Goal: Task Accomplishment & Management: Manage account settings

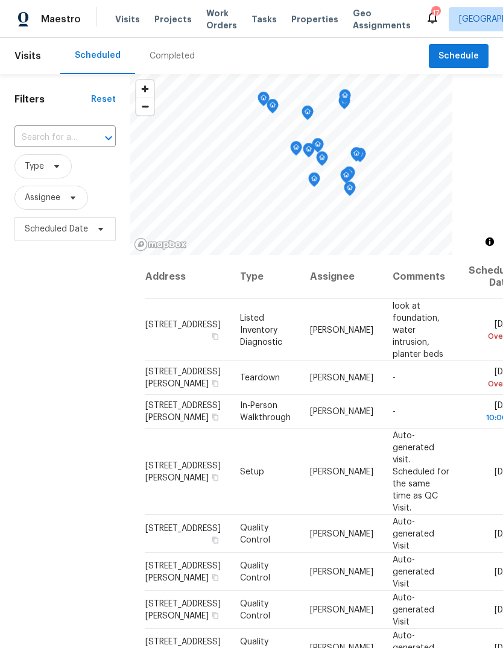
click at [170, 22] on span "Projects" at bounding box center [172, 19] width 37 height 12
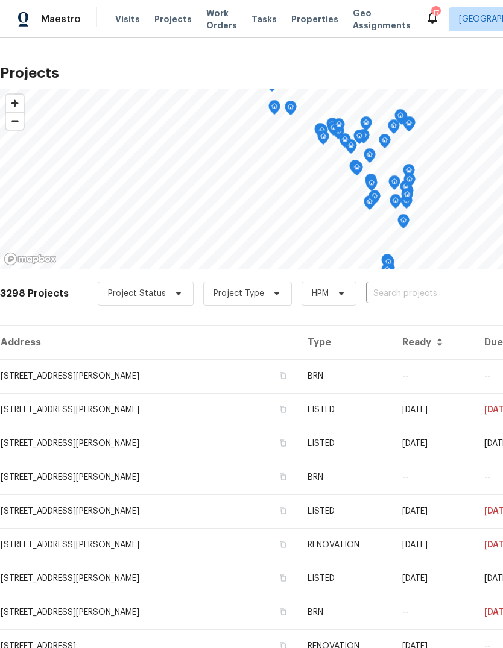
click at [418, 292] on input "text" at bounding box center [435, 293] width 138 height 19
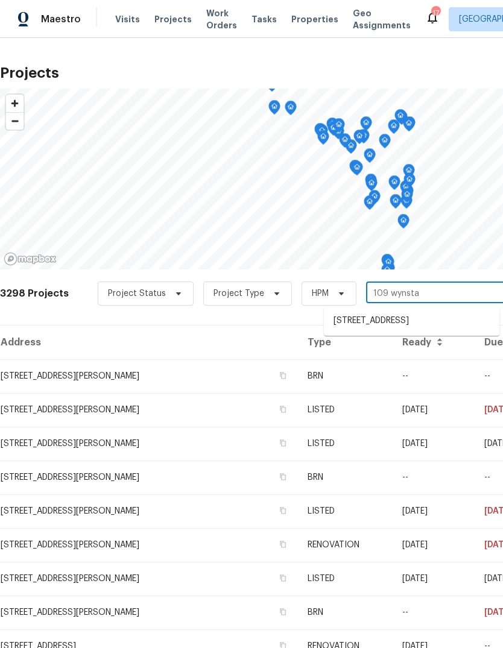
type input "109 wynstay"
click at [445, 331] on li "109 Wynstay Ave, Valley Park, MO 63088" at bounding box center [411, 321] width 175 height 20
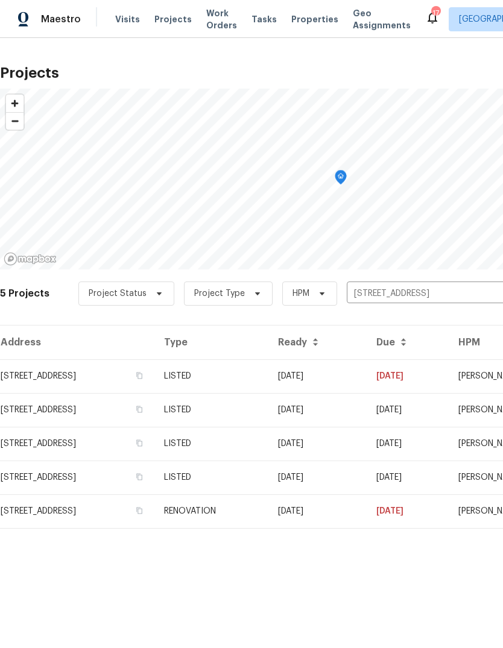
click at [153, 381] on td "109 Wynstay Ave, Valley Park, MO 63088" at bounding box center [77, 376] width 154 height 34
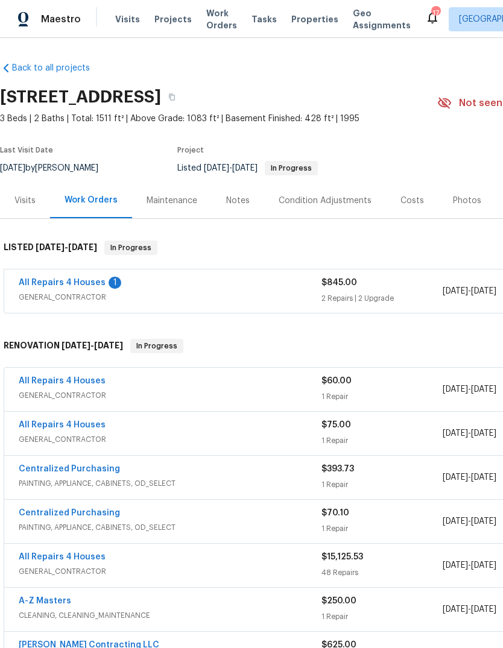
click at [99, 279] on link "All Repairs 4 Houses" at bounding box center [62, 282] width 87 height 8
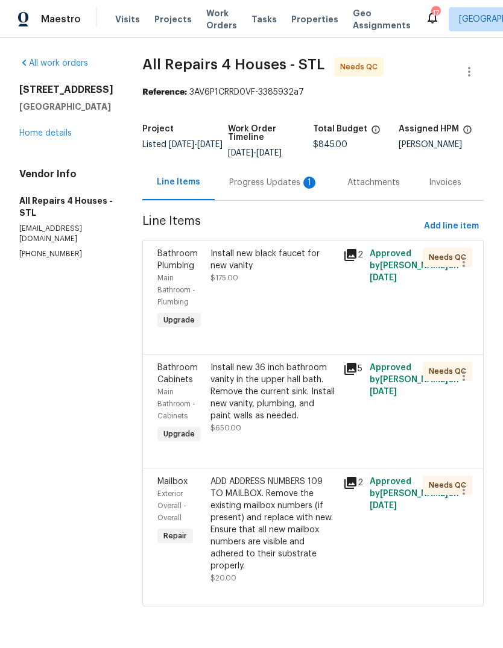
click at [294, 189] on div "Progress Updates 1" at bounding box center [274, 182] width 118 height 36
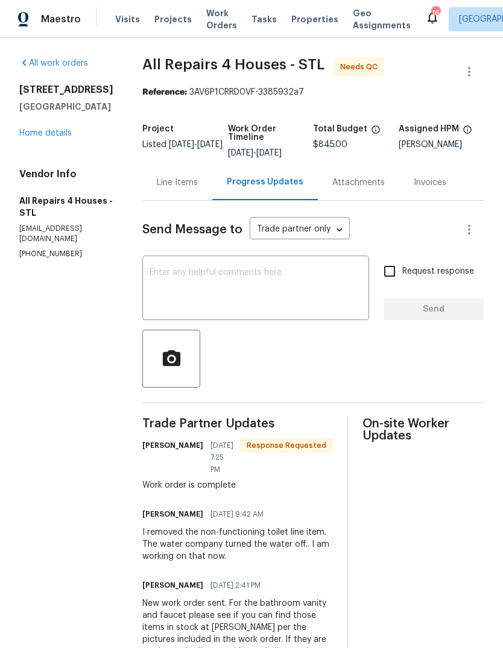
click at [196, 189] on div "Line Items" at bounding box center [177, 183] width 41 height 12
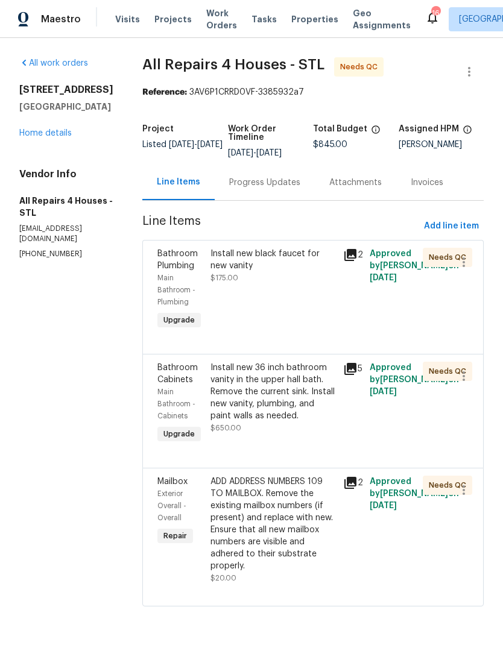
click at [293, 401] on div "Install new 36 inch bathroom vanity in the upper hall bath. Remove the current …" at bounding box center [272, 392] width 125 height 60
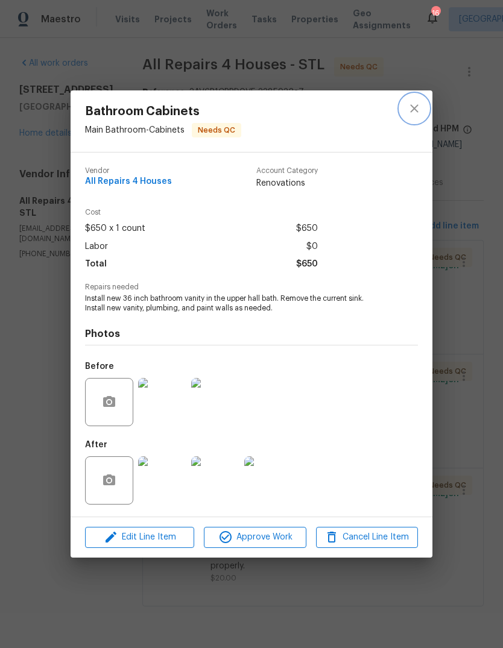
click at [416, 102] on icon "close" at bounding box center [414, 108] width 14 height 14
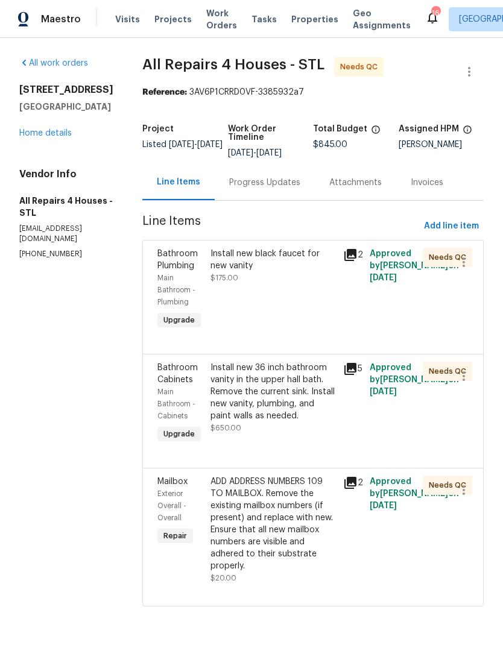
click at [356, 490] on icon at bounding box center [350, 482] width 14 height 14
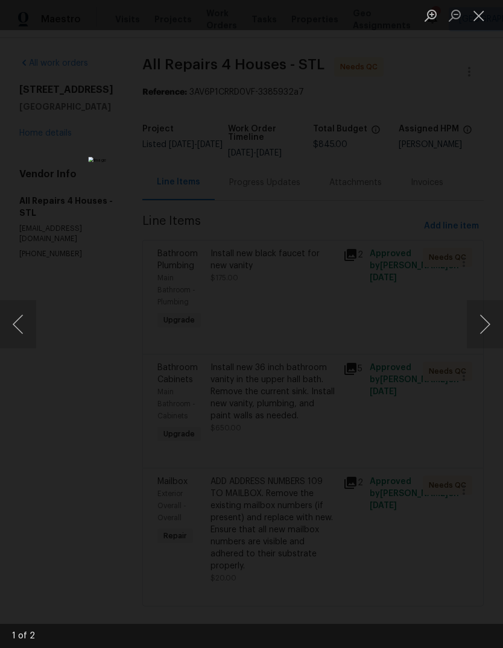
click at [482, 333] on button "Next image" at bounding box center [484, 324] width 36 height 48
click at [485, 334] on button "Next image" at bounding box center [484, 324] width 36 height 48
click at [476, 5] on button "Close lightbox" at bounding box center [478, 15] width 24 height 21
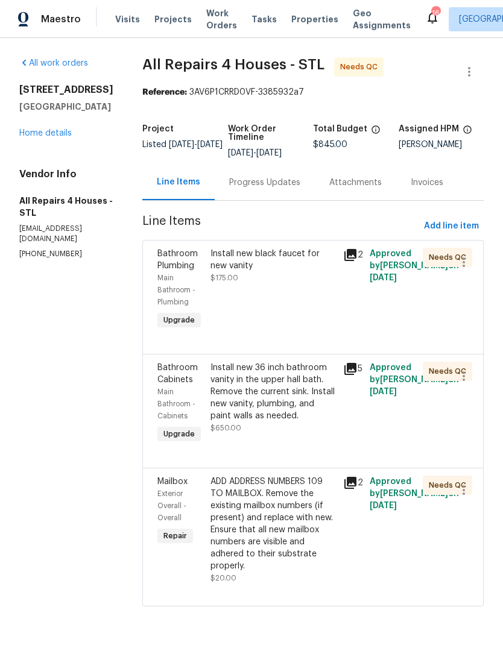
click at [300, 390] on div "Install new 36 inch bathroom vanity in the upper hall bath. Remove the current …" at bounding box center [272, 392] width 125 height 60
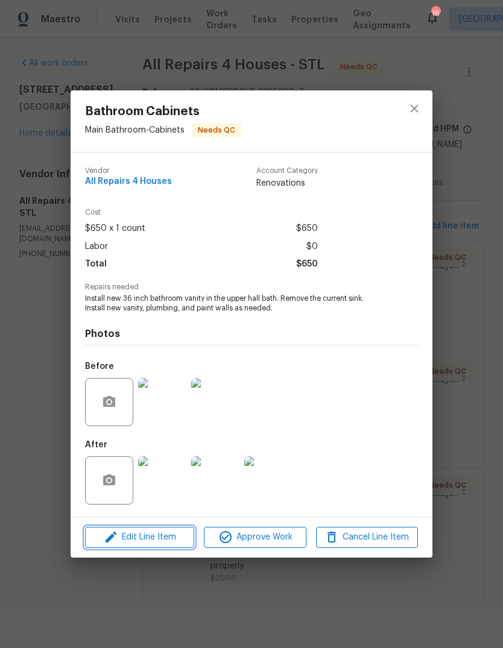
click at [167, 545] on span "Edit Line Item" at bounding box center [140, 537] width 102 height 15
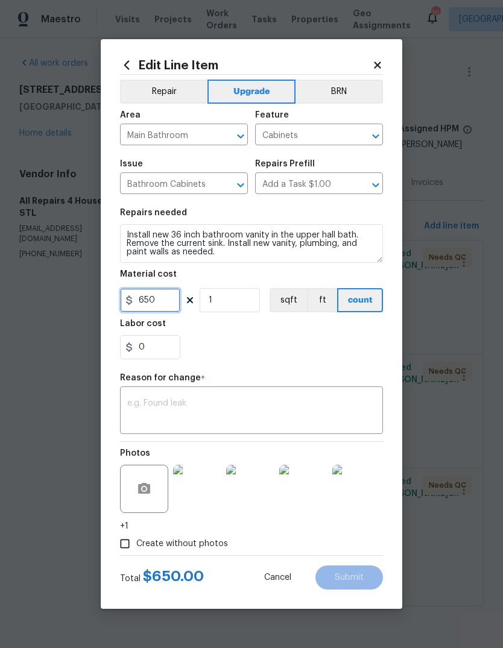
click at [170, 303] on input "650" at bounding box center [150, 300] width 60 height 24
type input "825"
click at [221, 401] on textarea at bounding box center [251, 411] width 248 height 25
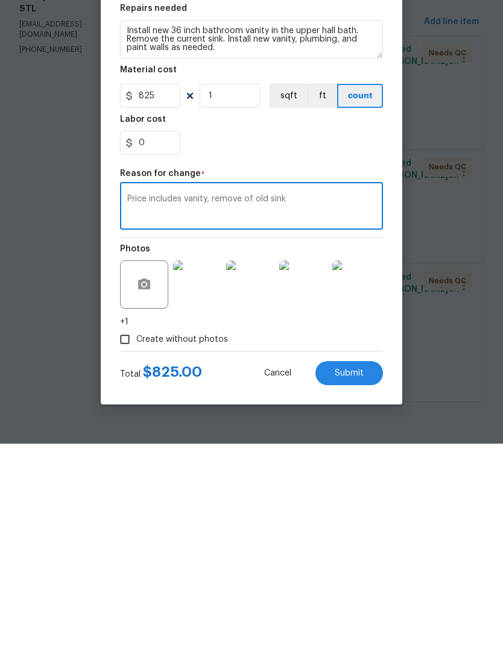
click at [185, 399] on textarea "Price includes vanity, remove of old sink" at bounding box center [251, 411] width 248 height 25
click at [343, 399] on textarea "Price includes new vanity, remove of old sink" at bounding box center [251, 411] width 248 height 25
type textarea "Price includes new vanity, remove of old sink and disposal, new plumbing, and r…"
click at [381, 532] on div "Create without photos" at bounding box center [251, 543] width 263 height 23
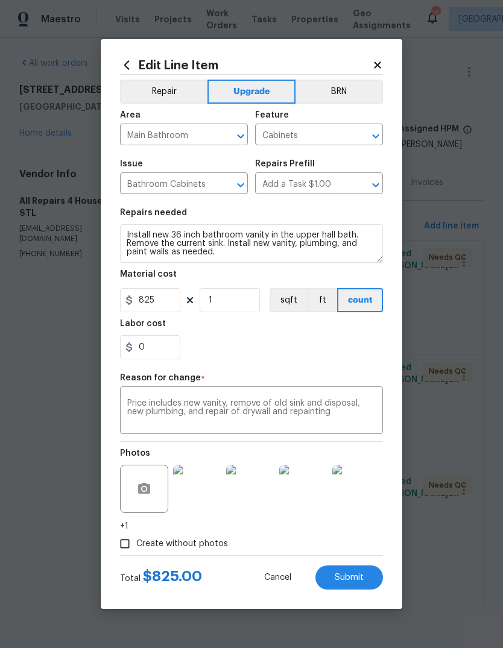
click at [361, 580] on span "Submit" at bounding box center [348, 577] width 29 height 9
type input "650"
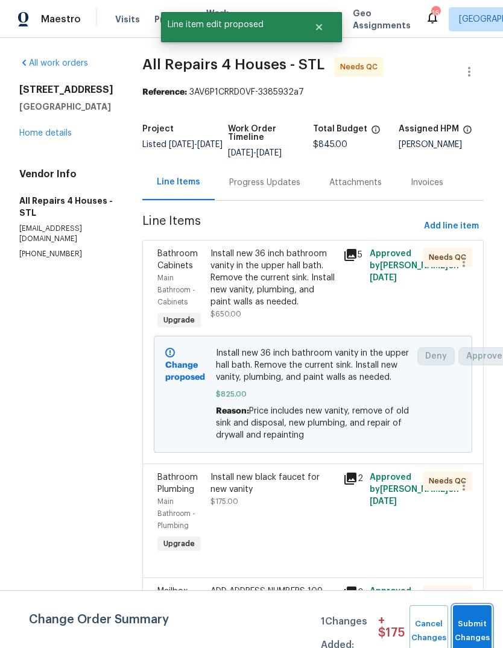
click at [469, 626] on span "Submit Changes" at bounding box center [472, 631] width 27 height 28
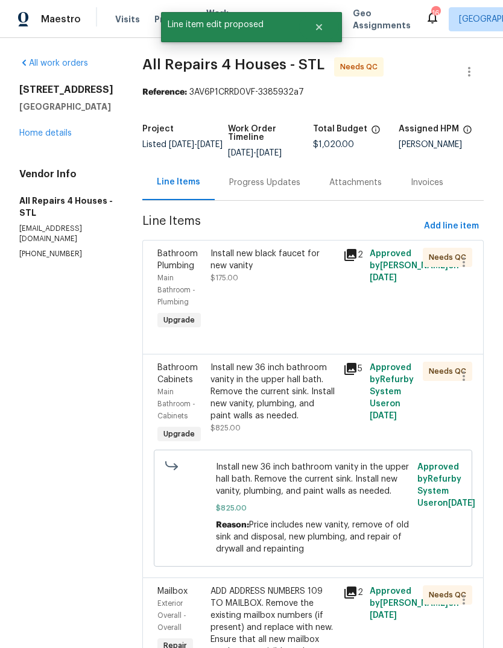
click at [285, 298] on div "Install new black faucet for new vanity $175.00" at bounding box center [273, 290] width 133 height 92
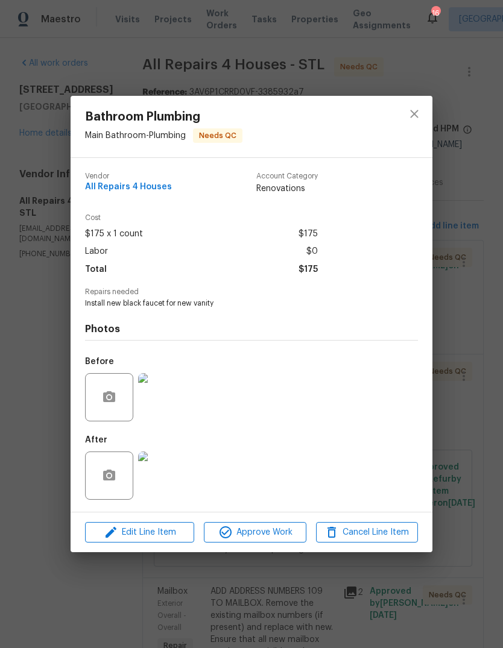
click at [154, 485] on img at bounding box center [162, 475] width 48 height 48
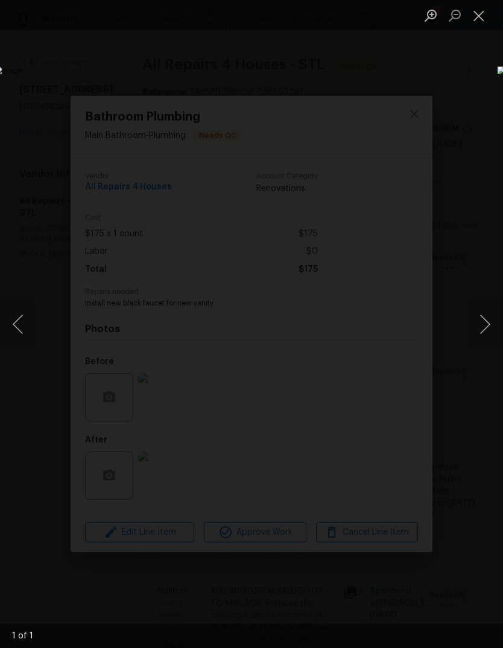
click at [477, 23] on button "Close lightbox" at bounding box center [478, 15] width 24 height 21
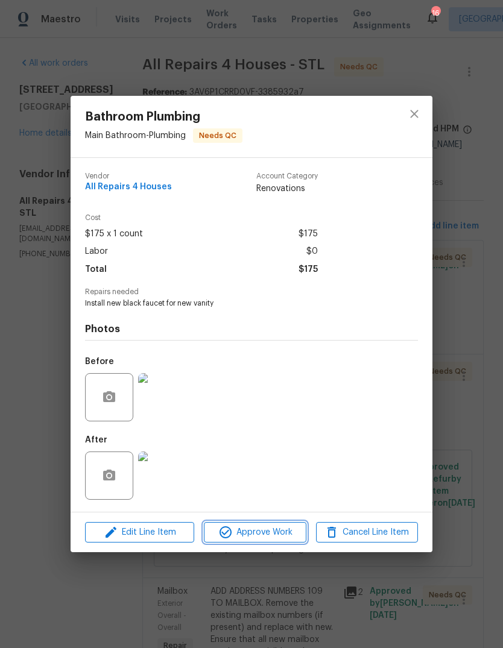
click at [272, 532] on span "Approve Work" at bounding box center [254, 532] width 95 height 15
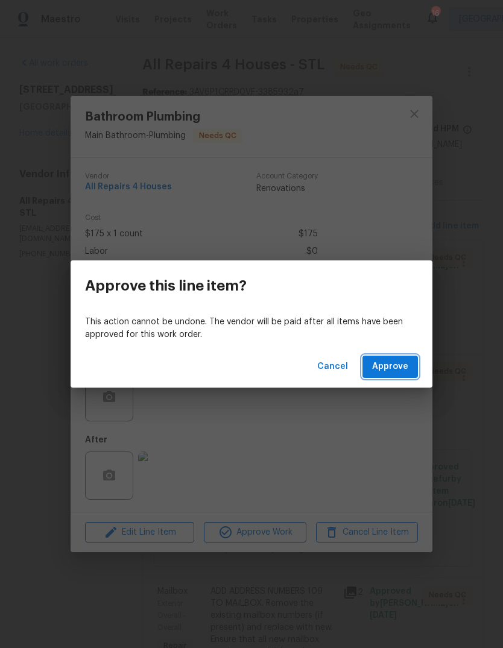
click at [411, 365] on button "Approve" at bounding box center [389, 367] width 55 height 22
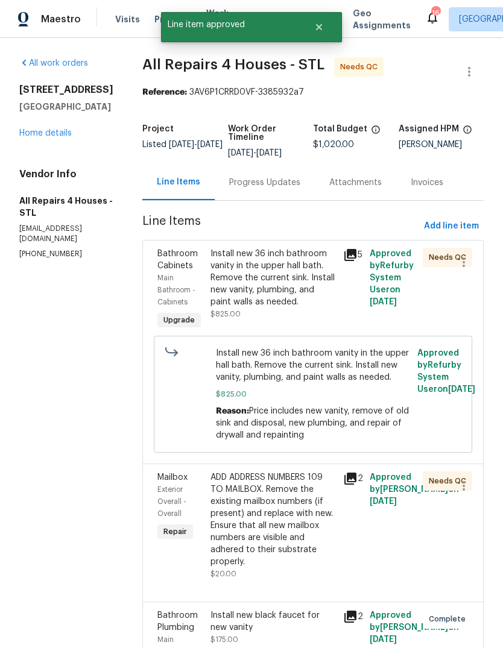
click at [300, 278] on div "Install new 36 inch bathroom vanity in the upper hall bath. Remove the current …" at bounding box center [272, 278] width 125 height 60
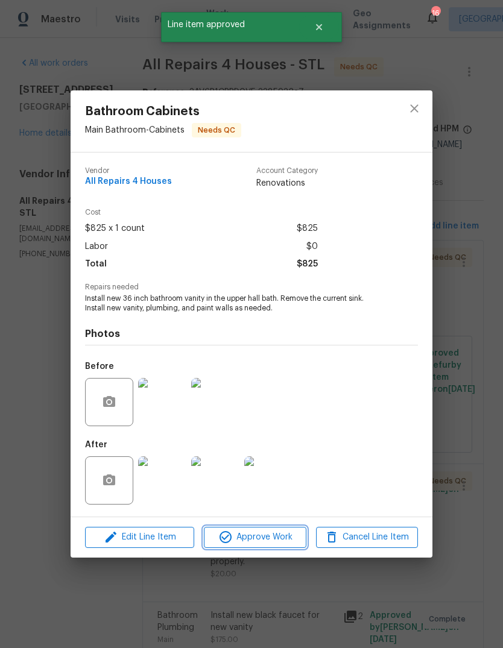
click at [258, 547] on button "Approve Work" at bounding box center [255, 537] width 102 height 21
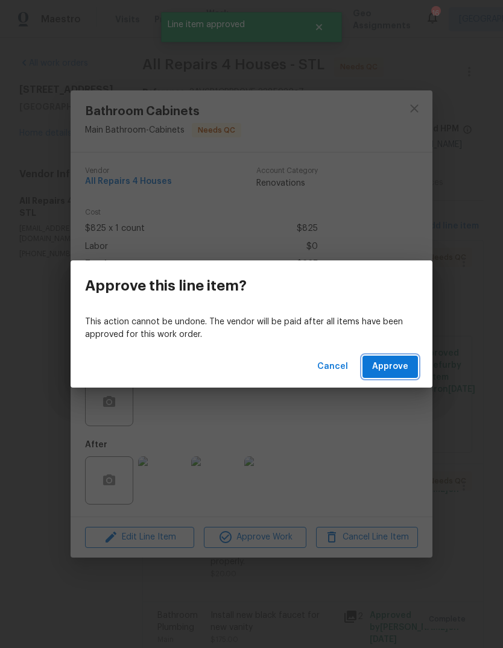
click at [409, 372] on button "Approve" at bounding box center [389, 367] width 55 height 22
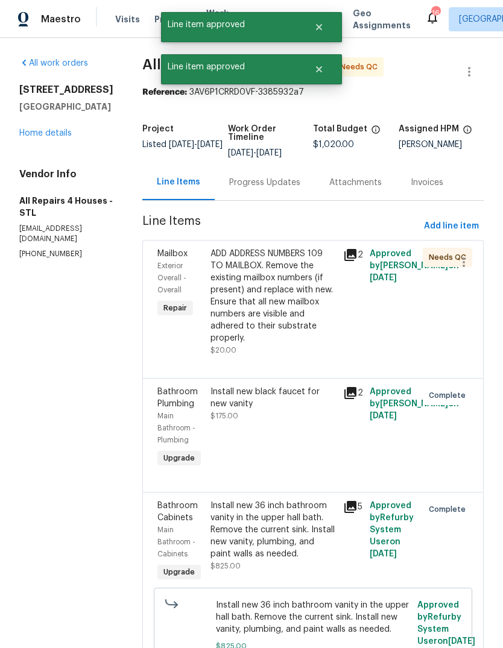
click at [296, 297] on div "ADD ADDRESS NUMBERS 109 TO MAILBOX. Remove the existing mailbox numbers (if pre…" at bounding box center [272, 296] width 125 height 96
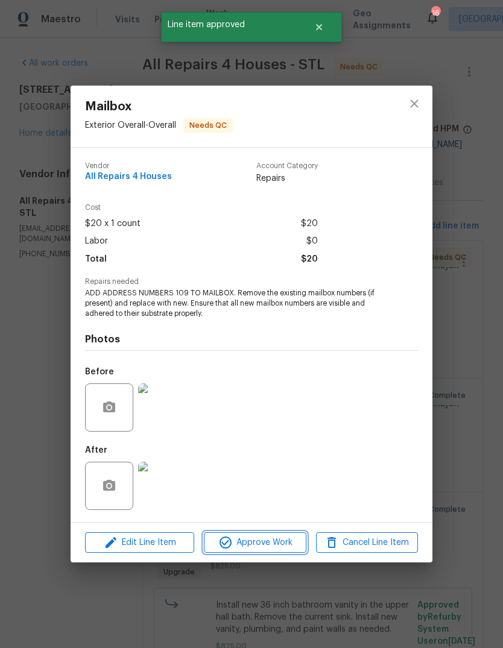
click at [271, 553] on button "Approve Work" at bounding box center [255, 542] width 102 height 21
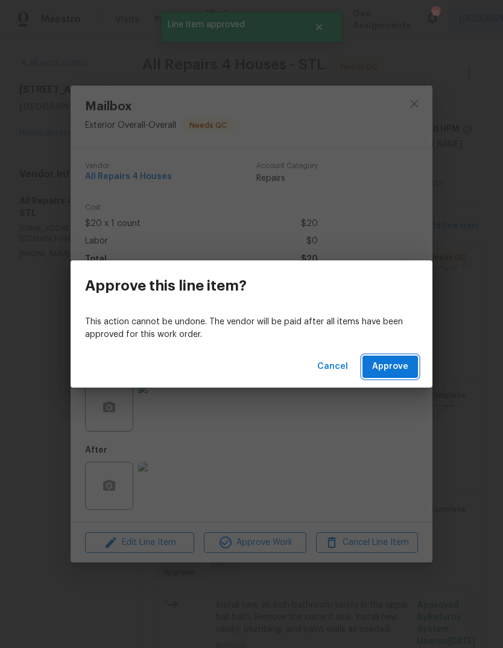
click at [412, 368] on button "Approve" at bounding box center [389, 367] width 55 height 22
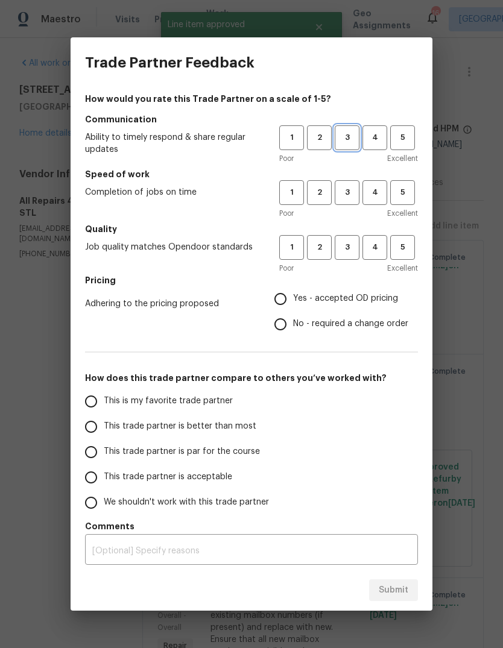
click at [338, 140] on span "3" at bounding box center [347, 138] width 22 height 14
click at [345, 198] on span "3" at bounding box center [347, 193] width 22 height 14
click at [354, 252] on span "3" at bounding box center [347, 247] width 22 height 14
click at [330, 304] on span "Yes - accepted OD pricing" at bounding box center [345, 298] width 105 height 13
click at [293, 304] on input "Yes - accepted OD pricing" at bounding box center [280, 298] width 25 height 25
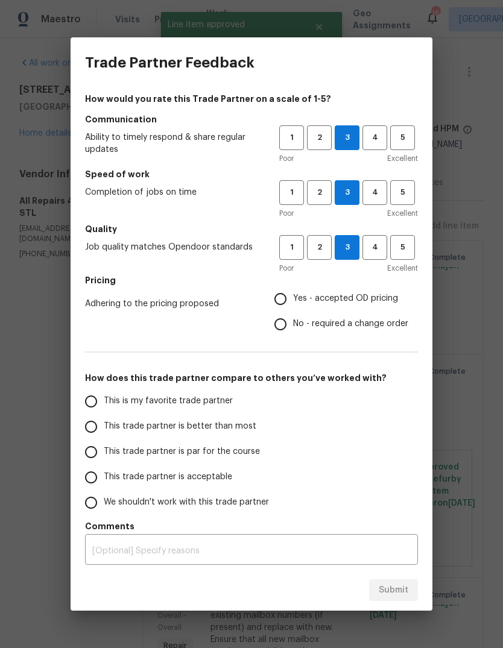
radio input "true"
click at [219, 432] on span "This trade partner is better than most" at bounding box center [180, 426] width 152 height 13
click at [104, 432] on input "This trade partner is better than most" at bounding box center [90, 426] width 25 height 25
click at [409, 587] on button "Submit" at bounding box center [393, 590] width 49 height 22
radio input "true"
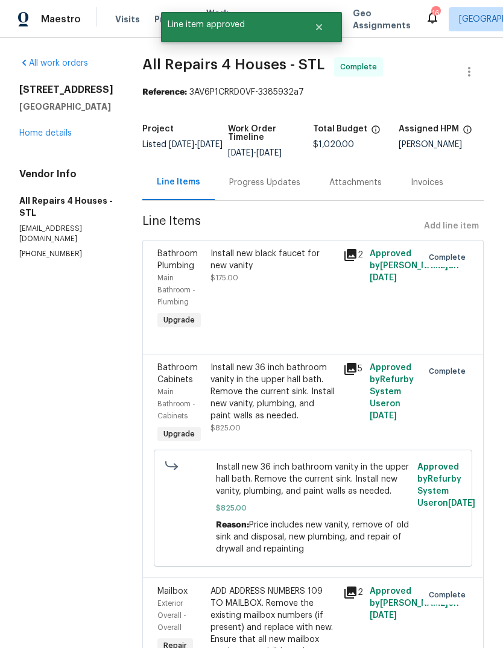
radio input "false"
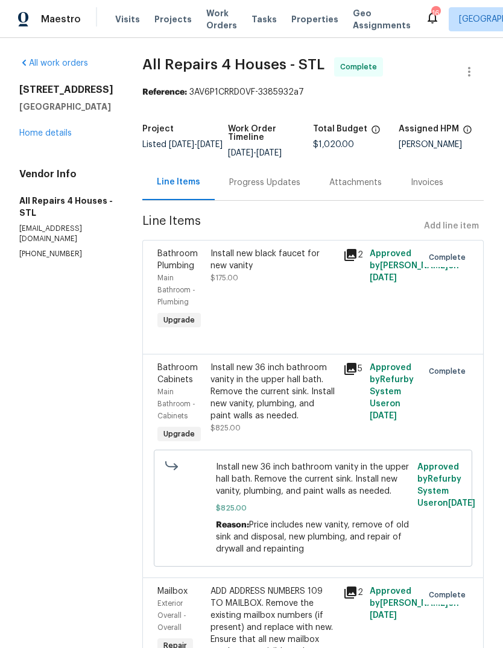
click at [406, 539] on span "Price includes new vanity, remove of old sink and disposal, new plumbing, and r…" at bounding box center [312, 537] width 193 height 33
click at [175, 19] on span "Projects" at bounding box center [172, 19] width 37 height 12
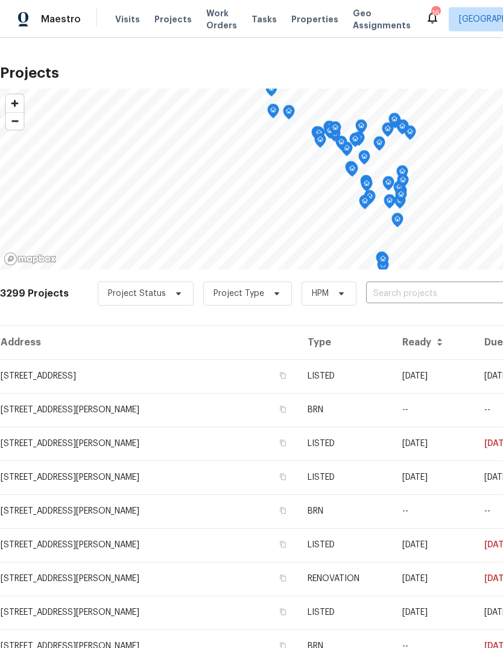
click at [447, 295] on input "text" at bounding box center [435, 293] width 138 height 19
type input "parker"
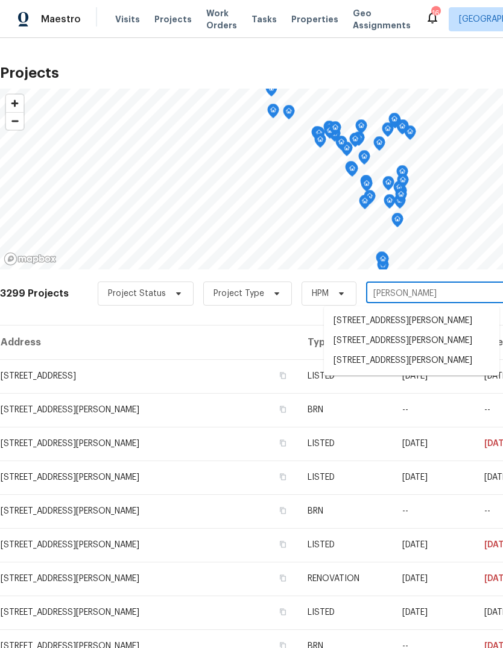
click at [417, 366] on li "5040 Parker Ave, Saint Louis, MO 63139" at bounding box center [411, 361] width 175 height 20
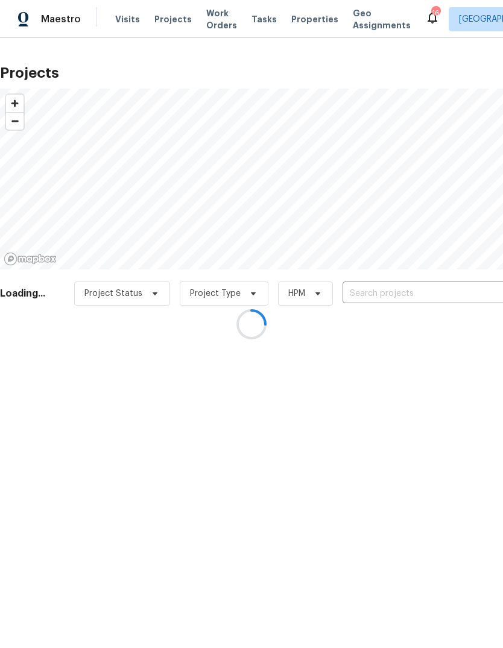
type input "5040 Parker Ave, Saint Louis, MO 63139"
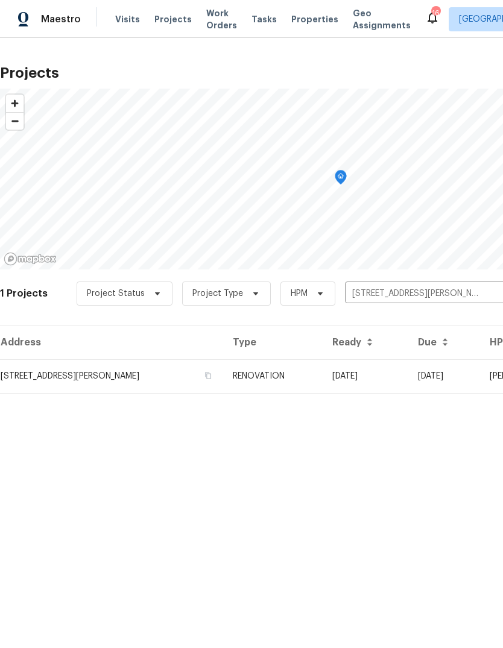
click at [322, 375] on td "RENOVATION" at bounding box center [272, 376] width 99 height 34
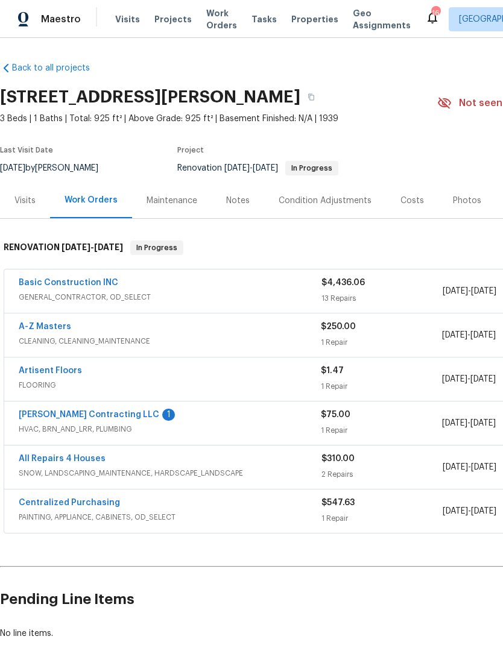
click at [100, 418] on link "[PERSON_NAME] Contracting LLC" at bounding box center [89, 414] width 140 height 8
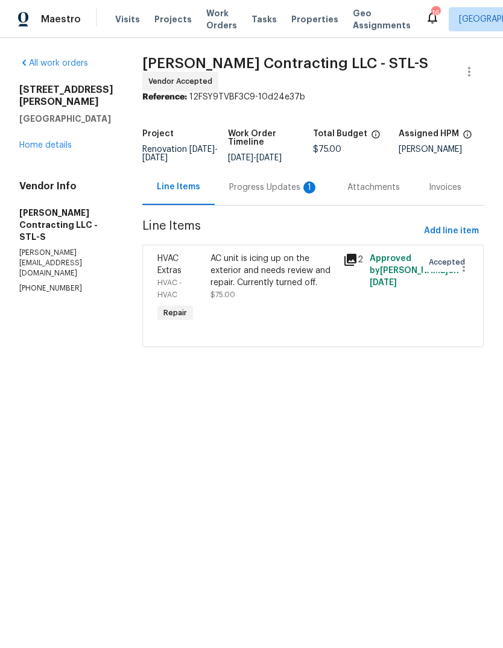
click at [287, 192] on div "Progress Updates 1" at bounding box center [274, 187] width 118 height 36
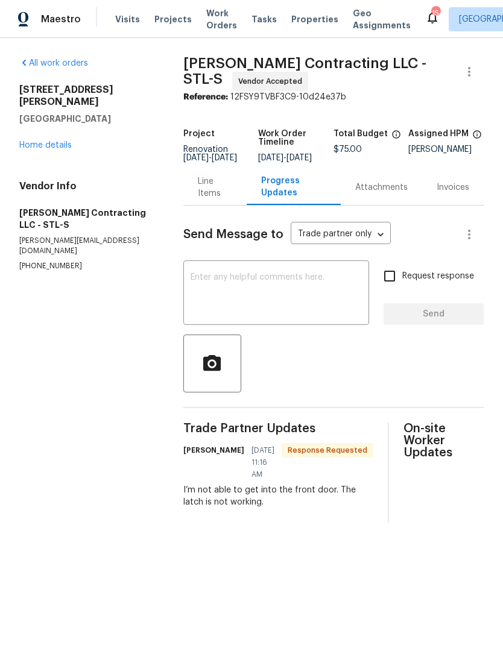
click at [170, 21] on span "Projects" at bounding box center [172, 19] width 37 height 12
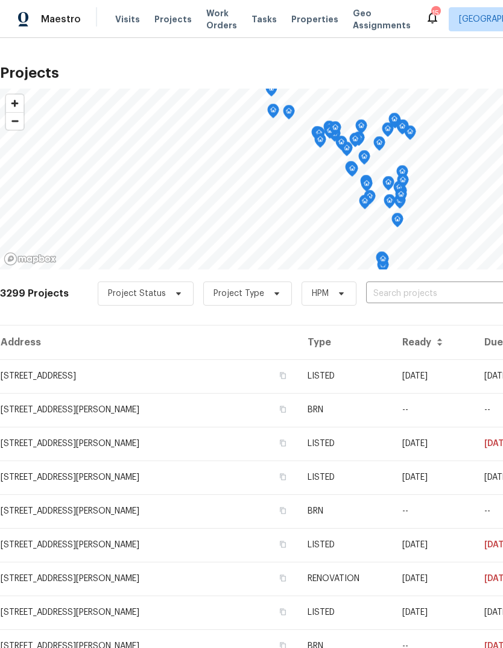
click at [302, 15] on span "Properties" at bounding box center [314, 19] width 47 height 12
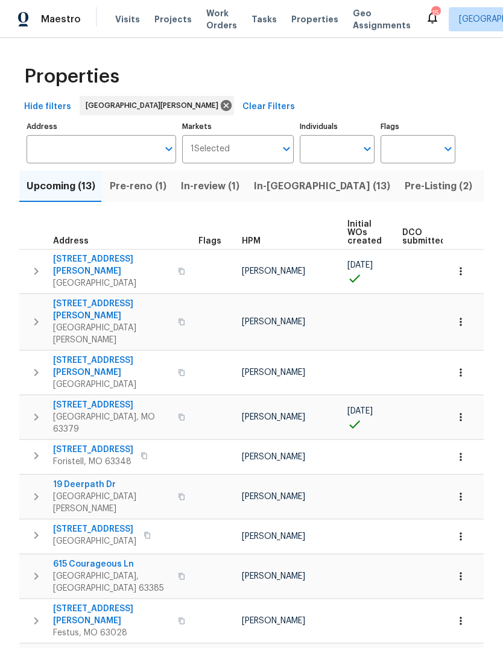
click at [280, 189] on span "In-reno (13)" at bounding box center [322, 186] width 136 height 17
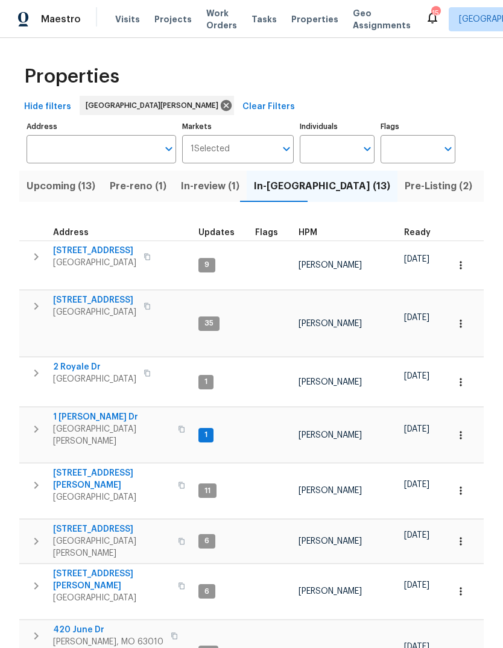
click at [313, 234] on span "HPM" at bounding box center [307, 232] width 19 height 8
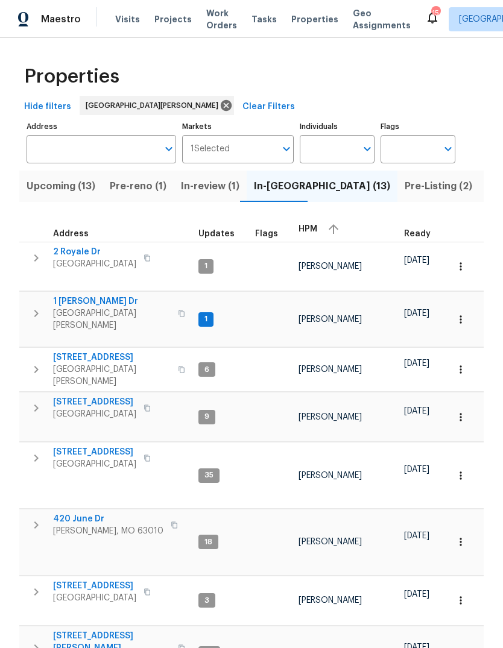
click at [316, 228] on div "HPM" at bounding box center [346, 229] width 96 height 18
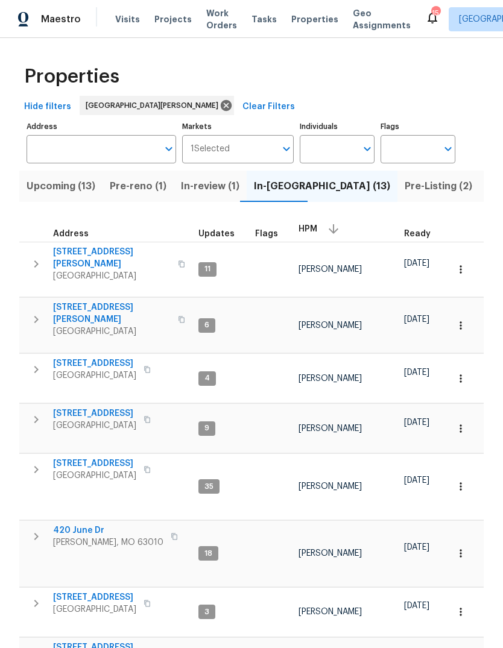
click at [103, 254] on span "3940 Parker Rd" at bounding box center [111, 258] width 117 height 24
click at [110, 301] on span "5040 Parker Ave" at bounding box center [111, 313] width 117 height 24
click at [163, 17] on span "Projects" at bounding box center [172, 19] width 37 height 12
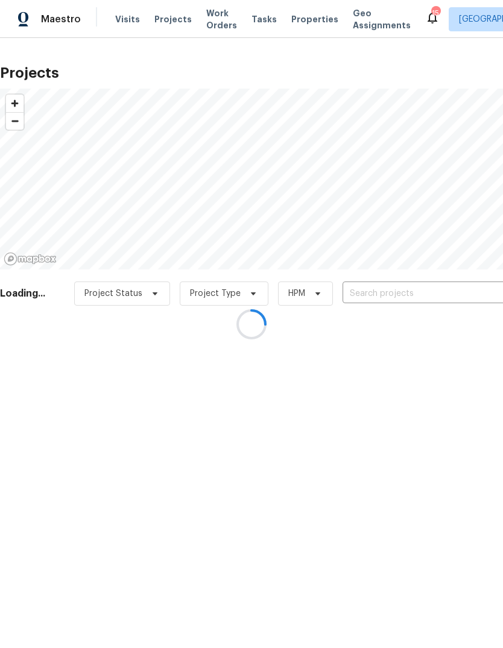
click at [383, 293] on input "text" at bounding box center [411, 293] width 138 height 19
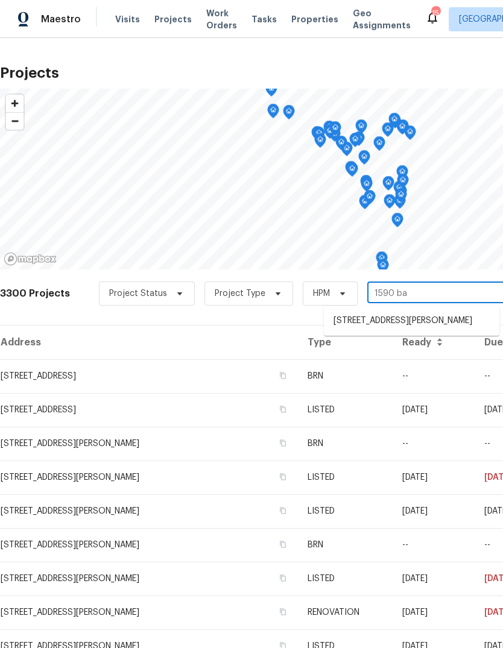
type input "1590 bay"
click at [435, 327] on li "1590 Bay Meadows Dr, Florissant, MO 63033" at bounding box center [411, 321] width 175 height 20
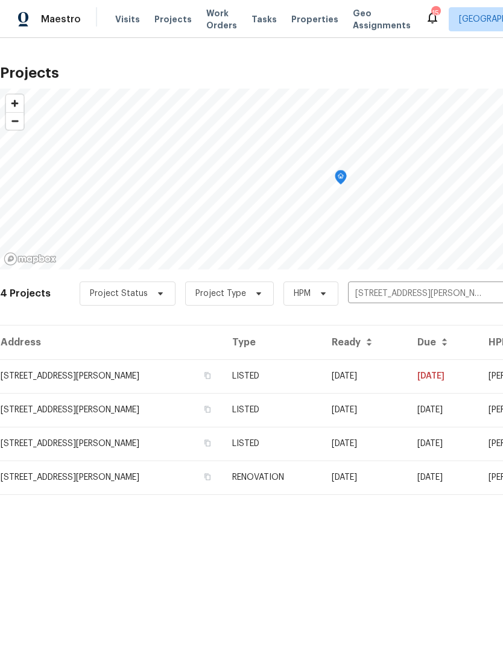
click at [392, 378] on td "08/20/25" at bounding box center [365, 376] width 86 height 34
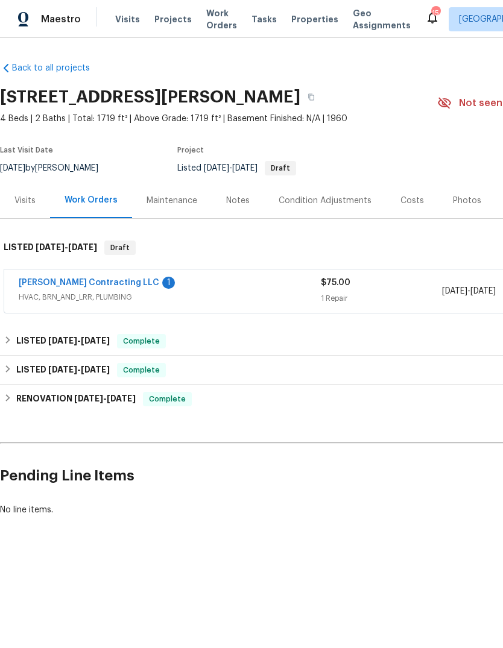
click at [87, 279] on link "[PERSON_NAME] Contracting LLC" at bounding box center [89, 282] width 140 height 8
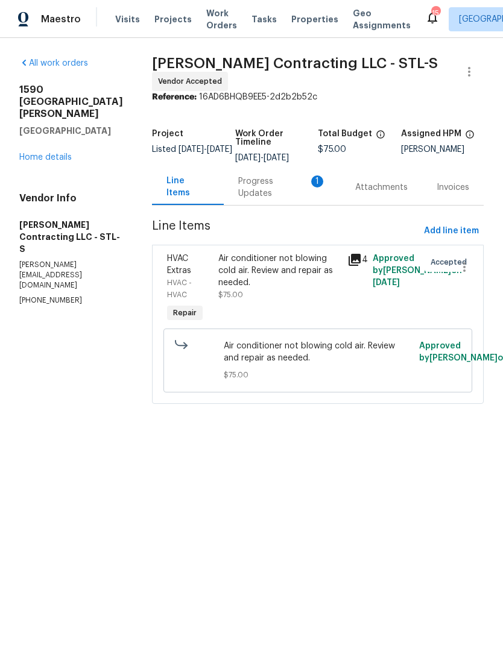
click at [291, 182] on div "Progress Updates 1" at bounding box center [282, 187] width 88 height 24
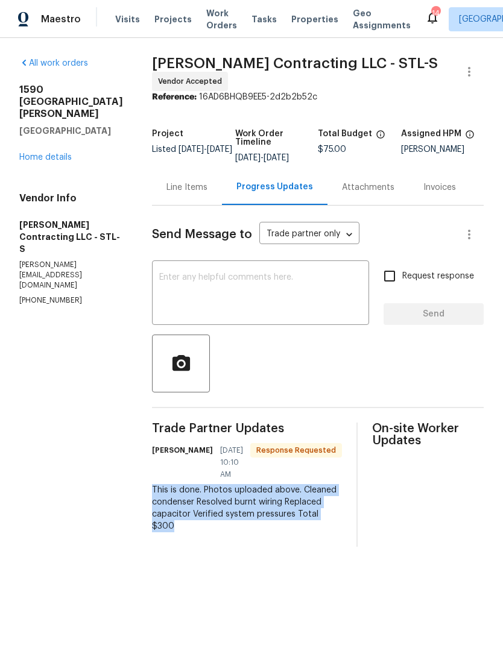
copy div "This is done. Photos uploaded above. Cleaned condenser Resolved burnt wiring Re…"
click at [274, 277] on textarea at bounding box center [260, 294] width 202 height 42
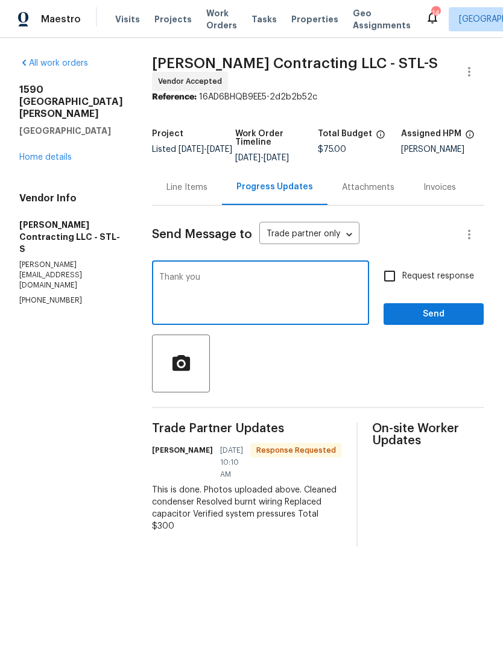
type textarea "Thank you"
click at [454, 313] on span "Send" at bounding box center [433, 314] width 81 height 15
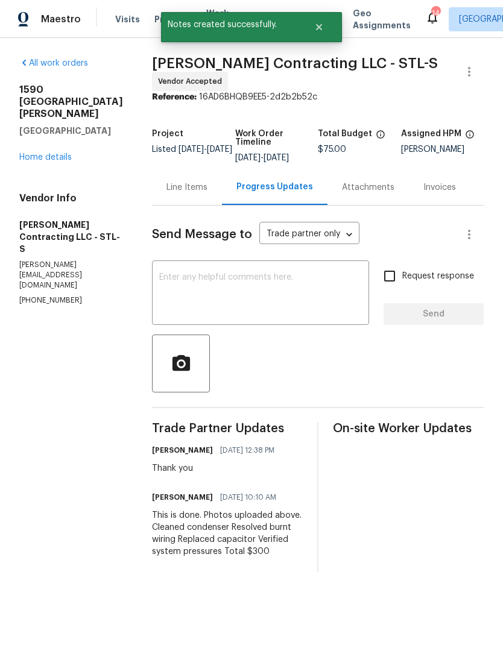
click at [178, 184] on div "Line Items" at bounding box center [186, 187] width 41 height 12
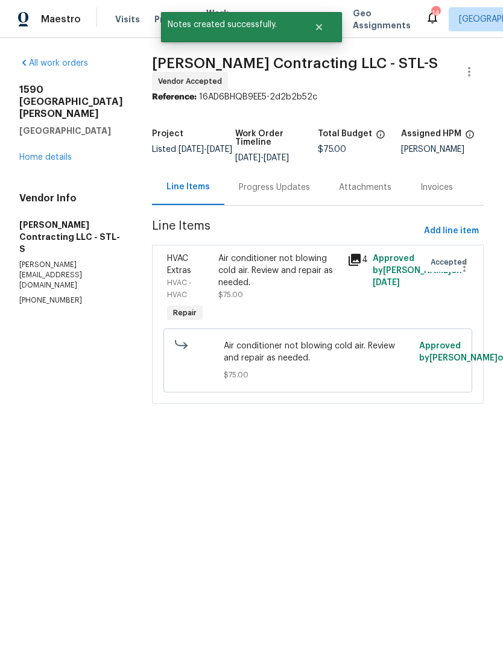
click at [295, 285] on div "Air conditioner not blowing cold air. Review and repair as needed. $75.00" at bounding box center [278, 276] width 121 height 48
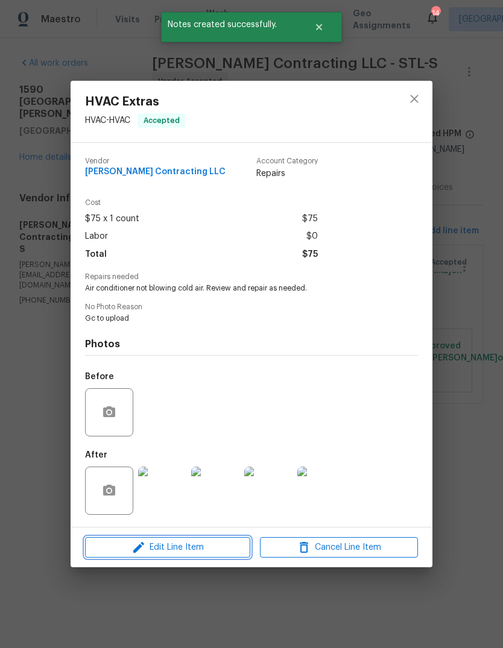
click at [210, 551] on span "Edit Line Item" at bounding box center [168, 547] width 158 height 15
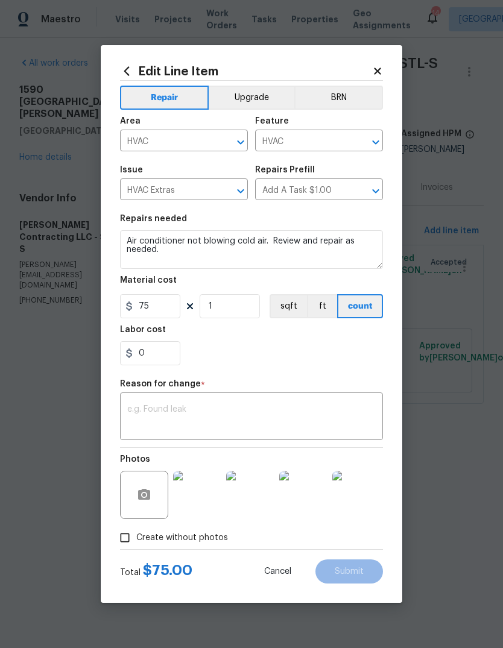
click at [194, 506] on img at bounding box center [197, 495] width 48 height 48
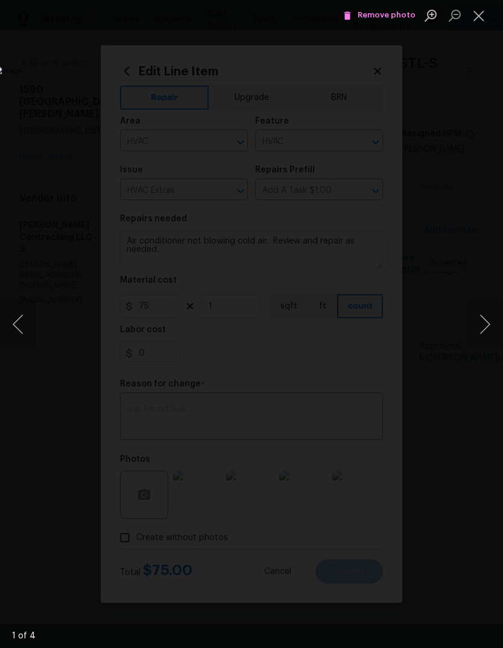
click at [483, 327] on button "Next image" at bounding box center [484, 324] width 36 height 48
click at [475, 326] on button "Next image" at bounding box center [484, 324] width 36 height 48
click at [481, 323] on button "Next image" at bounding box center [484, 324] width 36 height 48
click at [24, 324] on button "Previous image" at bounding box center [18, 324] width 36 height 48
click at [484, 322] on button "Next image" at bounding box center [484, 324] width 36 height 48
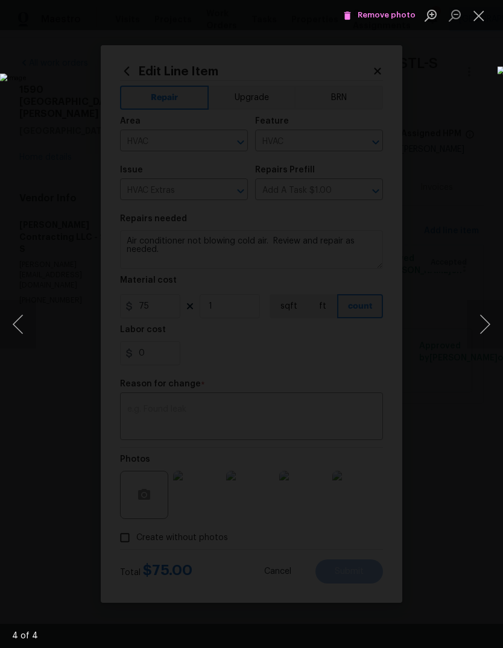
click at [486, 319] on button "Next image" at bounding box center [484, 324] width 36 height 48
click at [16, 327] on button "Previous image" at bounding box center [18, 324] width 36 height 48
click at [484, 321] on button "Next image" at bounding box center [484, 324] width 36 height 48
click at [486, 332] on button "Next image" at bounding box center [484, 324] width 36 height 48
click at [482, 331] on button "Next image" at bounding box center [484, 324] width 36 height 48
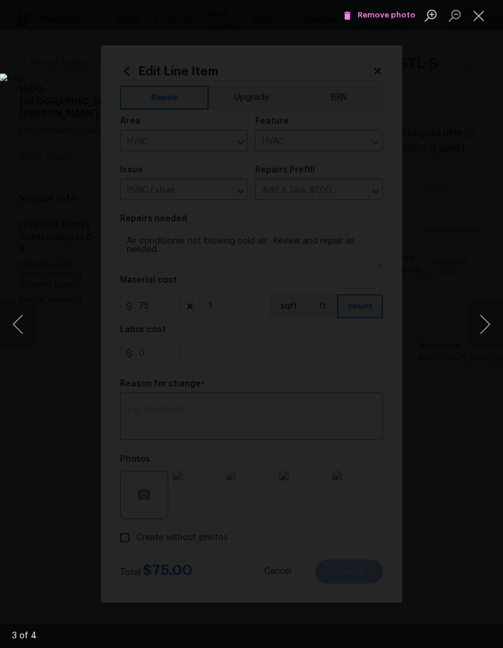
click at [475, 20] on button "Close lightbox" at bounding box center [478, 15] width 24 height 21
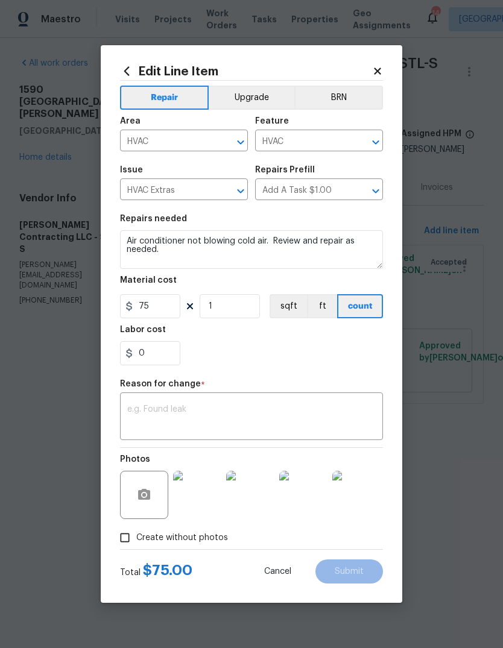
click at [234, 411] on textarea at bounding box center [251, 417] width 248 height 25
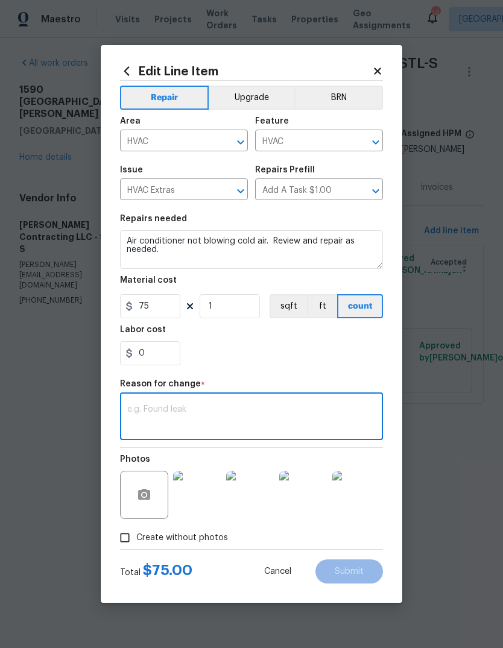
click at [234, 411] on html "Maestro Visits Projects Work Orders Tasks Properties Geo Assignments 14 St Loui…" at bounding box center [251, 218] width 503 height 437
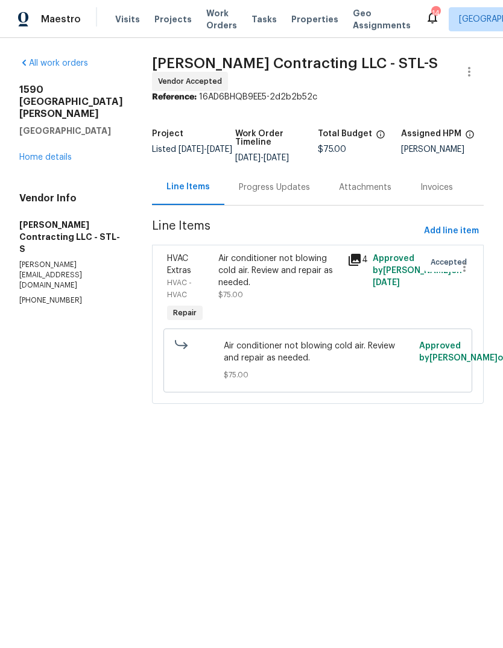
click at [290, 281] on div "Air conditioner not blowing cold air. Review and repair as needed." at bounding box center [278, 270] width 121 height 36
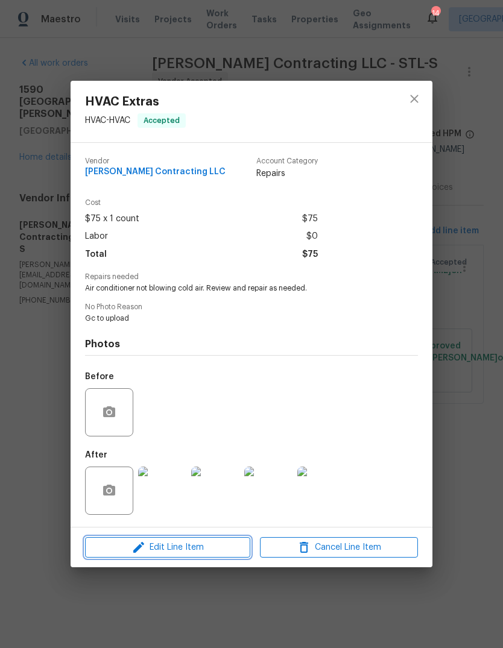
click at [218, 552] on span "Edit Line Item" at bounding box center [168, 547] width 158 height 15
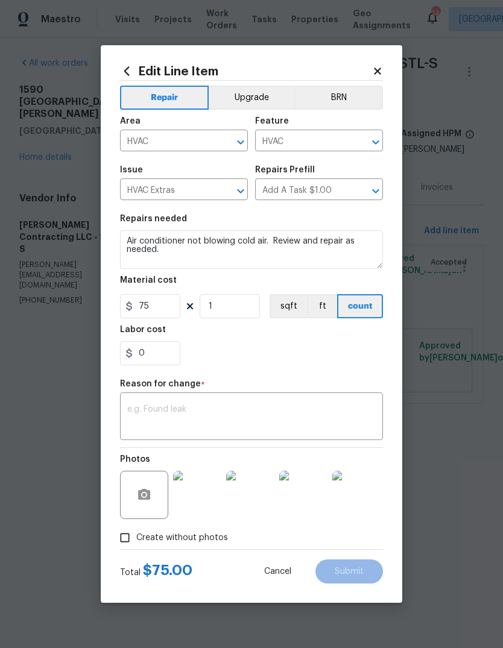
click at [198, 416] on textarea at bounding box center [251, 417] width 248 height 25
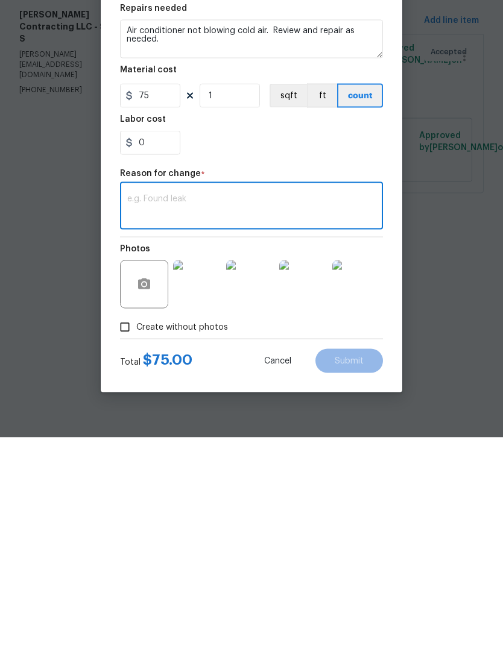
click at [173, 405] on textarea at bounding box center [251, 417] width 248 height 25
click at [172, 405] on textarea at bounding box center [251, 417] width 248 height 25
paste textarea "This is done. Photos uploaded above. Cleaned condenser Resolved burnt wiring Re…"
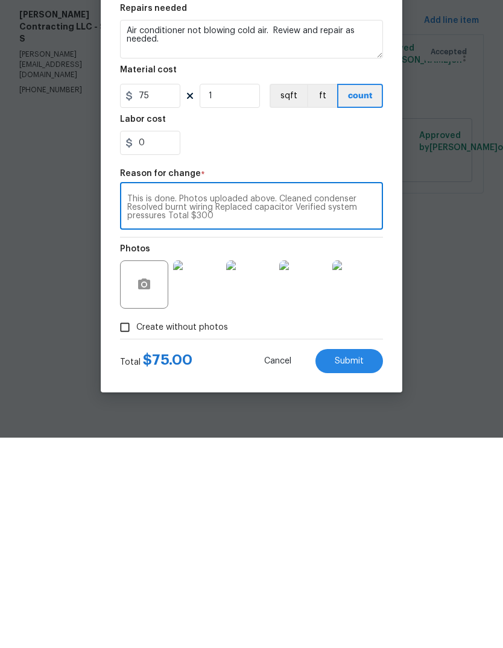
type textarea "This is done. Photos uploaded above. Cleaned condenser Resolved burnt wiring Re…"
click at [159, 294] on input "75" at bounding box center [150, 306] width 60 height 24
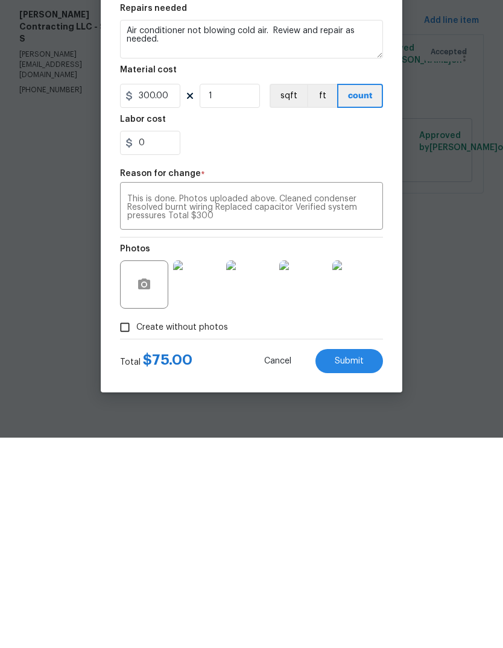
click at [320, 341] on div "0" at bounding box center [251, 353] width 263 height 24
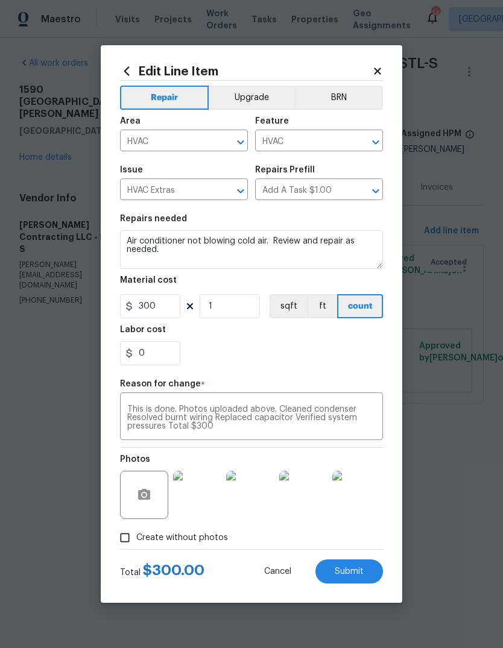
click at [357, 578] on button "Submit" at bounding box center [348, 571] width 67 height 24
type input "75"
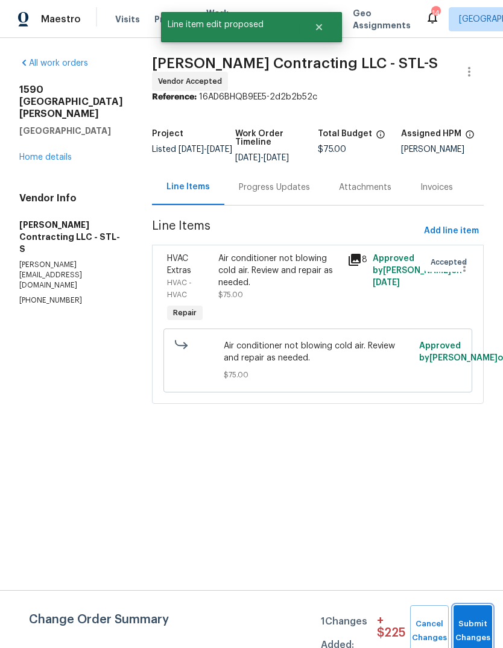
click at [468, 637] on span "Submit Changes" at bounding box center [472, 631] width 27 height 28
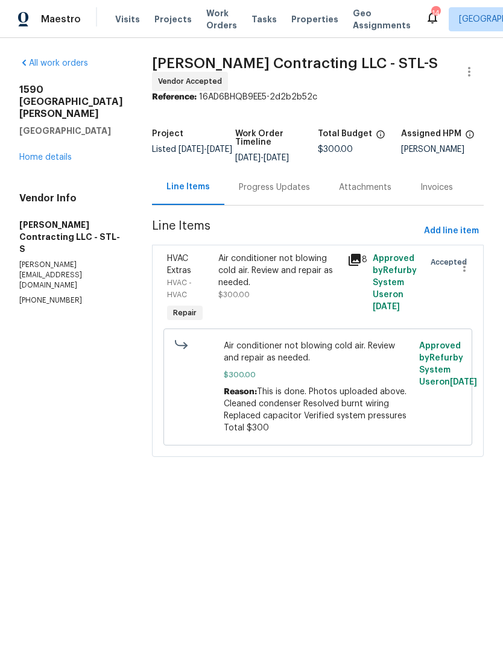
click at [52, 153] on link "Home details" at bounding box center [45, 157] width 52 height 8
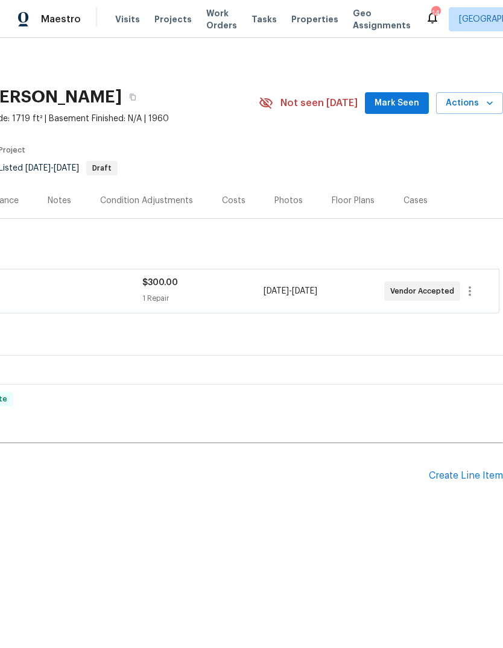
scroll to position [0, 178]
click at [410, 99] on span "Mark Seen" at bounding box center [396, 103] width 45 height 15
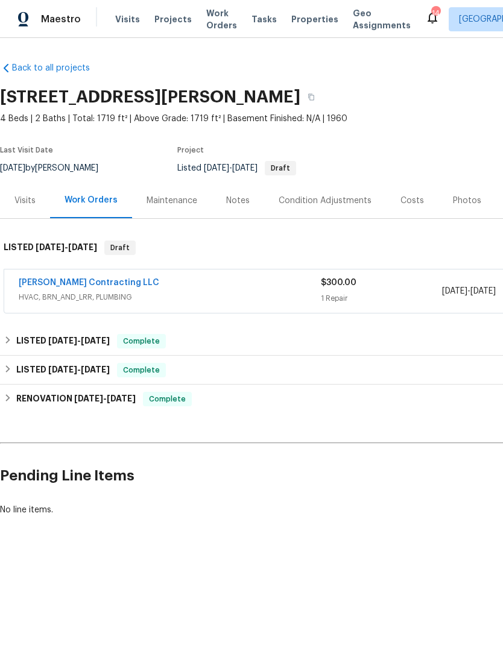
scroll to position [0, 0]
click at [124, 22] on span "Visits" at bounding box center [127, 19] width 25 height 12
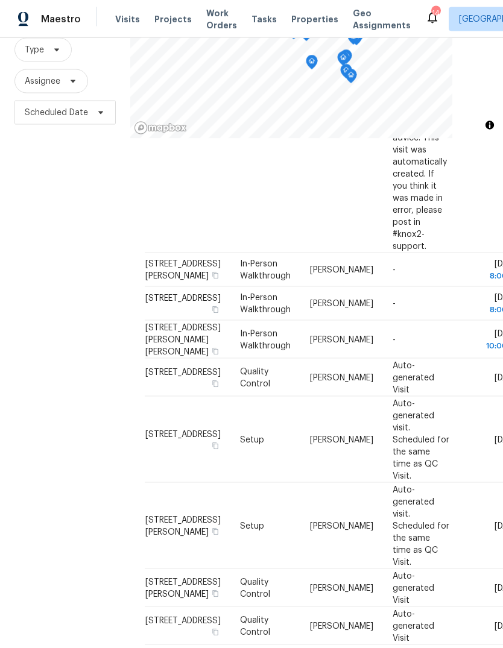
scroll to position [45, 0]
click at [351, 647] on icon at bounding box center [353, 659] width 4 height 7
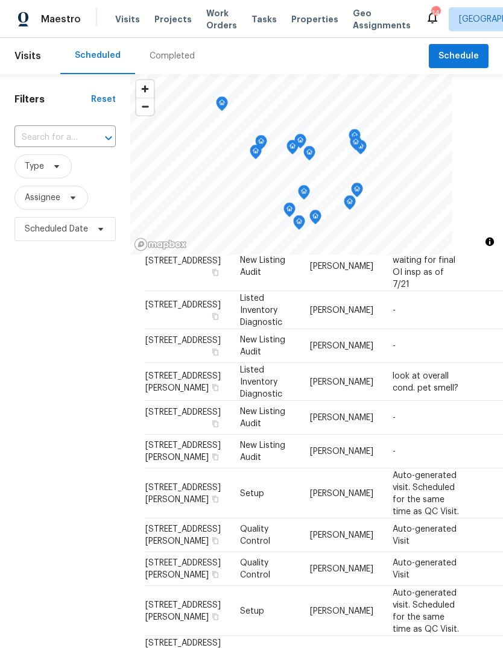
scroll to position [815, 0]
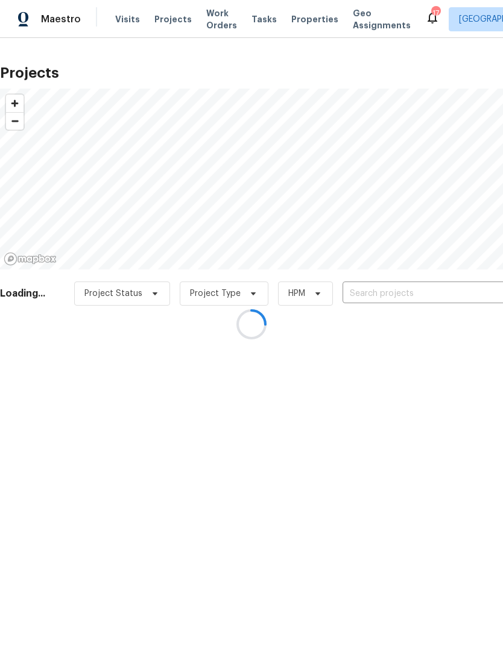
click at [178, 20] on div at bounding box center [251, 324] width 503 height 648
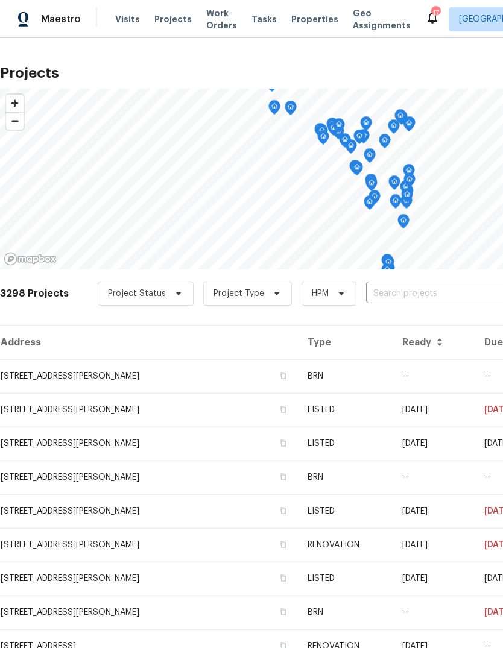
click at [174, 17] on span "Projects" at bounding box center [172, 19] width 37 height 12
click at [419, 287] on input "text" at bounding box center [435, 293] width 138 height 19
type input "11100 landseer"
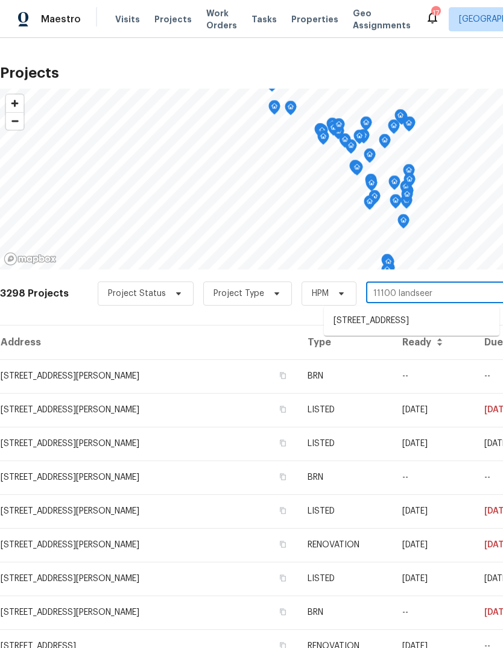
click at [413, 324] on li "[STREET_ADDRESS]" at bounding box center [411, 321] width 175 height 20
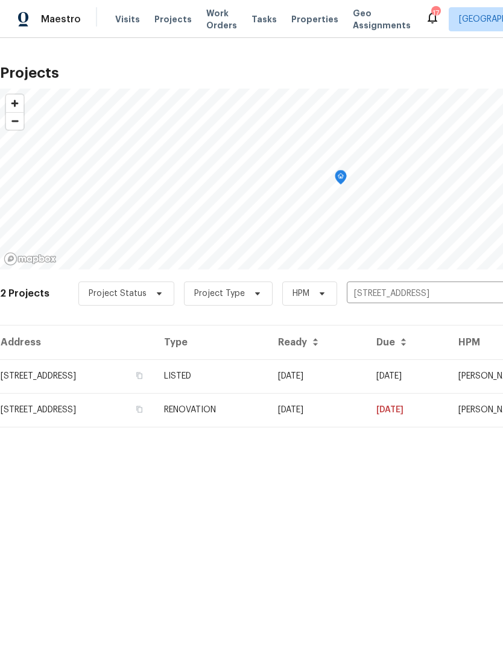
click at [146, 384] on td "11100 Landseer Dr, Saint Louis, MO 63136" at bounding box center [77, 376] width 154 height 34
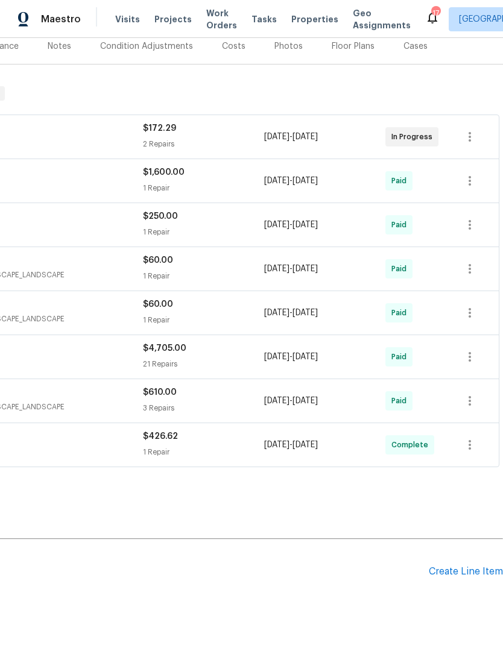
scroll to position [154, 178]
click at [467, 574] on div "Create Line Item" at bounding box center [465, 571] width 74 height 11
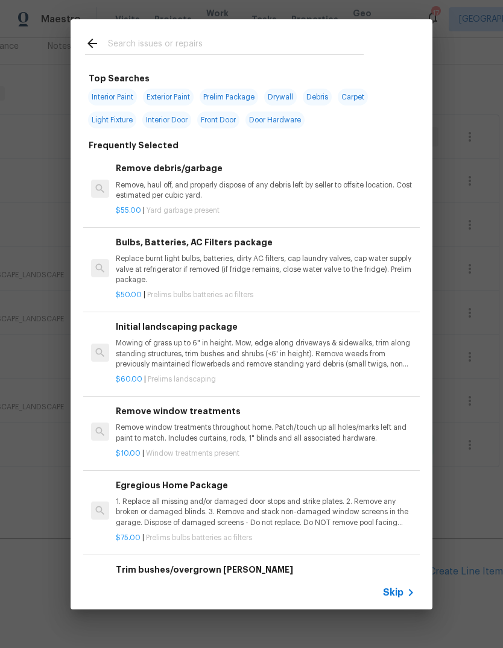
click at [403, 586] on icon at bounding box center [410, 592] width 14 height 14
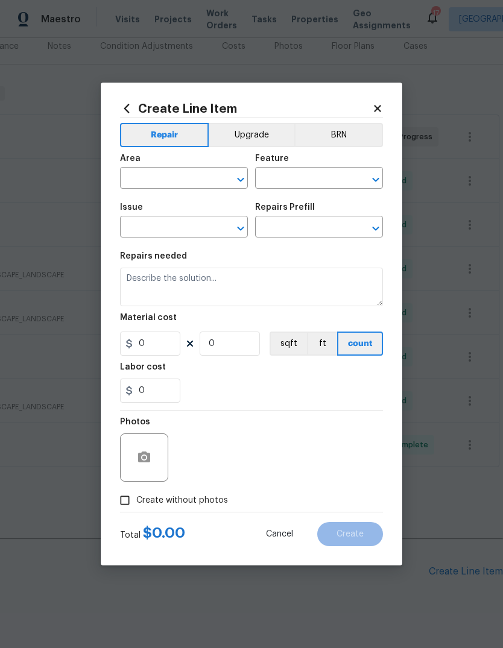
click at [178, 173] on input "text" at bounding box center [167, 179] width 94 height 19
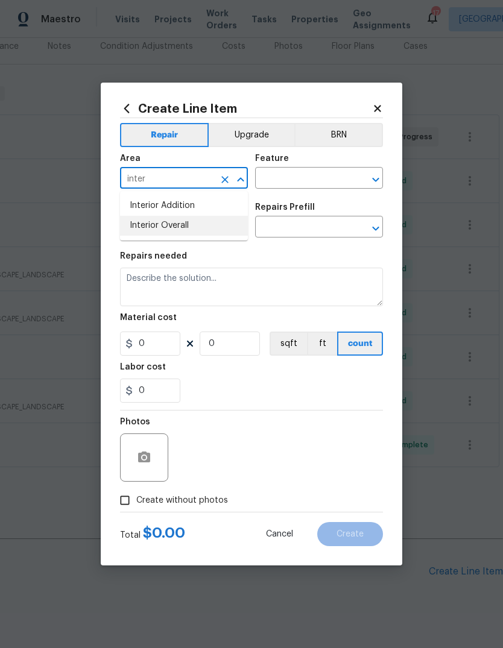
click at [202, 222] on li "Interior Overall" at bounding box center [184, 226] width 128 height 20
type input "Interior Overall"
click at [315, 175] on input "text" at bounding box center [302, 179] width 94 height 19
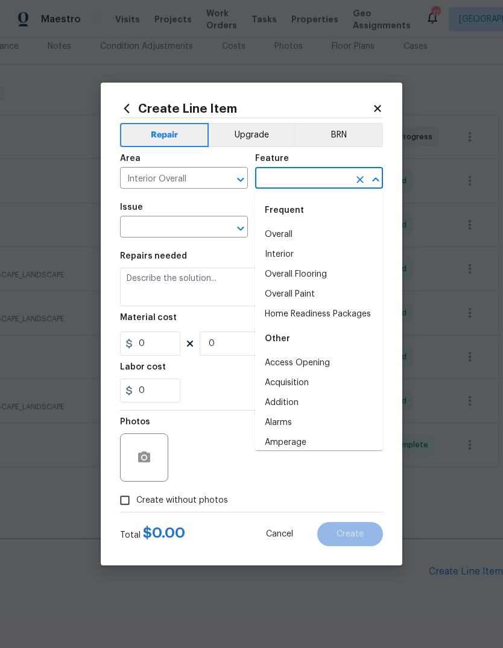
click at [319, 235] on li "Overall" at bounding box center [319, 235] width 128 height 20
type input "Overall"
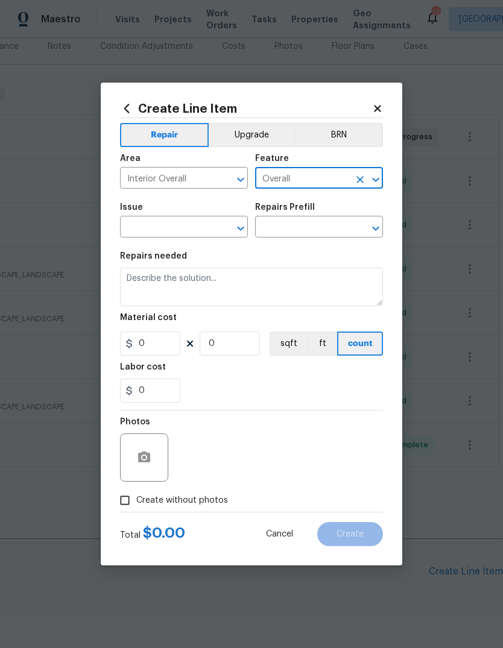
click at [208, 223] on input "text" at bounding box center [167, 228] width 94 height 19
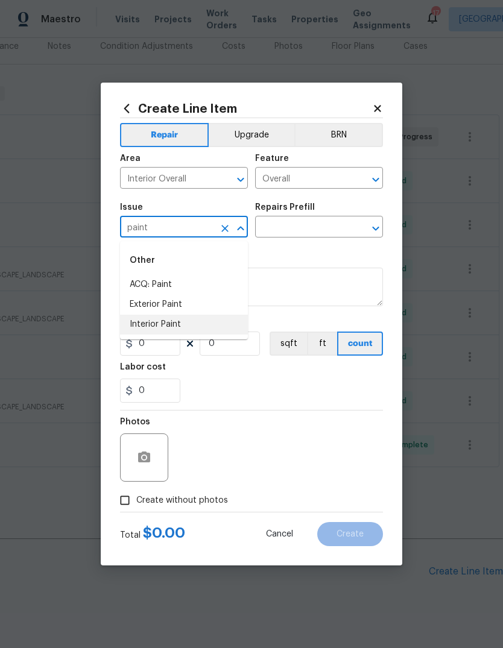
click at [201, 324] on li "Interior Paint" at bounding box center [184, 325] width 128 height 20
type input "Interior Paint"
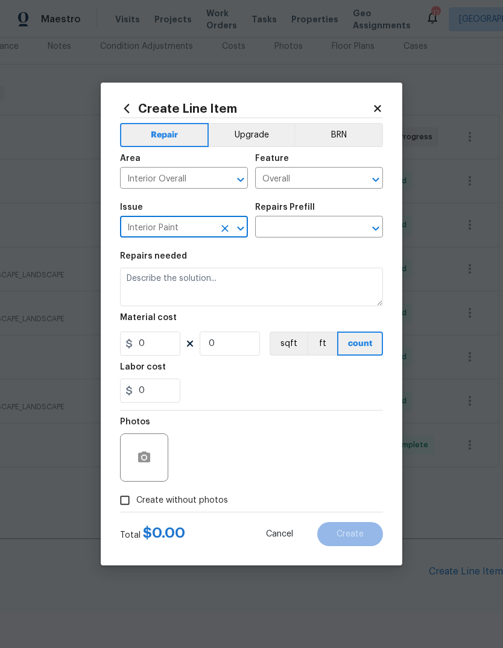
click at [324, 225] on input "text" at bounding box center [302, 228] width 94 height 19
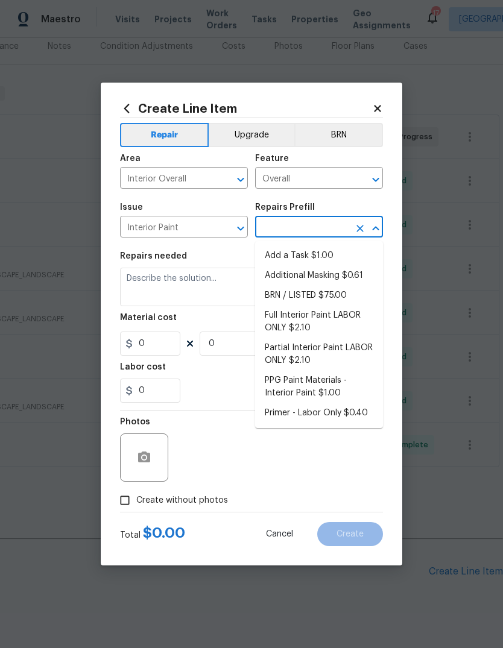
click at [338, 254] on li "Add a Task $1.00" at bounding box center [319, 256] width 128 height 20
type input "Add a Task $1.00"
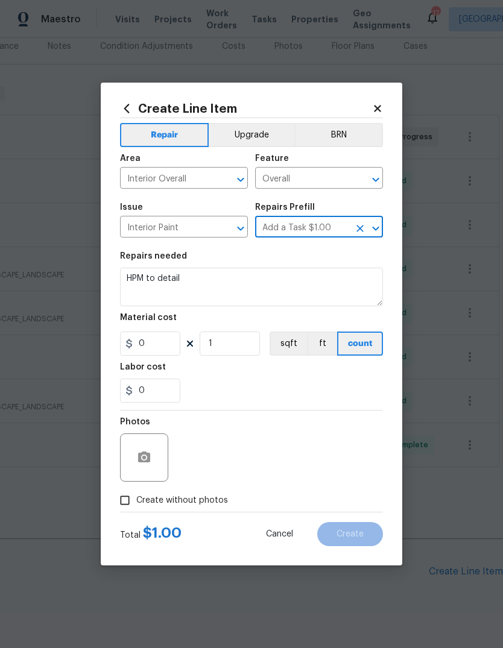
type input "Overall Paint"
type textarea "HPM to detail"
type input "1"
type input "Add a Task $1.00"
type input "1"
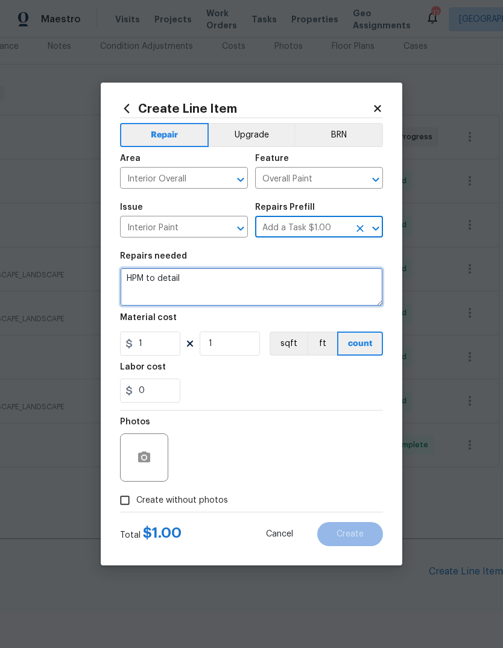
click at [317, 289] on textarea "HPM to detail" at bounding box center [251, 287] width 263 height 39
type textarea "H"
type textarea "S"
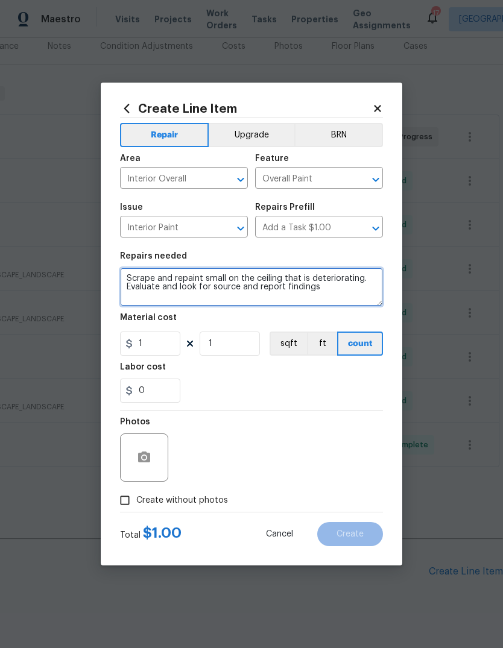
type textarea "Scrape and repaint small on the ceiling that is deteriorating. Evaluate and loo…"
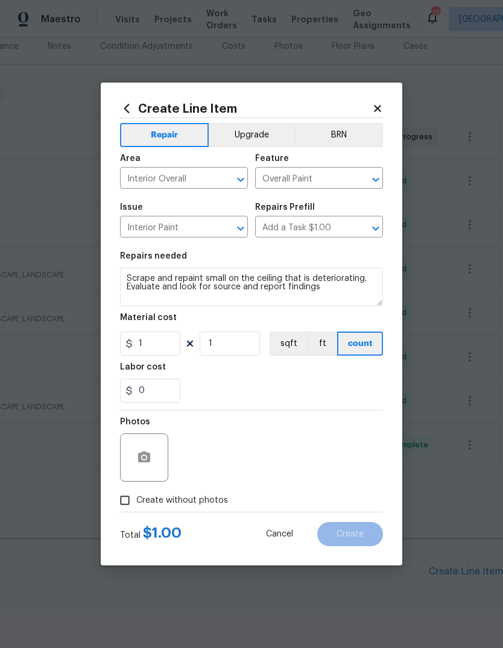
click at [306, 381] on div "0" at bounding box center [251, 390] width 263 height 24
click at [168, 340] on input "1" at bounding box center [150, 343] width 60 height 24
type input "100"
click at [321, 372] on div "Labor cost" at bounding box center [251, 371] width 263 height 16
click at [152, 461] on button "button" at bounding box center [144, 457] width 29 height 29
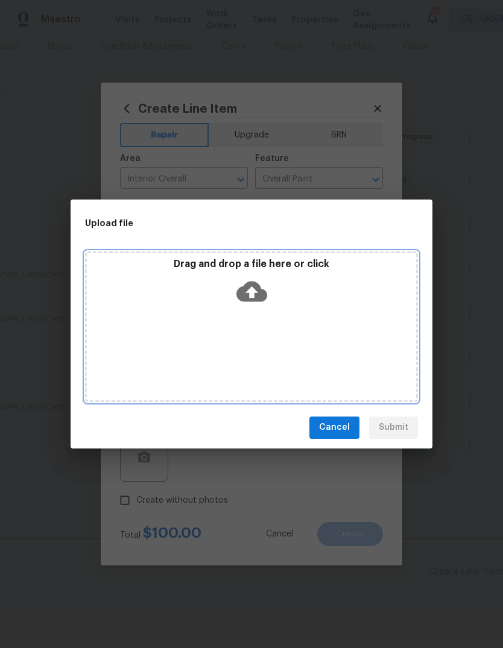
click at [260, 296] on icon at bounding box center [251, 291] width 31 height 20
click at [260, 289] on icon at bounding box center [251, 291] width 31 height 20
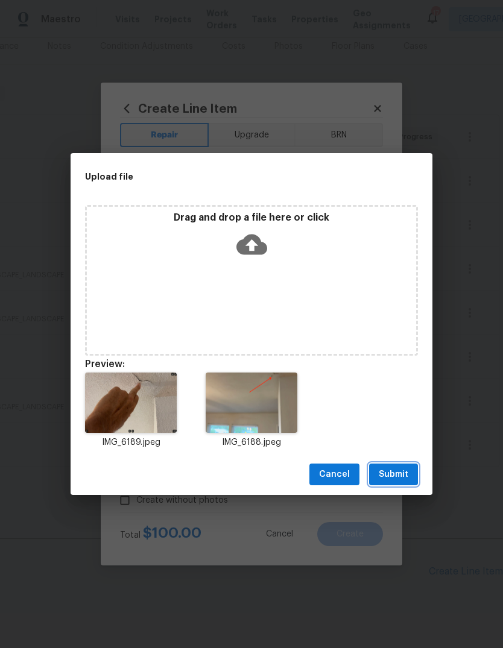
click at [403, 473] on span "Submit" at bounding box center [393, 474] width 30 height 15
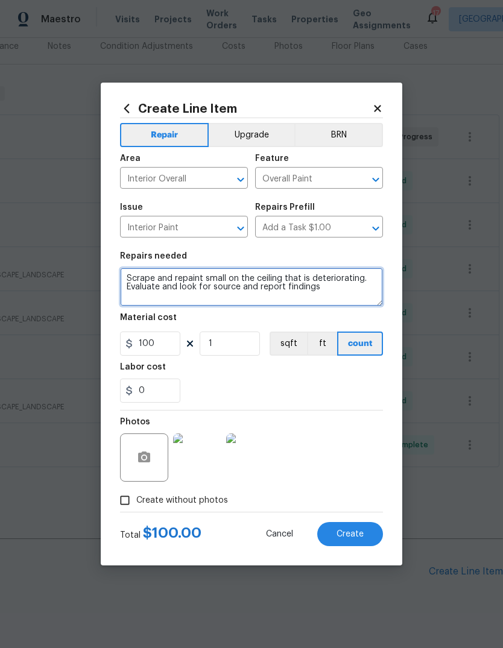
click at [242, 281] on textarea "Scrape and repaint small on the ceiling that is deteriorating. Evaluate and loo…" at bounding box center [251, 287] width 263 height 39
click at [377, 289] on textarea "Scrape and repaint small area on the ceiling that is deteriorating. Evaluate an…" at bounding box center [251, 287] width 263 height 39
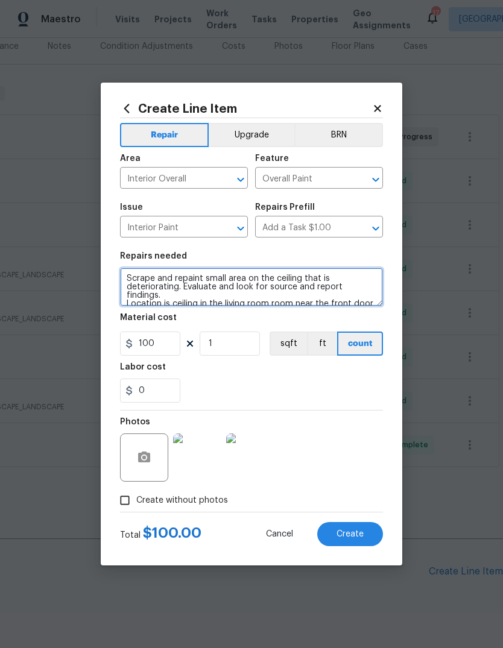
type textarea "Scrape and repaint small area on the ceiling that is deteriorating. Evaluate an…"
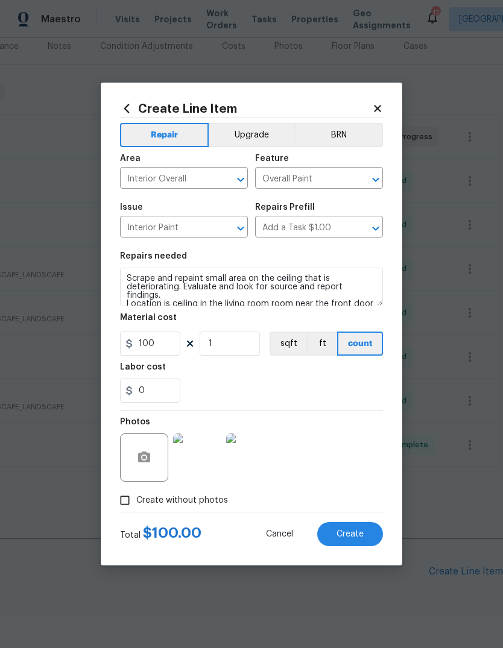
click at [344, 380] on div "0" at bounding box center [251, 390] width 263 height 24
click at [359, 539] on span "Create" at bounding box center [349, 534] width 27 height 9
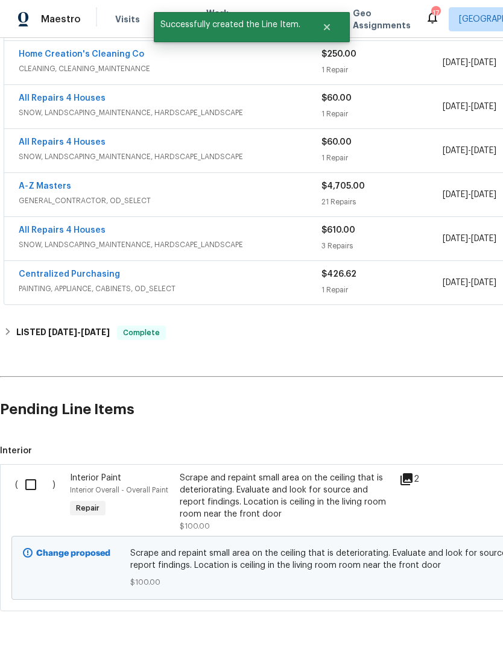
scroll to position [316, 0]
click at [27, 483] on input "checkbox" at bounding box center [35, 484] width 34 height 25
checkbox input "true"
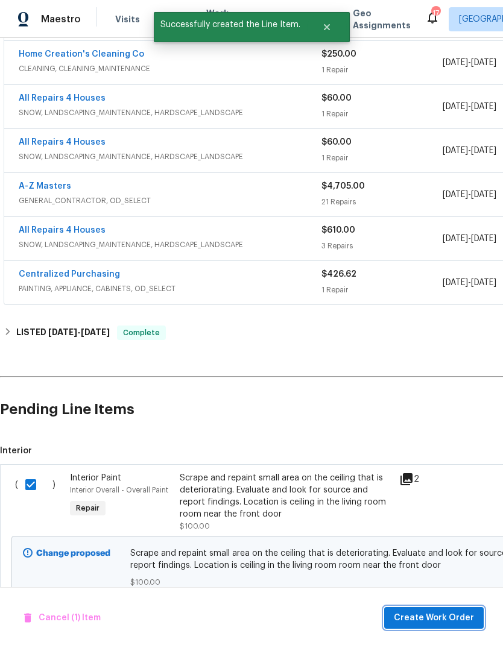
click at [443, 619] on span "Create Work Order" at bounding box center [433, 617] width 80 height 15
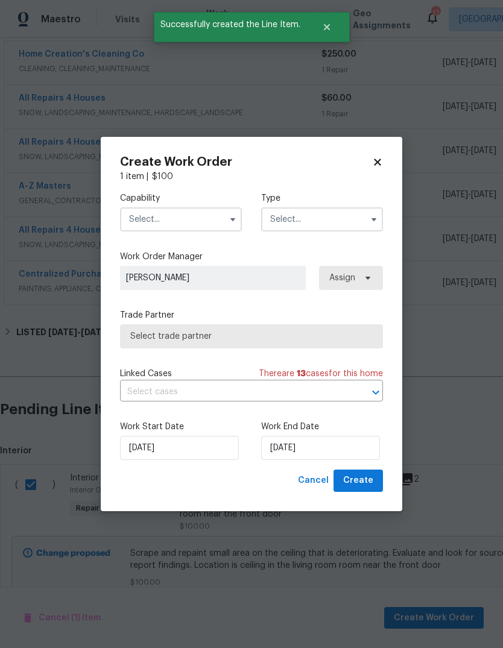
click at [199, 224] on input "text" at bounding box center [181, 219] width 122 height 24
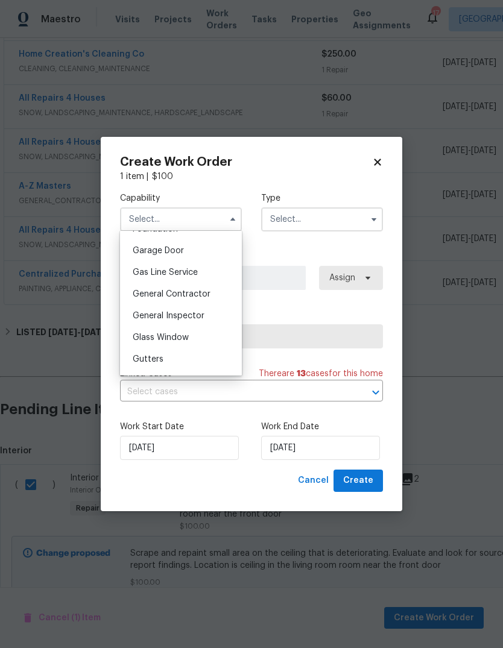
scroll to position [527, 0]
click at [218, 288] on div "General Contractor" at bounding box center [181, 294] width 116 height 22
type input "General Contractor"
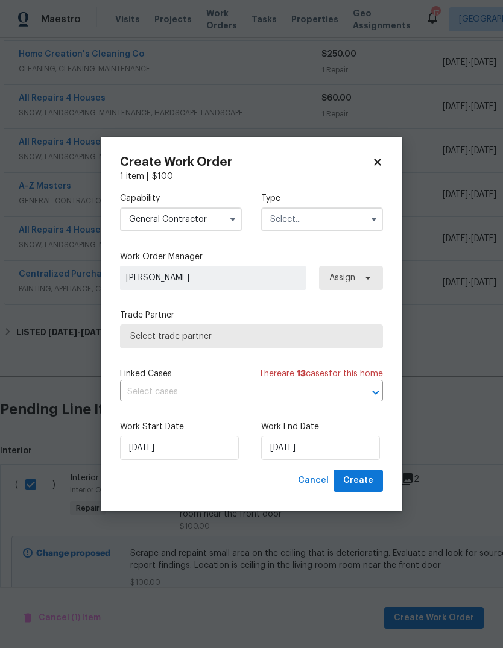
click at [327, 218] on input "text" at bounding box center [322, 219] width 122 height 24
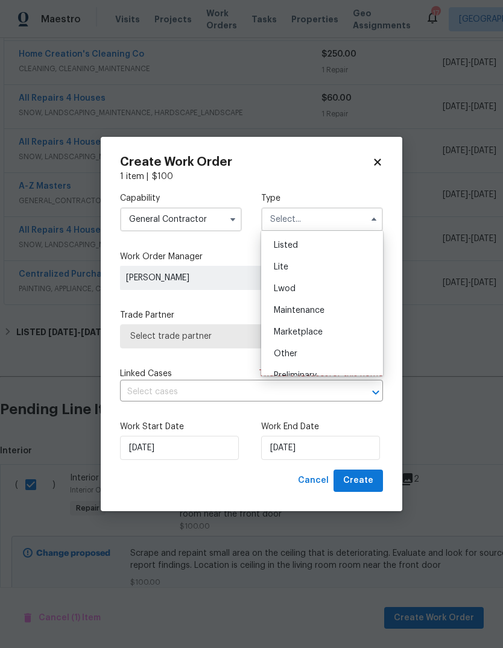
scroll to position [133, 0]
click at [346, 247] on div "Listed" at bounding box center [322, 242] width 116 height 22
type input "Listed"
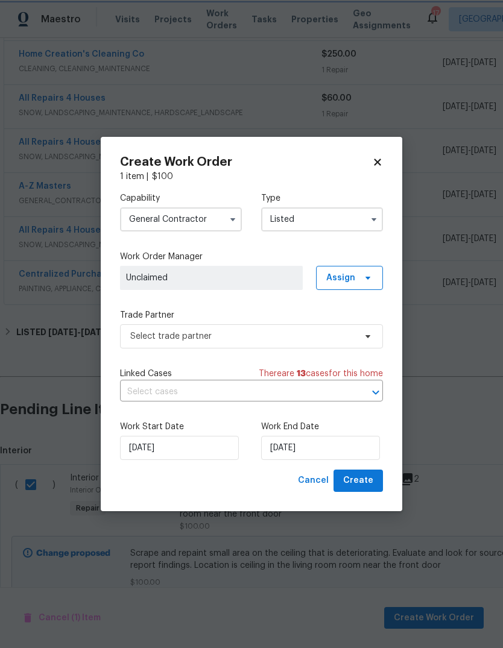
scroll to position [0, 0]
click at [349, 452] on input "8/22/2025" at bounding box center [320, 448] width 119 height 24
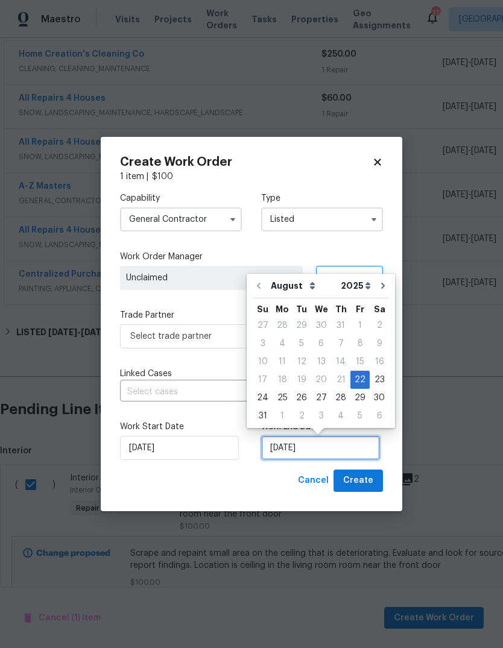
scroll to position [9, 0]
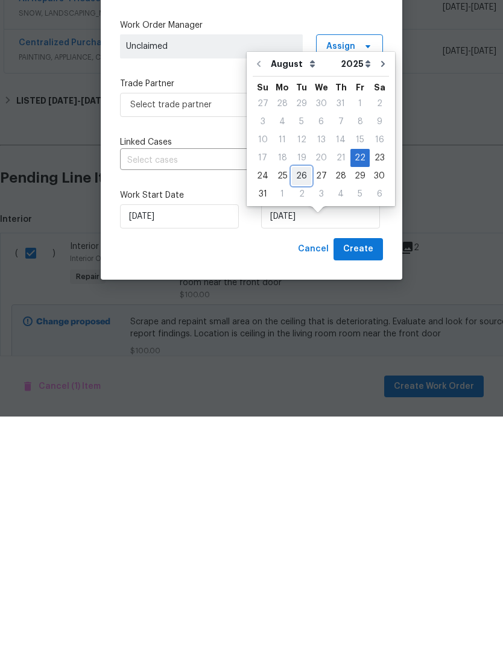
click at [299, 399] on div "26" at bounding box center [301, 407] width 19 height 17
type input "[DATE]"
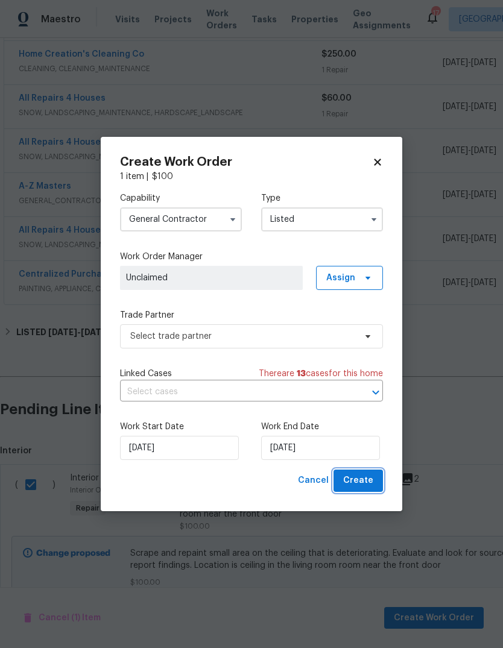
click at [368, 485] on span "Create" at bounding box center [358, 480] width 30 height 15
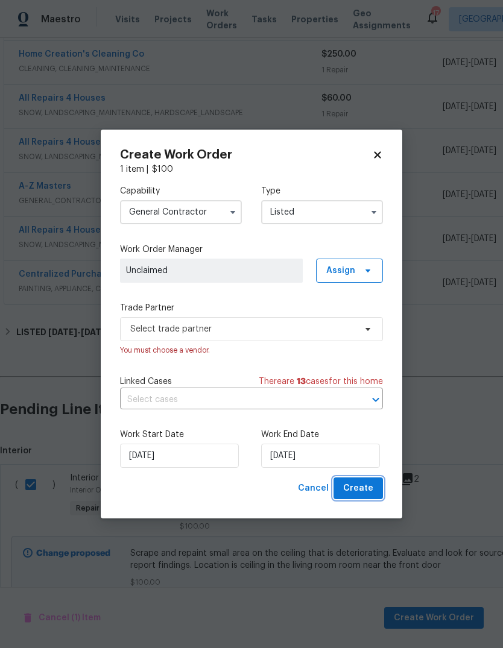
click at [375, 489] on button "Create" at bounding box center [357, 488] width 49 height 22
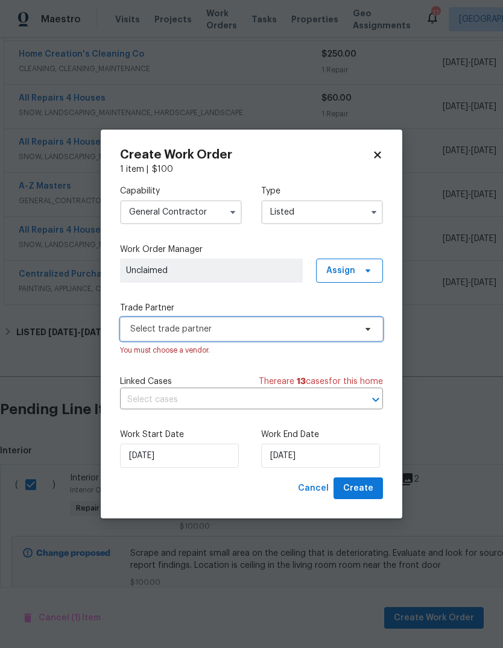
click at [291, 331] on span "Select trade partner" at bounding box center [242, 329] width 225 height 12
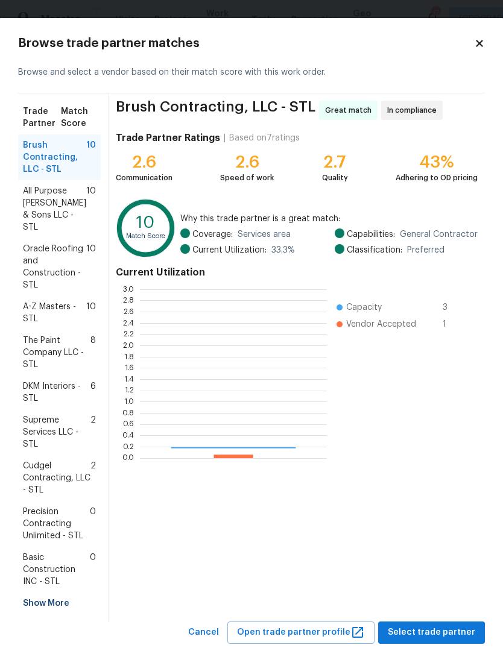
scroll to position [169, 187]
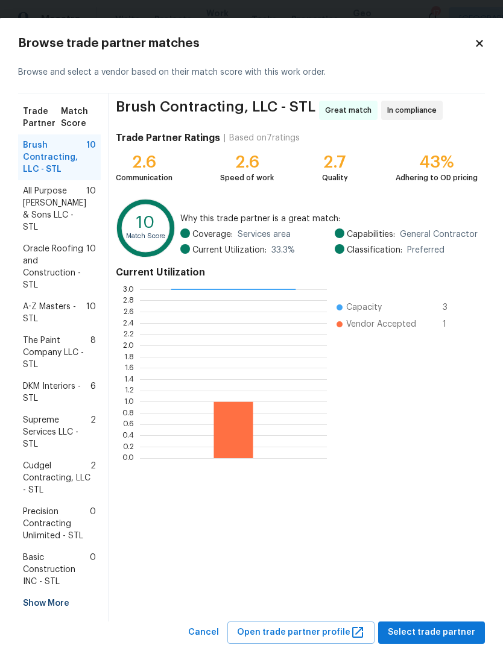
click at [58, 592] on div "Show More" at bounding box center [59, 603] width 83 height 22
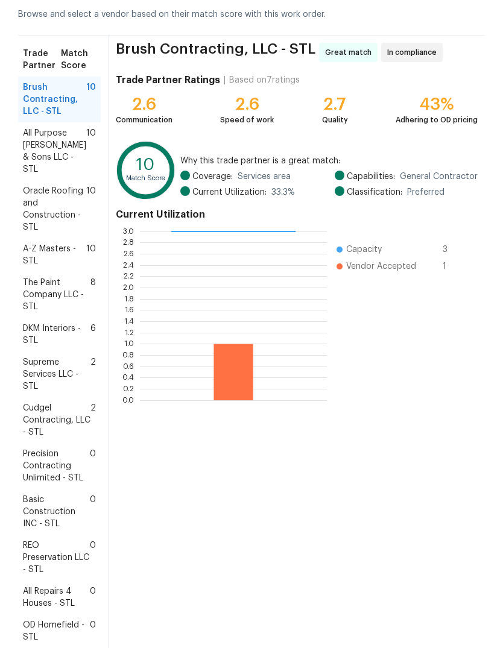
scroll to position [57, 0]
click at [60, 359] on span "Supreme Services LLC - STL" at bounding box center [56, 375] width 67 height 36
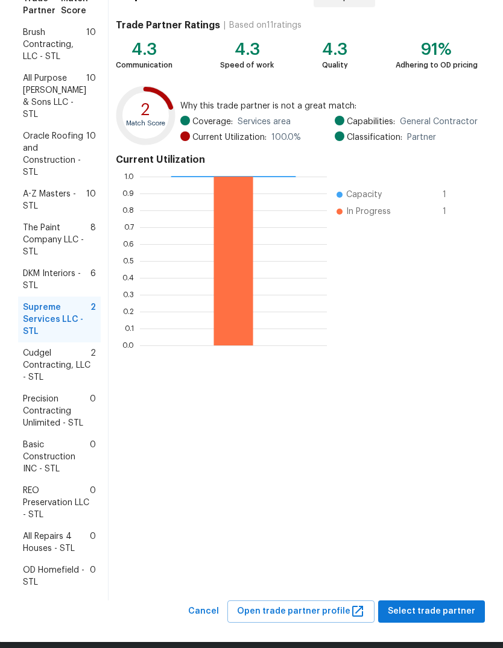
scroll to position [112, 0]
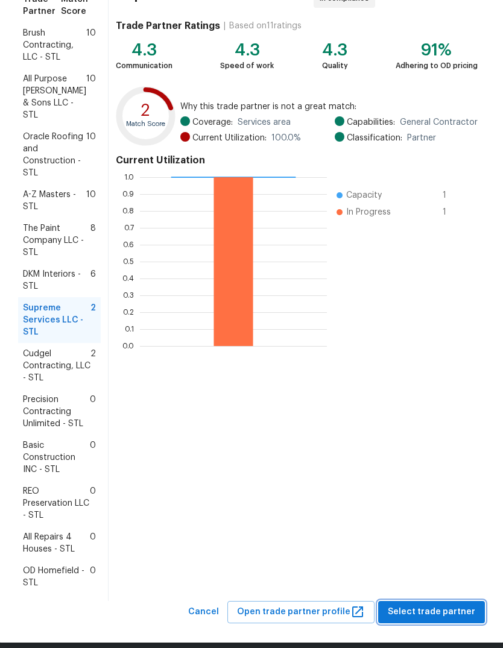
click at [452, 604] on span "Select trade partner" at bounding box center [430, 611] width 87 height 15
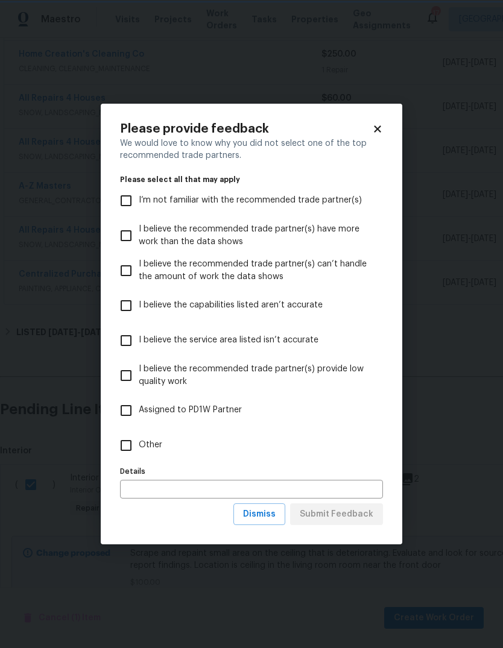
scroll to position [0, 0]
click at [136, 446] on input "Other" at bounding box center [125, 445] width 25 height 25
checkbox input "true"
click at [365, 515] on span "Submit Feedback" at bounding box center [336, 514] width 74 height 15
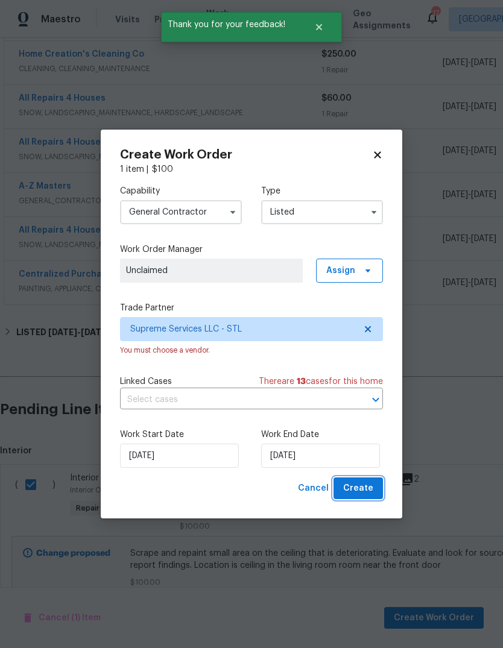
click at [368, 489] on span "Create" at bounding box center [358, 488] width 30 height 15
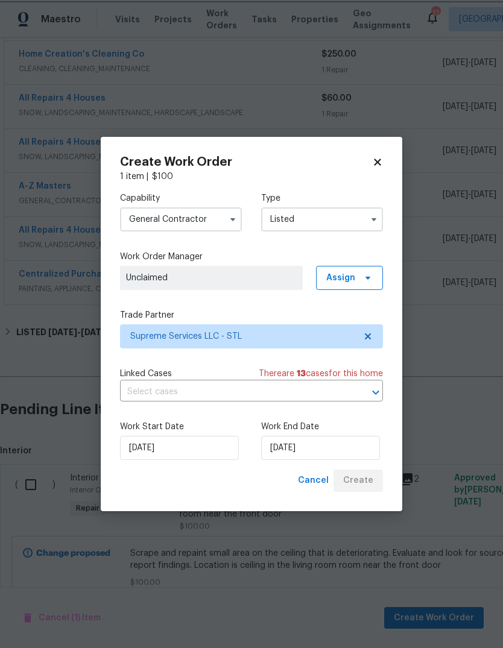
checkbox input "false"
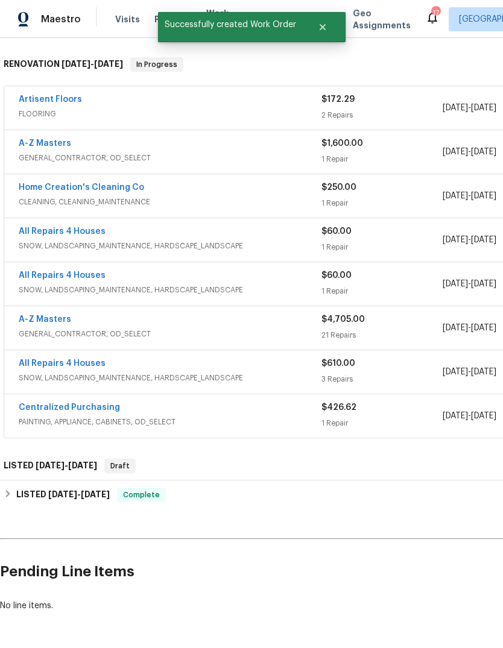
scroll to position [183, 0]
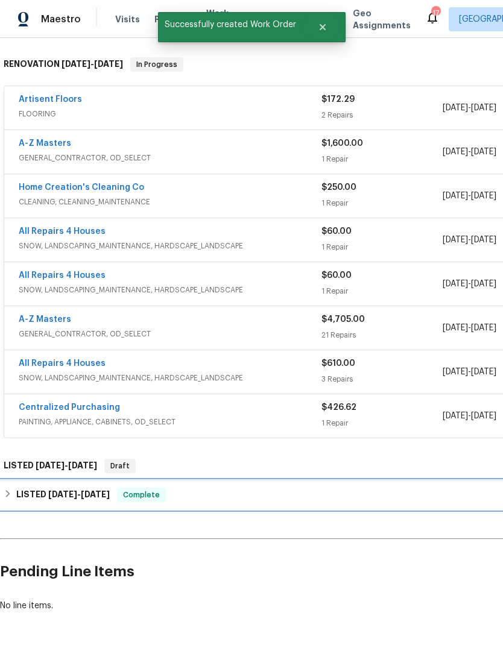
click at [105, 487] on h6 "LISTED 7/23/25 - 7/24/25" at bounding box center [62, 494] width 93 height 14
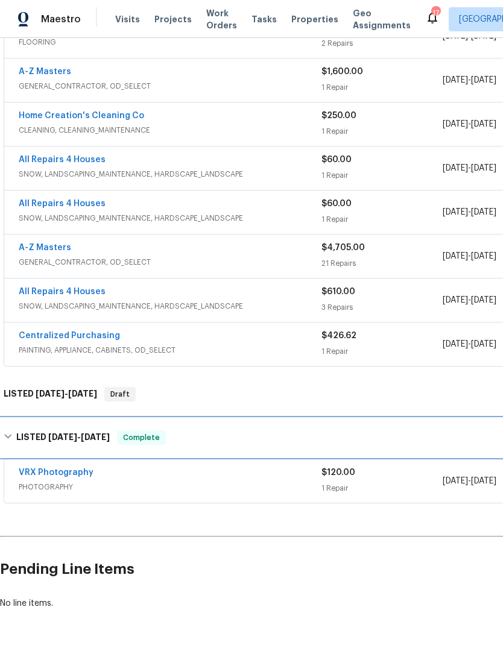
scroll to position [253, 0]
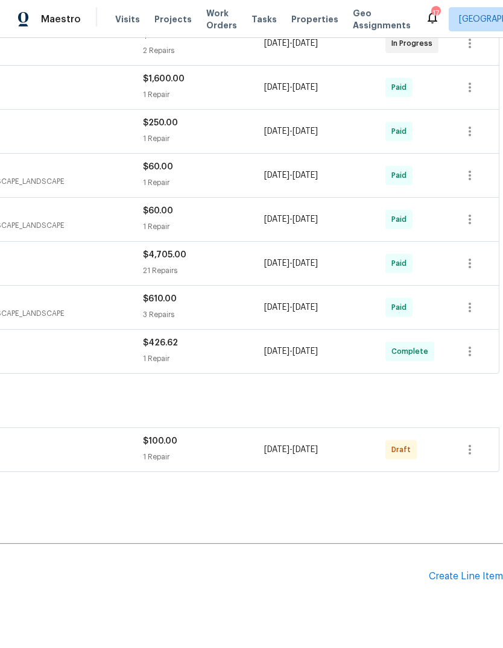
scroll to position [247, 178]
click at [469, 452] on icon "button" at bounding box center [469, 450] width 14 height 14
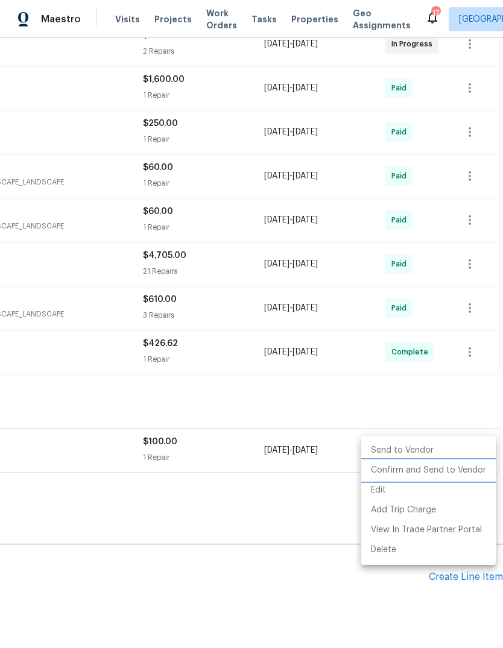
click at [468, 478] on li "Confirm and Send to Vendor" at bounding box center [428, 470] width 134 height 20
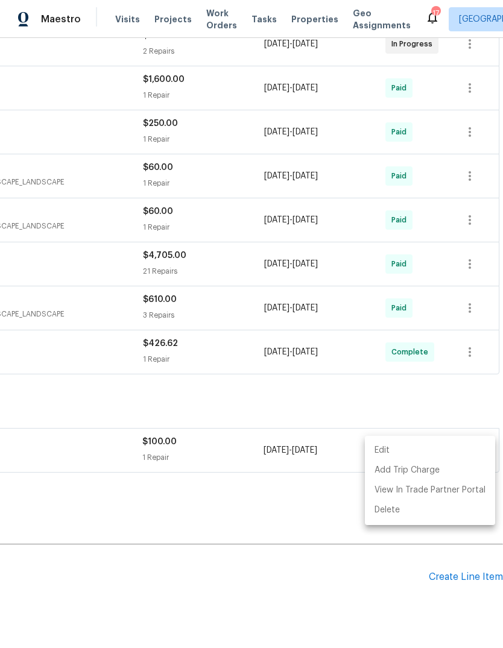
click at [434, 403] on div at bounding box center [251, 324] width 503 height 648
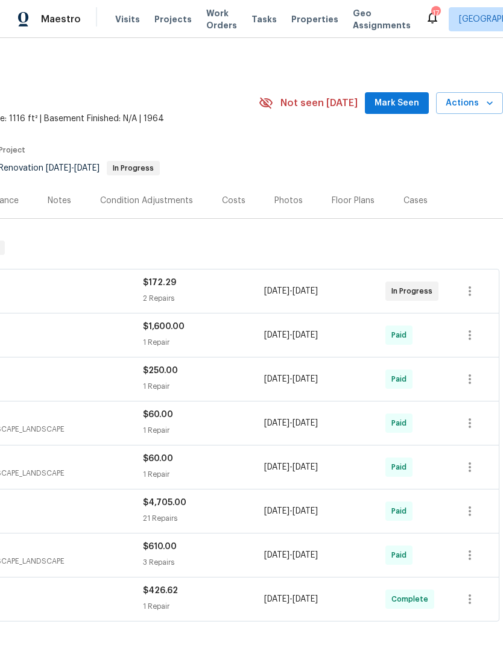
scroll to position [0, 178]
click at [410, 107] on span "Mark Seen" at bounding box center [396, 103] width 45 height 15
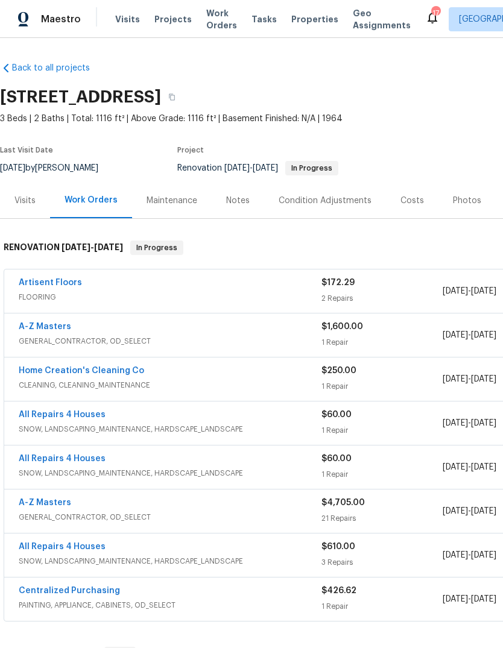
scroll to position [0, 0]
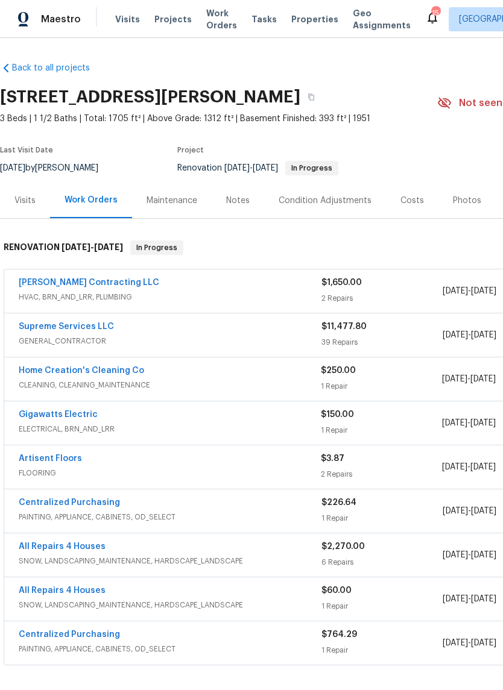
click at [67, 461] on link "Artisent Floors" at bounding box center [50, 458] width 63 height 8
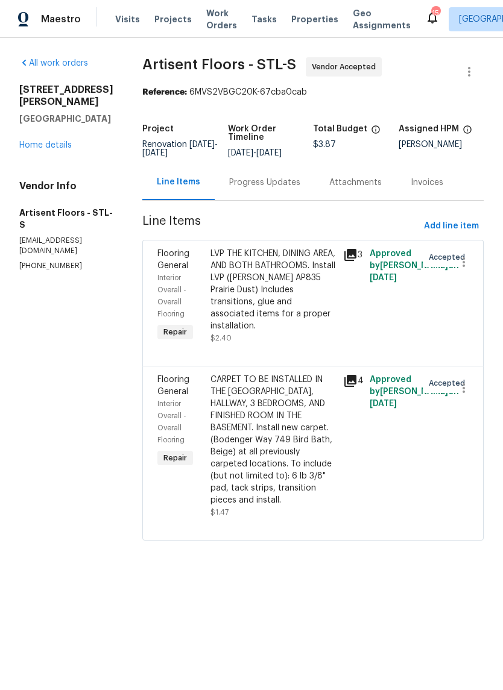
click at [299, 189] on div "Progress Updates" at bounding box center [264, 183] width 71 height 12
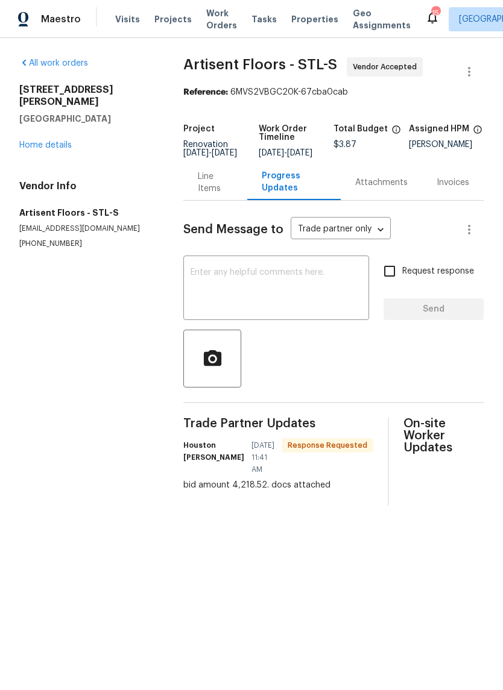
click at [216, 192] on div "Line Items" at bounding box center [215, 183] width 35 height 24
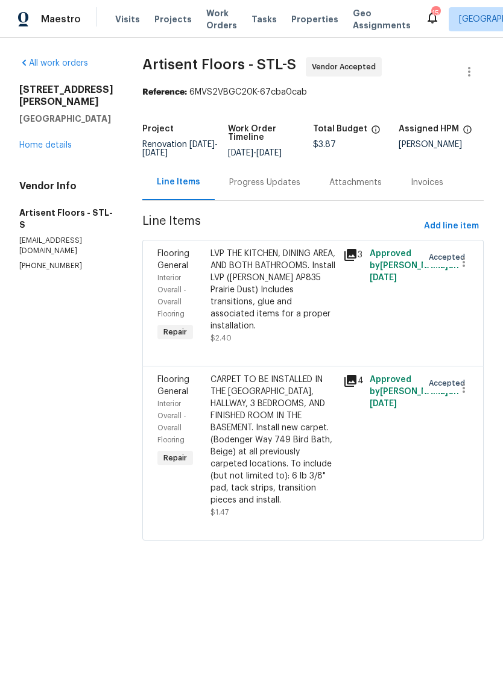
click at [293, 180] on div "Progress Updates" at bounding box center [264, 183] width 71 height 12
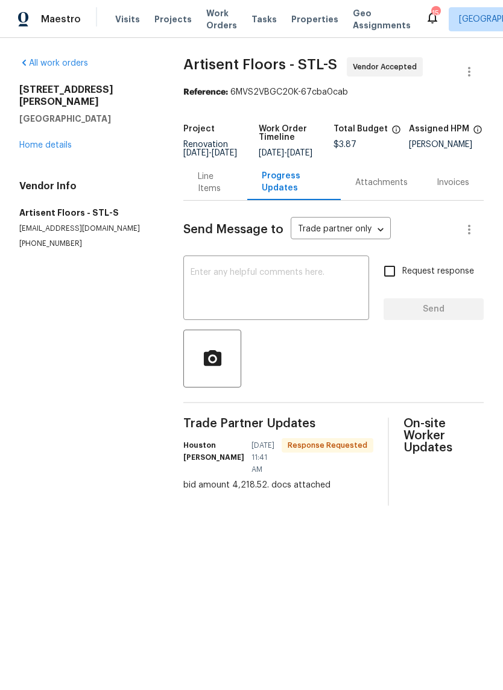
click at [297, 295] on textarea at bounding box center [275, 289] width 171 height 42
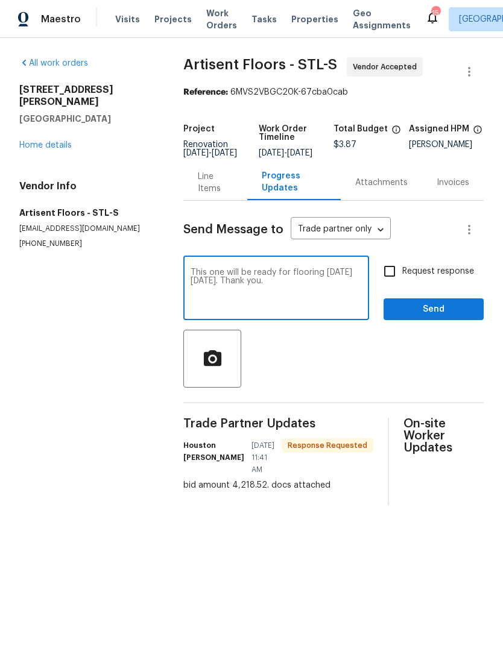
type textarea "This one will be ready for flooring on Wednesday, 8/27. Thank you."
click at [456, 277] on span "Request response" at bounding box center [438, 271] width 72 height 13
click at [402, 277] on input "Request response" at bounding box center [389, 270] width 25 height 25
checkbox input "true"
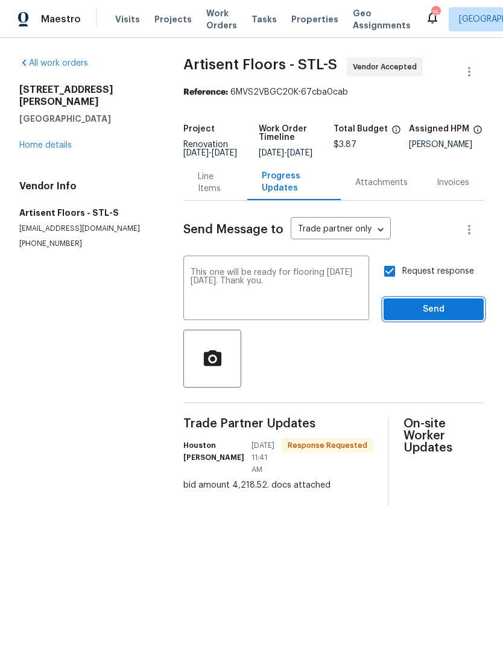
click at [463, 317] on span "Send" at bounding box center [433, 309] width 81 height 15
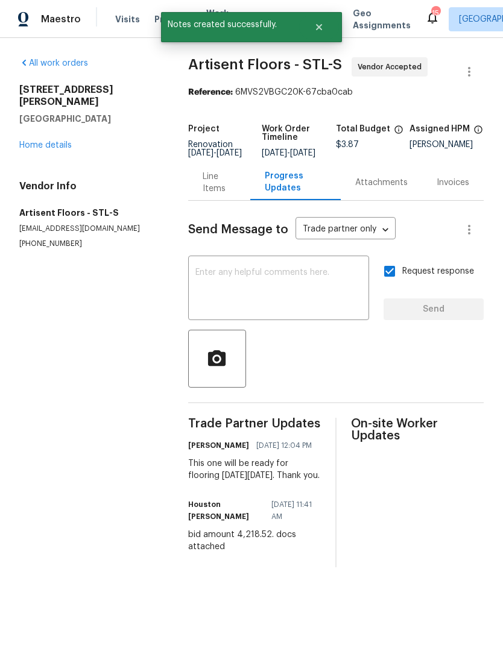
click at [61, 141] on link "Home details" at bounding box center [45, 145] width 52 height 8
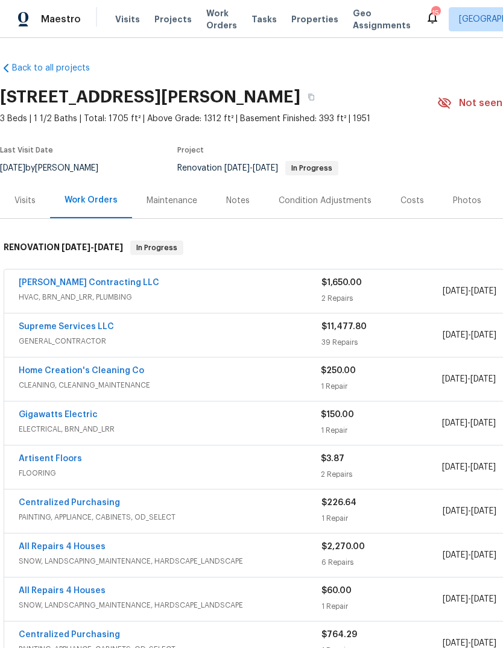
click at [234, 201] on div "Notes" at bounding box center [237, 201] width 23 height 12
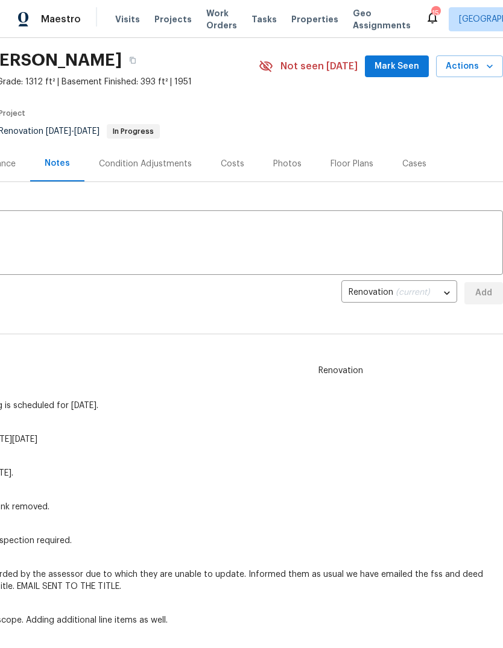
scroll to position [36, 178]
click at [407, 66] on span "Mark Seen" at bounding box center [396, 67] width 45 height 15
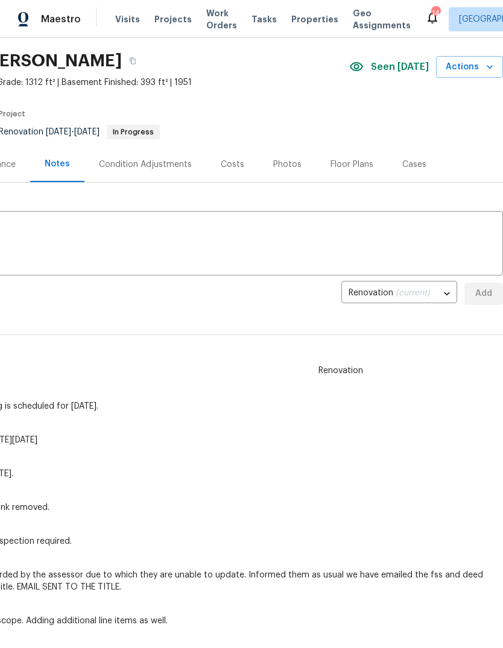
click at [303, 17] on span "Properties" at bounding box center [314, 19] width 47 height 12
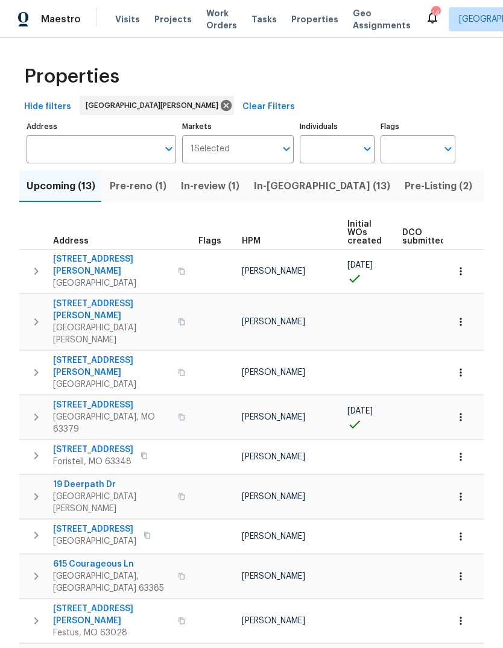
click at [286, 185] on span "In-[GEOGRAPHIC_DATA] (13)" at bounding box center [322, 186] width 136 height 17
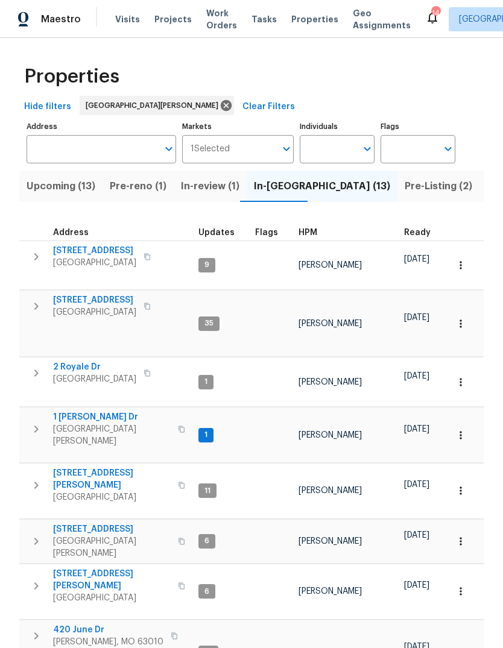
click at [404, 187] on span "Pre-Listing (2)" at bounding box center [437, 186] width 67 height 17
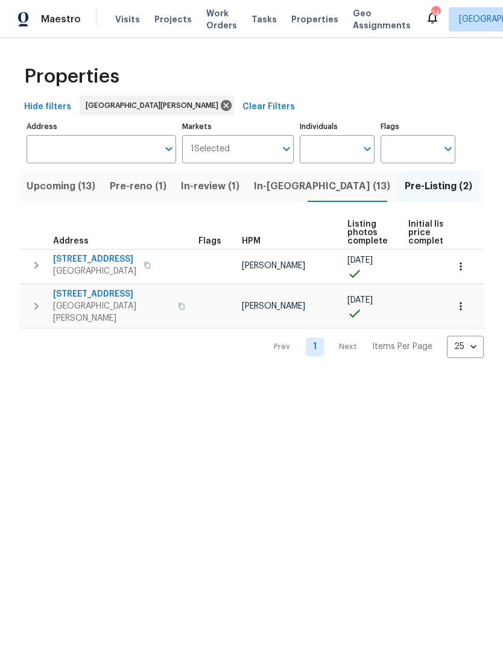
click at [123, 257] on span "2381 Gross Point Ln" at bounding box center [94, 259] width 83 height 12
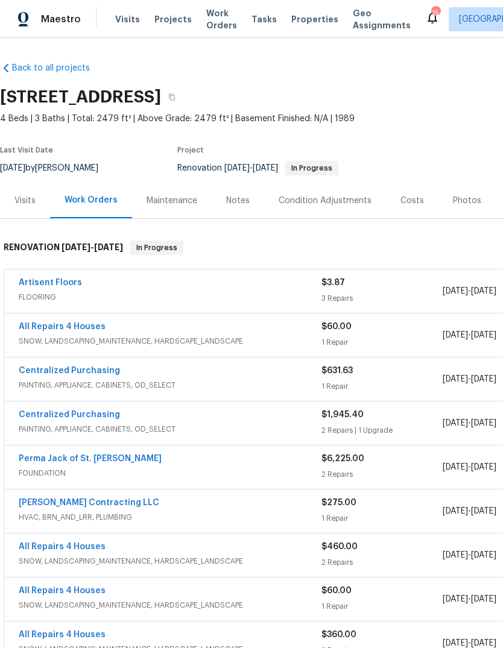
click at [466, 203] on div "Photos" at bounding box center [467, 201] width 28 height 12
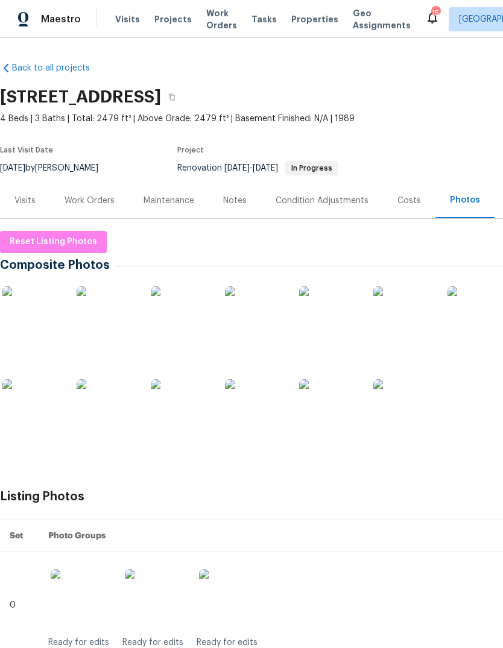
click at [416, 196] on div "Costs" at bounding box center [408, 201] width 23 height 12
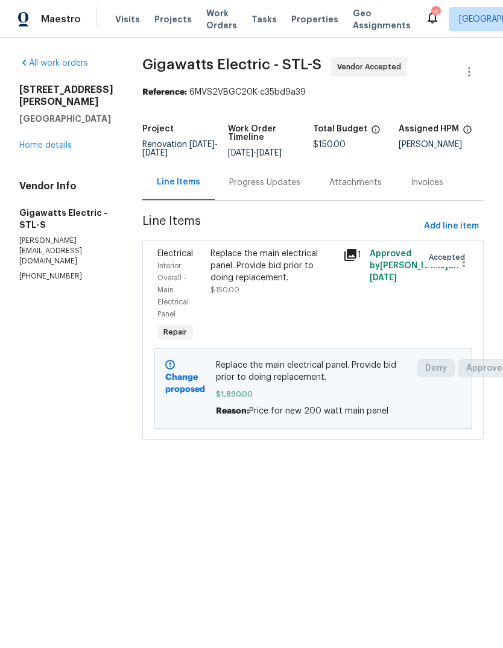
click at [67, 141] on link "Home details" at bounding box center [45, 145] width 52 height 8
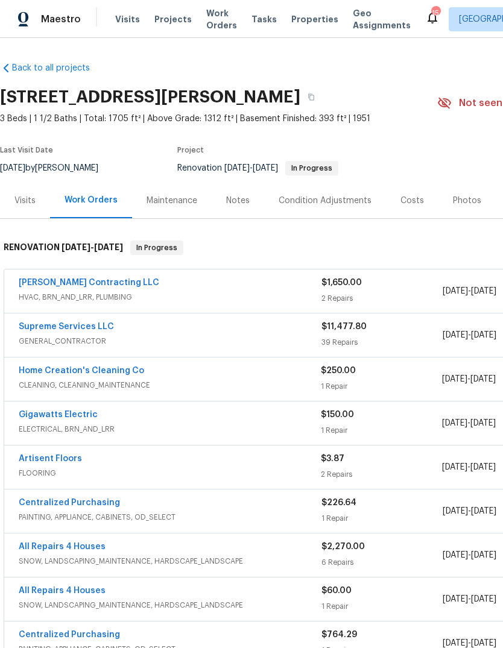
click at [235, 199] on div "Notes" at bounding box center [237, 201] width 23 height 12
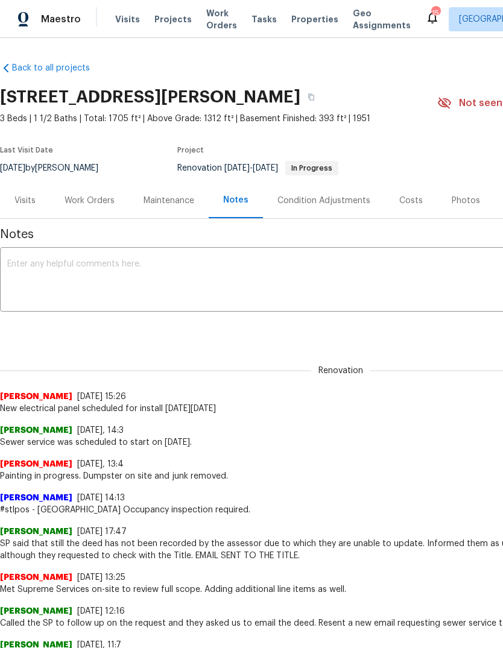
click at [130, 277] on textarea at bounding box center [340, 281] width 666 height 42
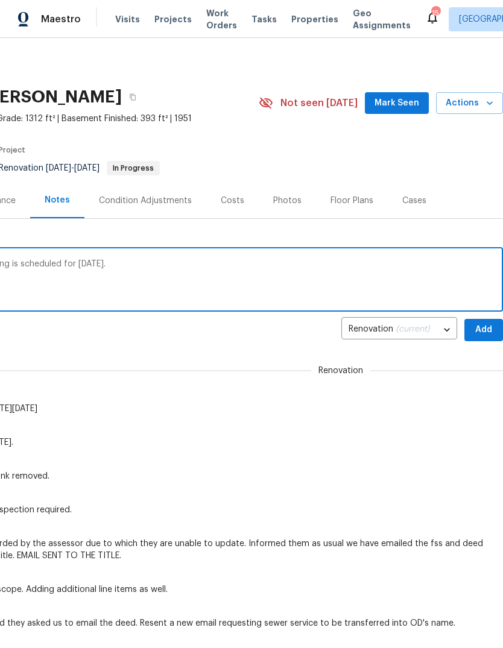
scroll to position [0, 178]
type textarea "GC work to be completed by Monday 8/25. Flooring is scheduled for Wednesday."
click at [487, 328] on span "Add" at bounding box center [483, 329] width 19 height 15
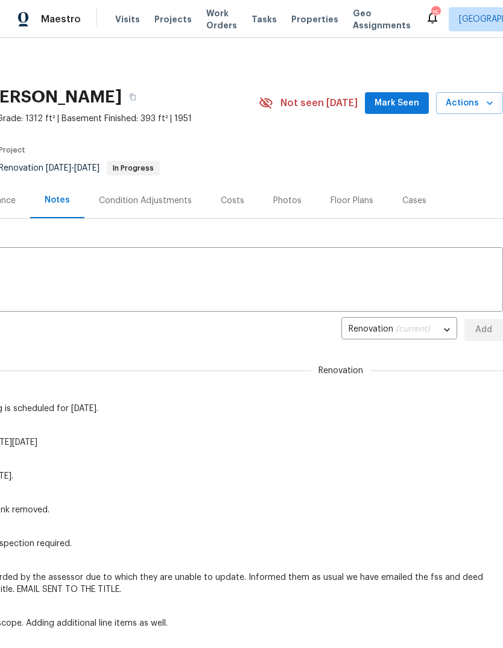
click at [286, 268] on textarea at bounding box center [162, 281] width 666 height 42
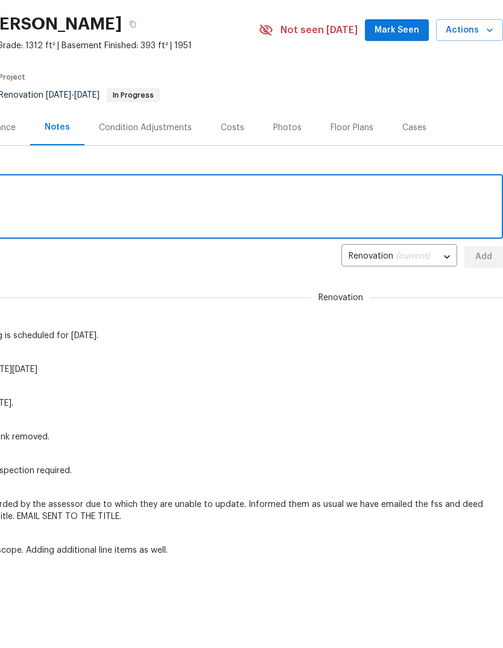
scroll to position [0, 0]
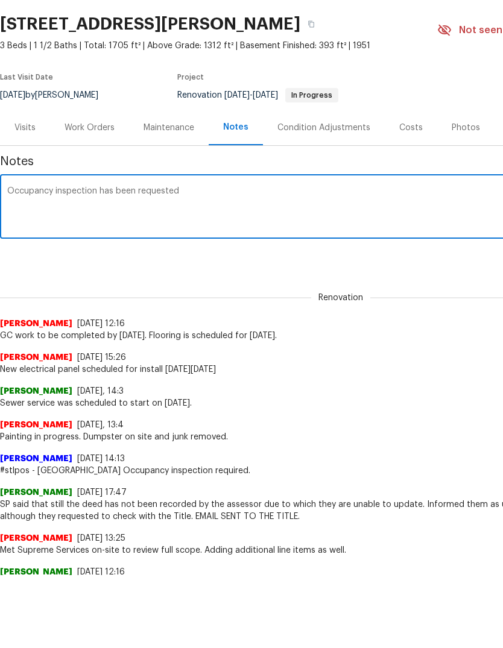
type textarea "Occupancy inspection has been requested"
click at [424, 424] on div "Michael Gruener 8/20/25, 15:26" at bounding box center [340, 430] width 681 height 12
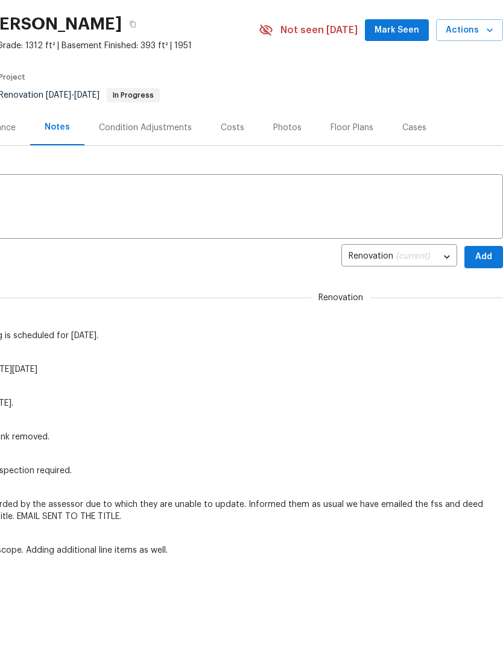
scroll to position [0, 178]
click at [489, 258] on span "Add" at bounding box center [483, 256] width 19 height 15
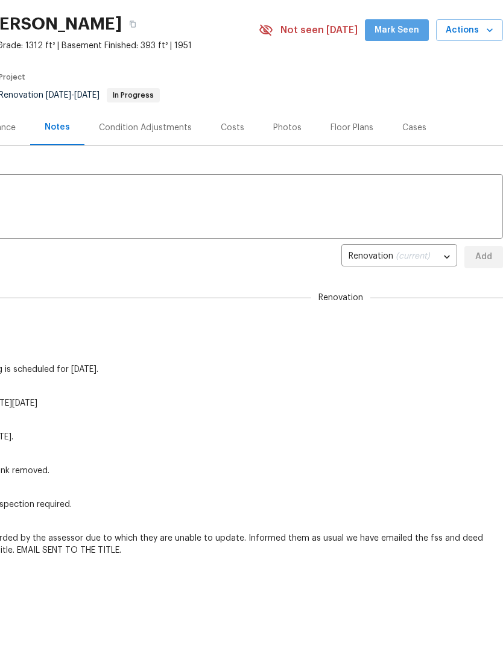
click at [409, 30] on span "Mark Seen" at bounding box center [396, 30] width 45 height 15
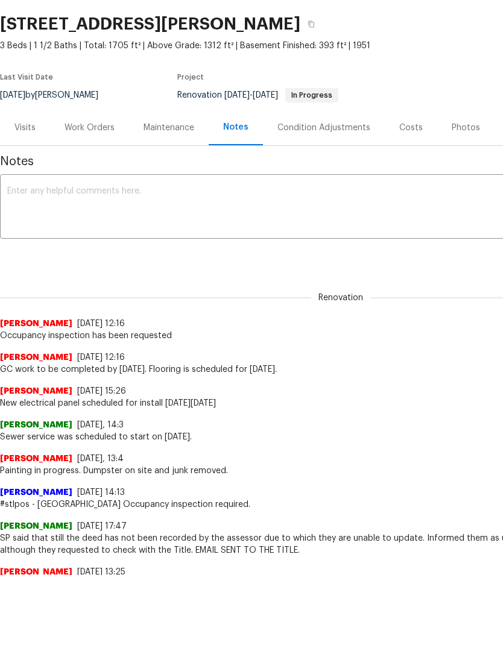
scroll to position [0, 0]
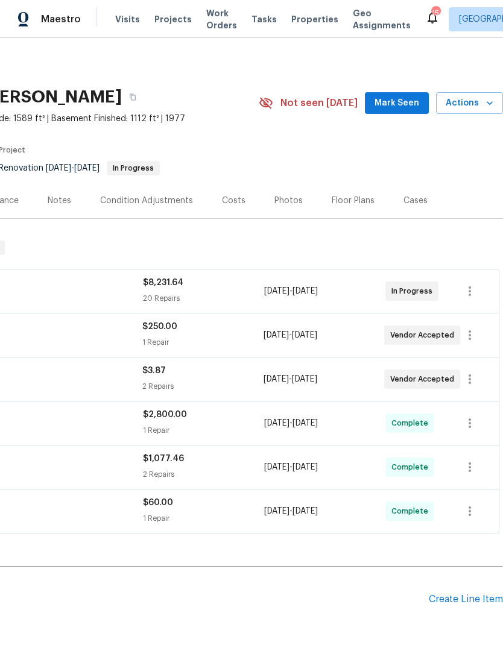
scroll to position [0, 178]
click at [403, 102] on span "Mark Seen" at bounding box center [396, 103] width 45 height 15
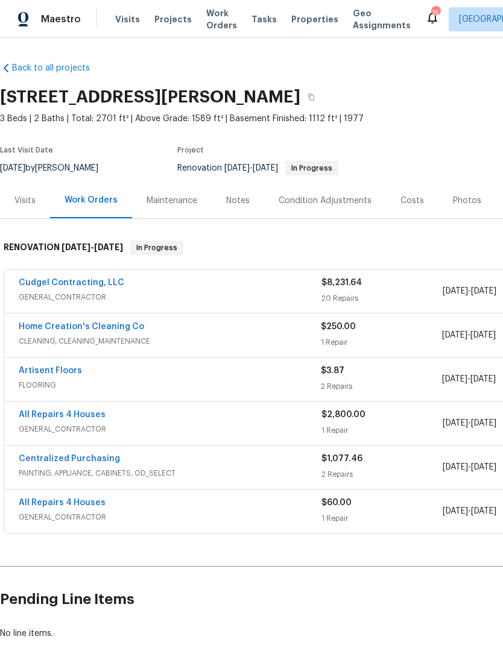
scroll to position [0, 0]
click at [97, 284] on link "Cudgel Contracting, LLC" at bounding box center [71, 282] width 105 height 8
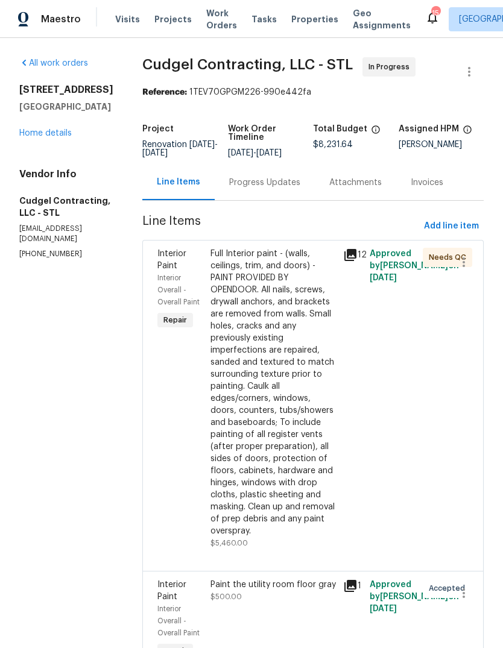
click at [296, 189] on div "Progress Updates" at bounding box center [264, 183] width 71 height 12
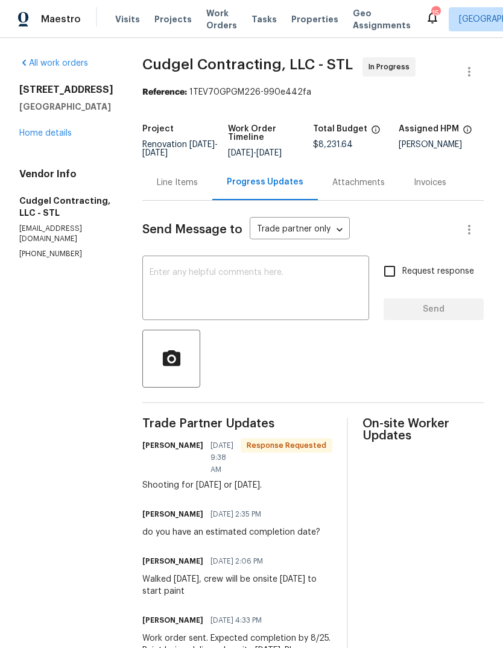
click at [61, 137] on link "Home details" at bounding box center [45, 133] width 52 height 8
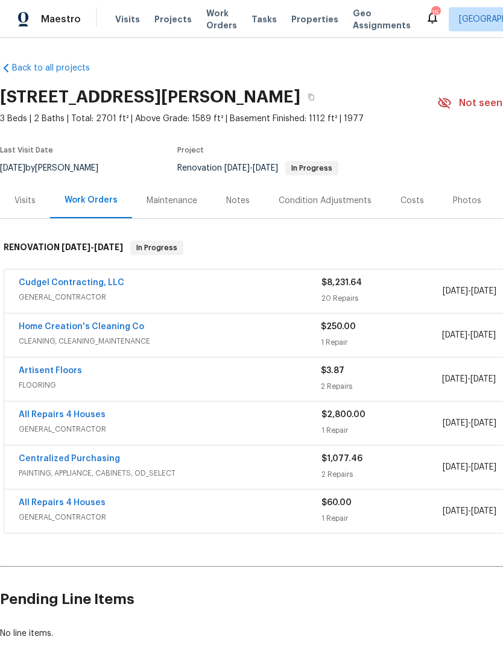
click at [68, 374] on link "Artisent Floors" at bounding box center [50, 370] width 63 height 8
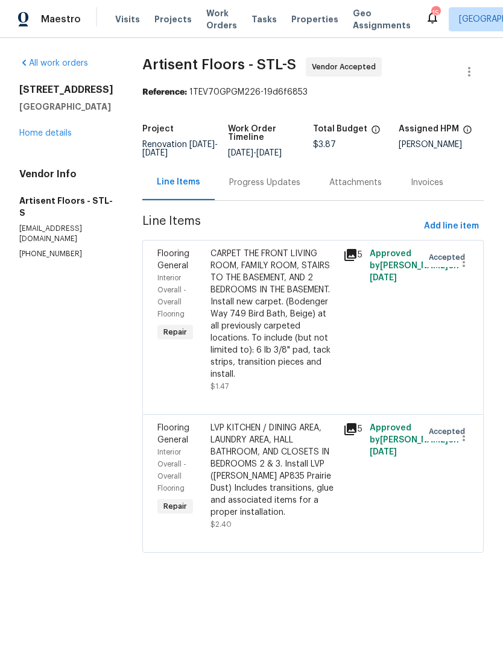
click at [356, 255] on icon at bounding box center [350, 255] width 12 height 12
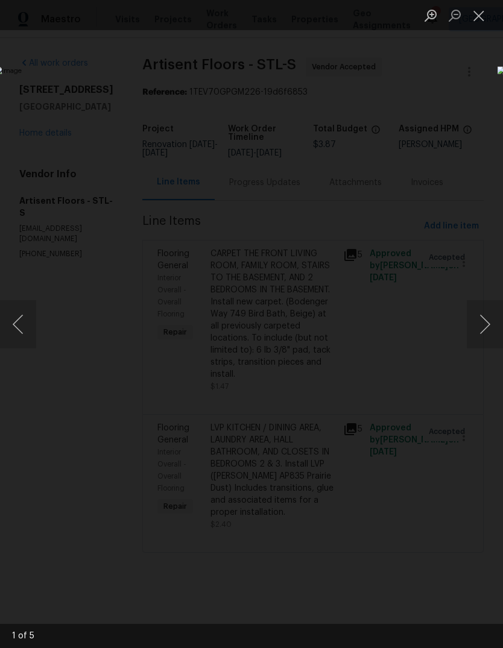
click at [489, 332] on button "Next image" at bounding box center [484, 324] width 36 height 48
click at [484, 329] on button "Next image" at bounding box center [484, 324] width 36 height 48
click at [487, 324] on button "Next image" at bounding box center [484, 324] width 36 height 48
click at [483, 323] on button "Next image" at bounding box center [484, 324] width 36 height 48
click at [487, 319] on button "Next image" at bounding box center [484, 324] width 36 height 48
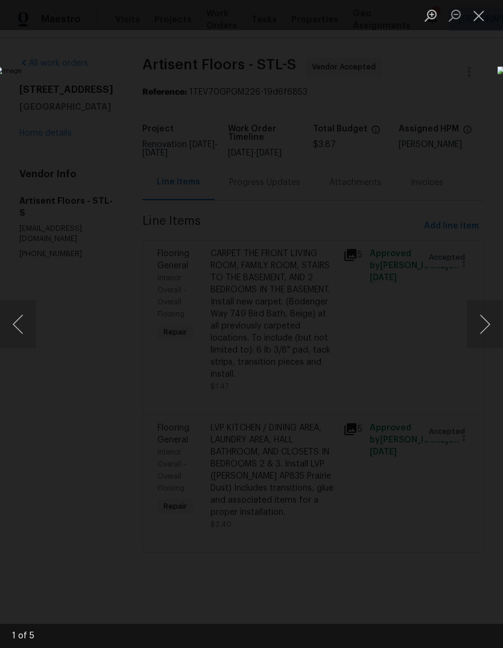
click at [487, 319] on button "Next image" at bounding box center [484, 324] width 36 height 48
click at [472, 22] on button "Close lightbox" at bounding box center [478, 15] width 24 height 21
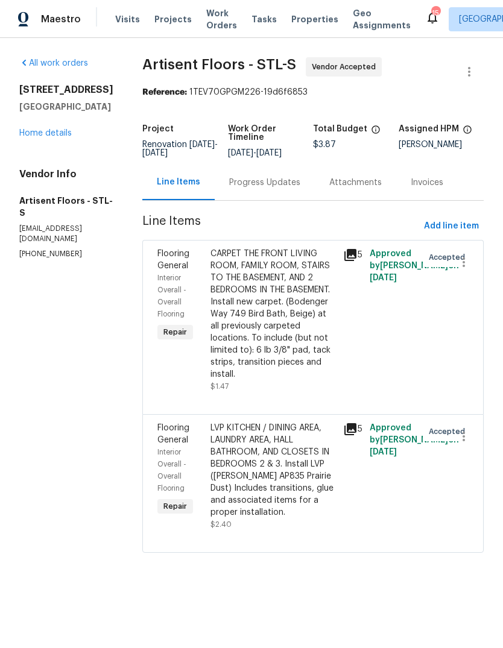
click at [356, 427] on icon at bounding box center [350, 429] width 12 height 12
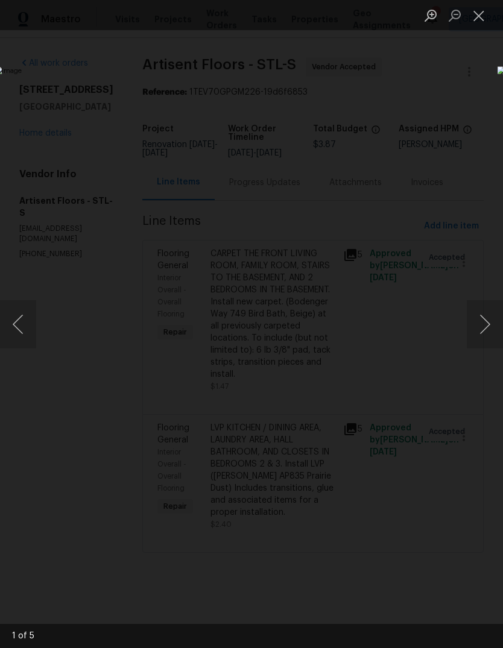
click at [484, 319] on button "Next image" at bounding box center [484, 324] width 36 height 48
click at [485, 315] on button "Next image" at bounding box center [484, 324] width 36 height 48
click at [489, 309] on button "Next image" at bounding box center [484, 324] width 36 height 48
click at [487, 311] on button "Next image" at bounding box center [484, 324] width 36 height 48
click at [486, 313] on button "Next image" at bounding box center [484, 324] width 36 height 48
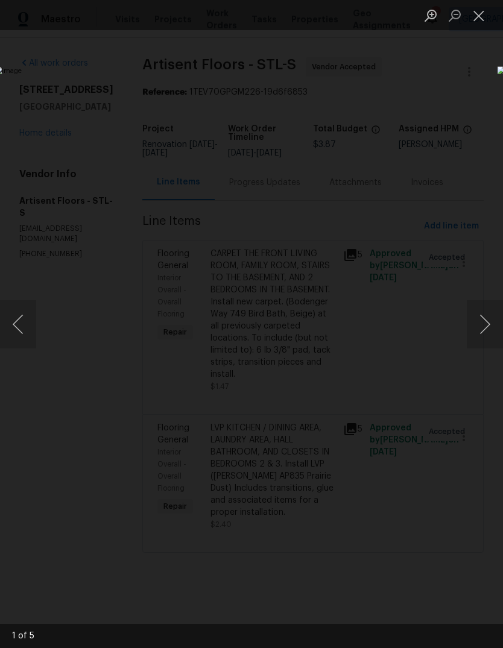
click at [486, 313] on button "Next image" at bounding box center [484, 324] width 36 height 48
click at [471, 17] on button "Close lightbox" at bounding box center [478, 15] width 24 height 21
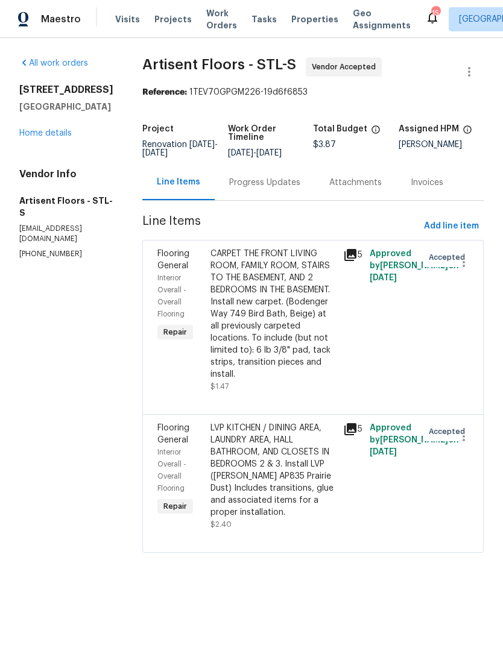
click at [275, 180] on div "Progress Updates" at bounding box center [264, 183] width 71 height 12
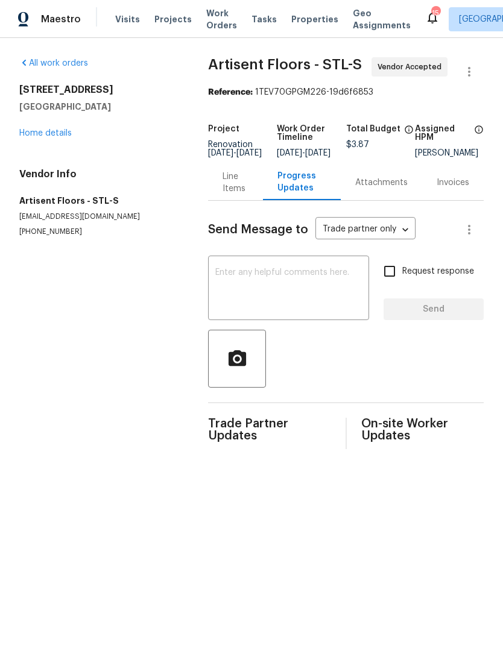
click at [302, 299] on textarea at bounding box center [288, 289] width 146 height 42
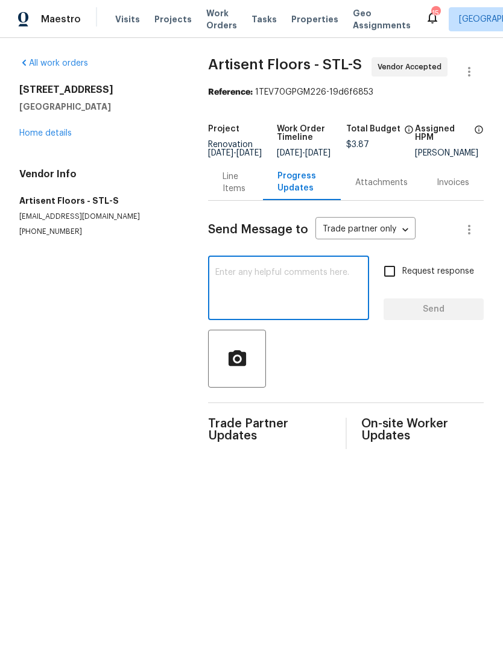
click at [149, 363] on section "All work orders [STREET_ADDRESS] Home details Vendor Info Artisent Floors - STL…" at bounding box center [99, 253] width 160 height 392
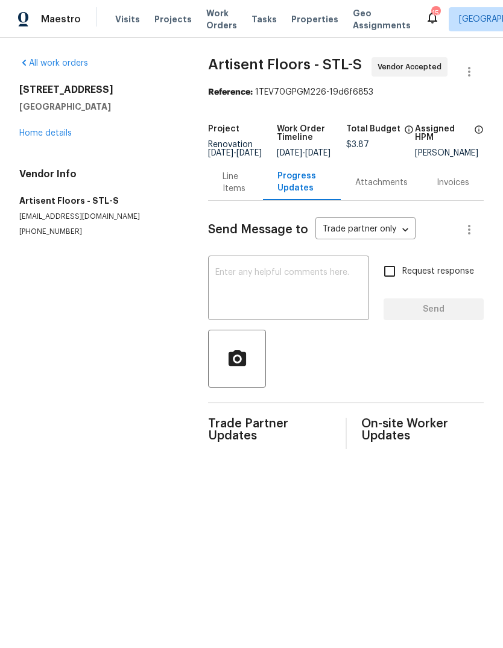
click at [288, 289] on textarea at bounding box center [288, 289] width 146 height 42
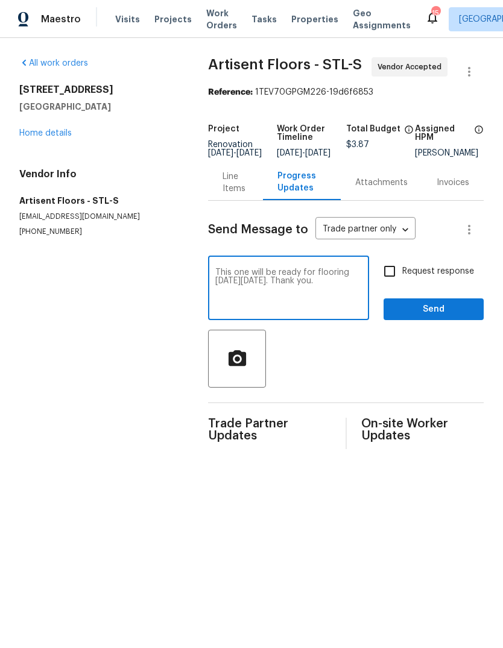
type textarea "This one will be ready for flooring [DATE][DATE]. Thank you."
click at [452, 276] on span "Request response" at bounding box center [438, 271] width 72 height 13
click at [402, 276] on input "Request response" at bounding box center [389, 270] width 25 height 25
checkbox input "true"
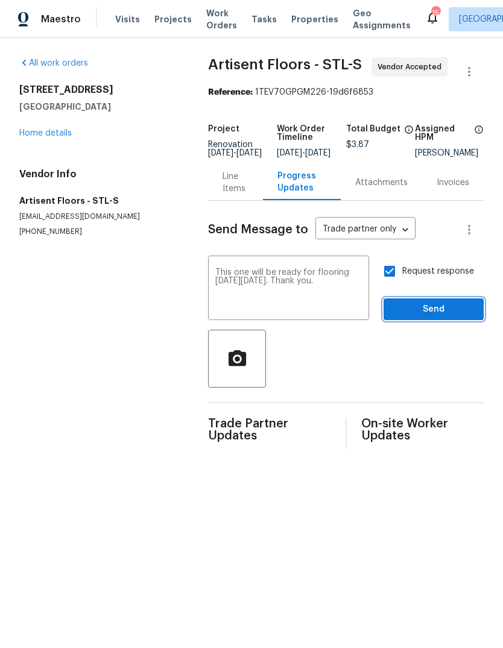
click at [458, 317] on span "Send" at bounding box center [433, 309] width 81 height 15
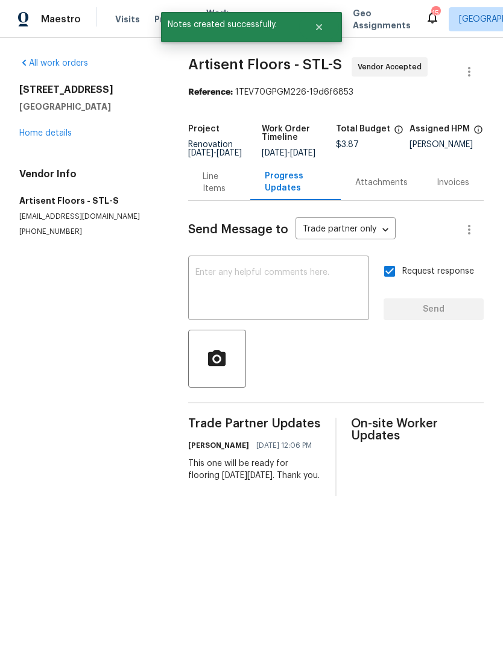
click at [63, 136] on link "Home details" at bounding box center [45, 133] width 52 height 8
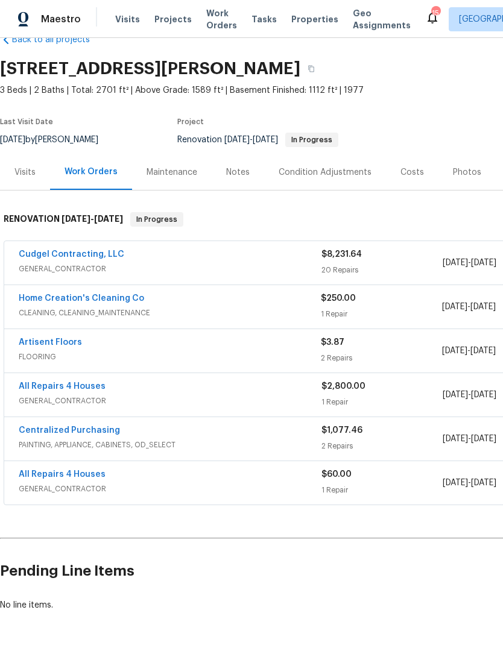
scroll to position [28, 0]
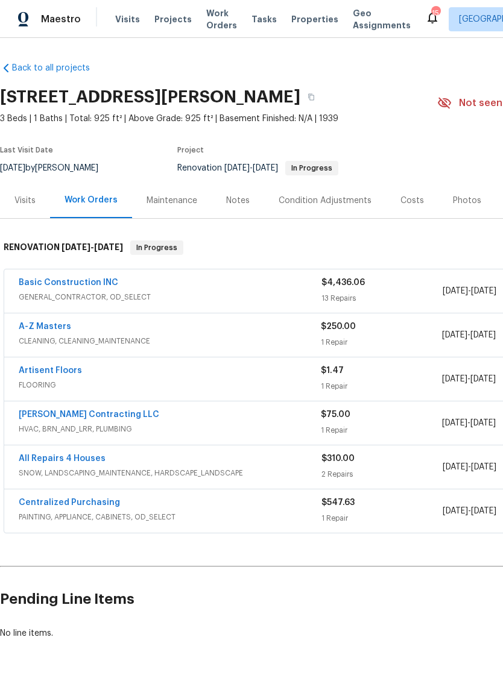
click at [230, 202] on div "Notes" at bounding box center [237, 201] width 23 height 12
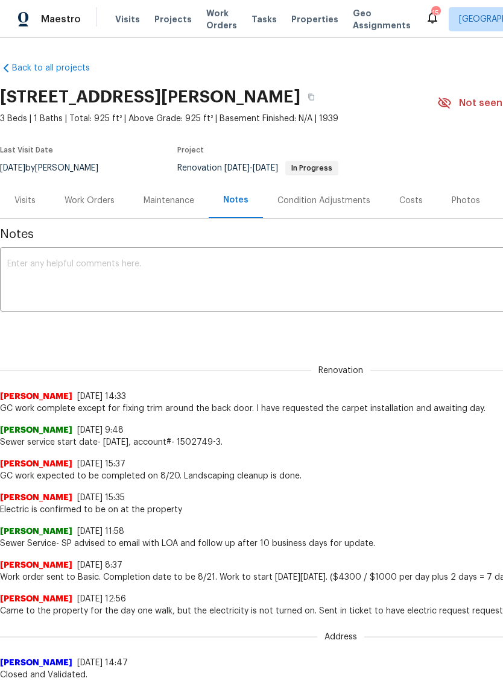
click at [233, 269] on textarea at bounding box center [340, 281] width 666 height 42
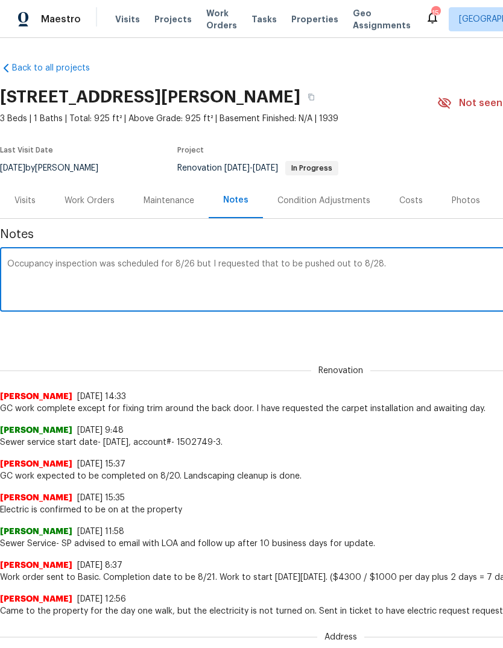
type textarea "Occupancy inspection was scheduled for 8/26 but I requested that to be pushed o…"
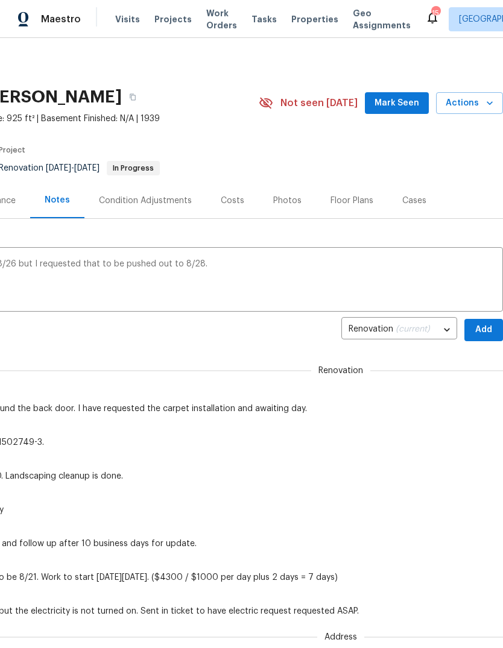
scroll to position [0, 178]
click at [486, 334] on span "Add" at bounding box center [483, 329] width 19 height 15
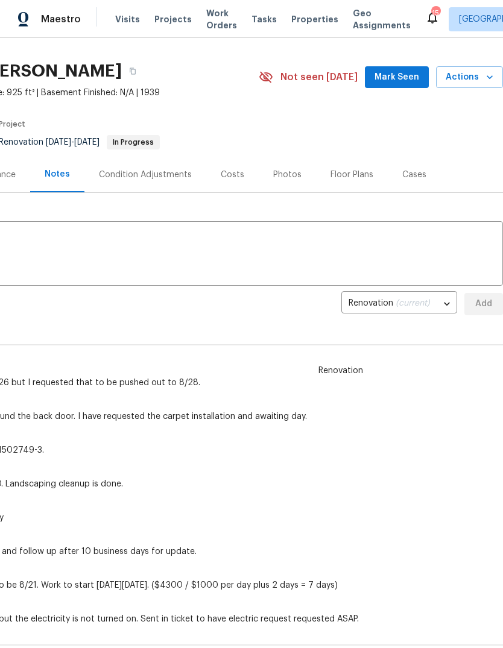
scroll to position [27, 178]
click at [406, 78] on span "Mark Seen" at bounding box center [396, 76] width 45 height 15
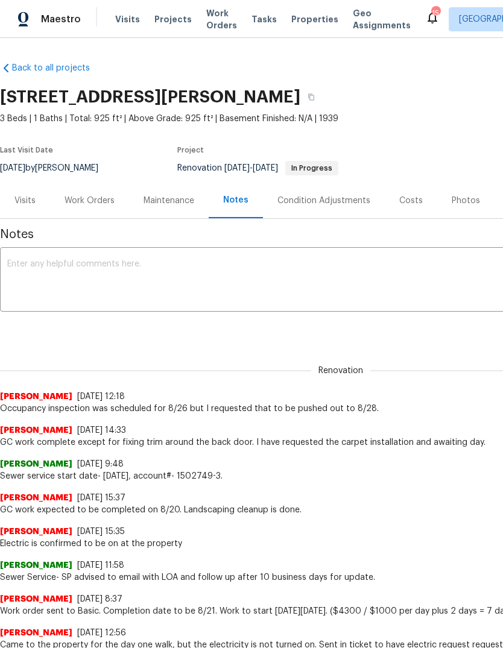
scroll to position [0, 0]
click at [104, 201] on div "Work Orders" at bounding box center [89, 201] width 50 height 12
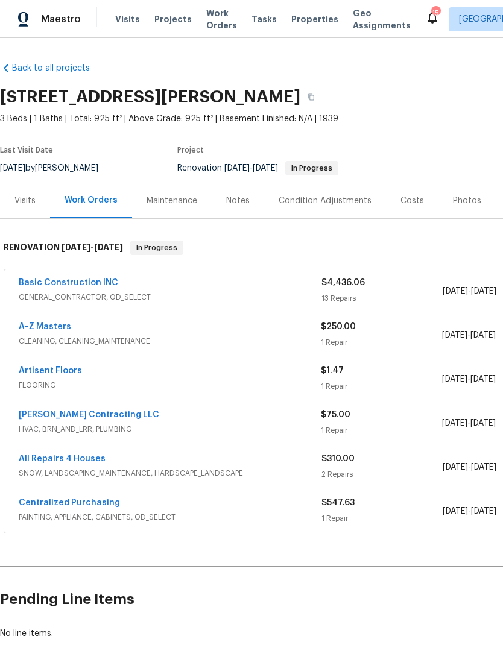
click at [69, 374] on link "Artisent Floors" at bounding box center [50, 370] width 63 height 8
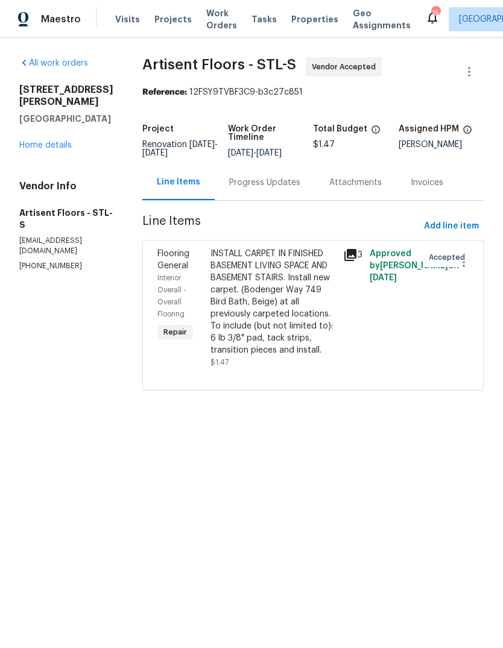
click at [281, 187] on div "Progress Updates" at bounding box center [264, 183] width 71 height 12
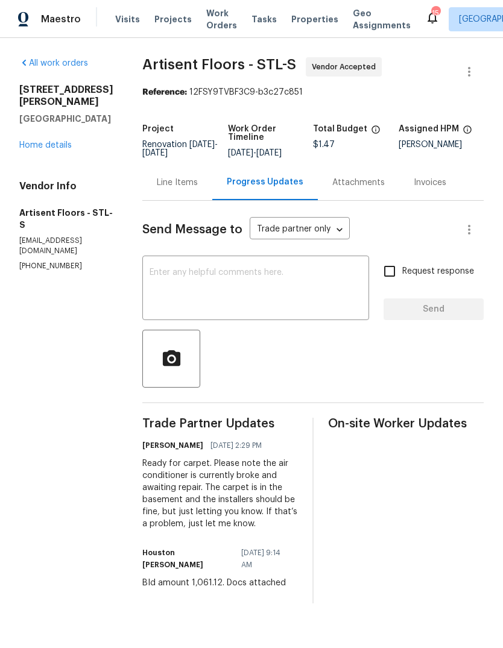
click at [265, 296] on textarea at bounding box center [255, 289] width 212 height 42
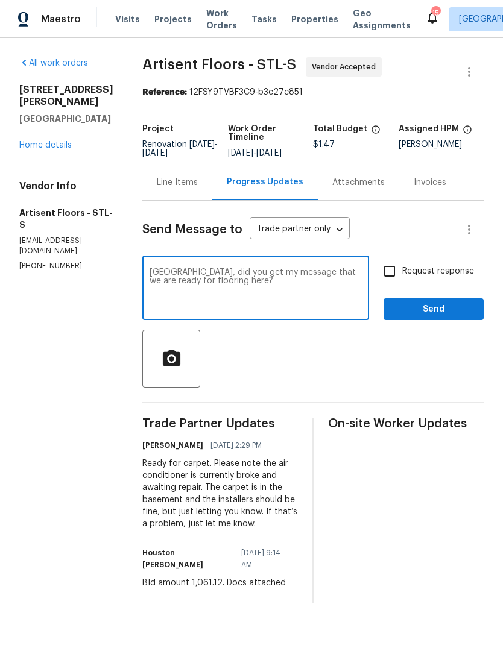
type textarea "Houston, did you get my message that we are ready for flooring here?"
click at [457, 275] on span "Request response" at bounding box center [438, 271] width 72 height 13
click at [402, 275] on input "Request response" at bounding box center [389, 270] width 25 height 25
checkbox input "true"
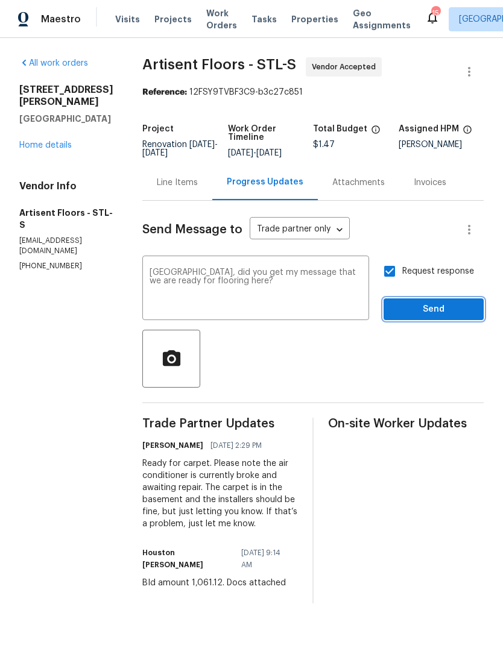
click at [457, 317] on span "Send" at bounding box center [433, 309] width 81 height 15
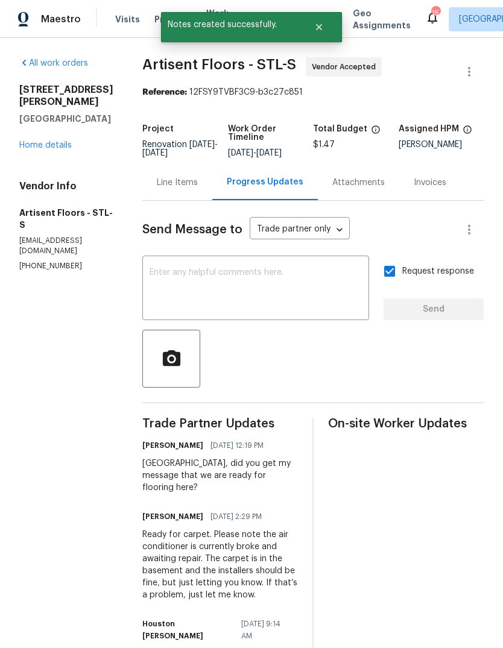
click at [192, 189] on div "Line Items" at bounding box center [177, 183] width 41 height 12
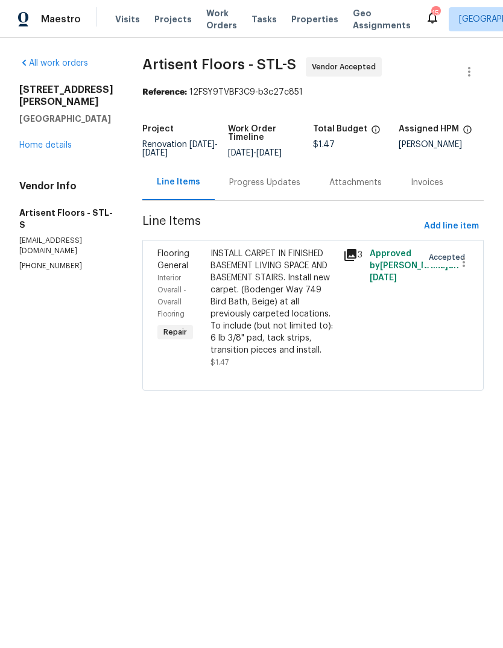
click at [58, 141] on link "Home details" at bounding box center [45, 145] width 52 height 8
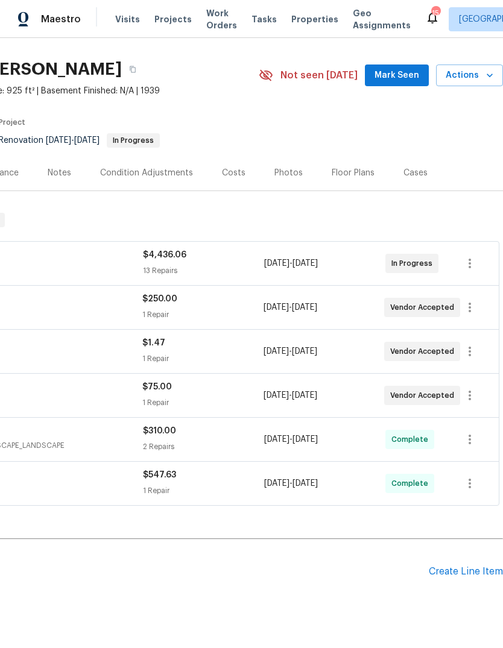
scroll to position [28, 178]
click at [474, 351] on icon "button" at bounding box center [469, 351] width 14 height 14
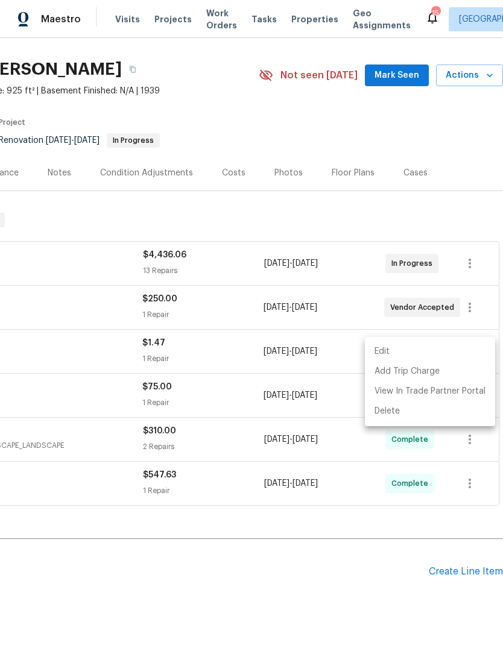
click at [448, 352] on li "Edit" at bounding box center [430, 352] width 130 height 20
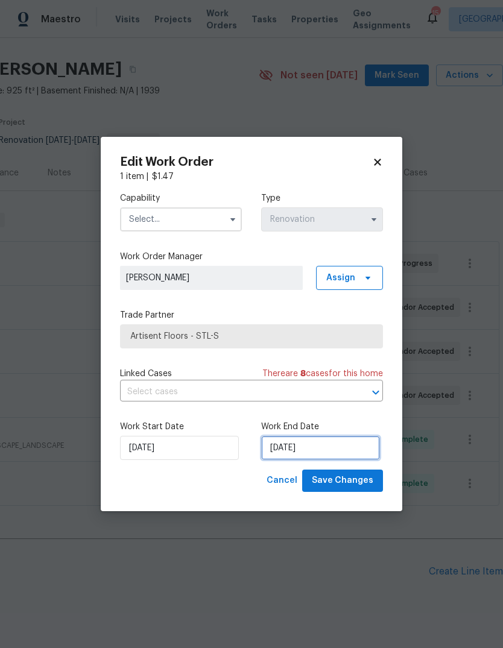
click at [348, 451] on input "8/22/2025" at bounding box center [320, 448] width 119 height 24
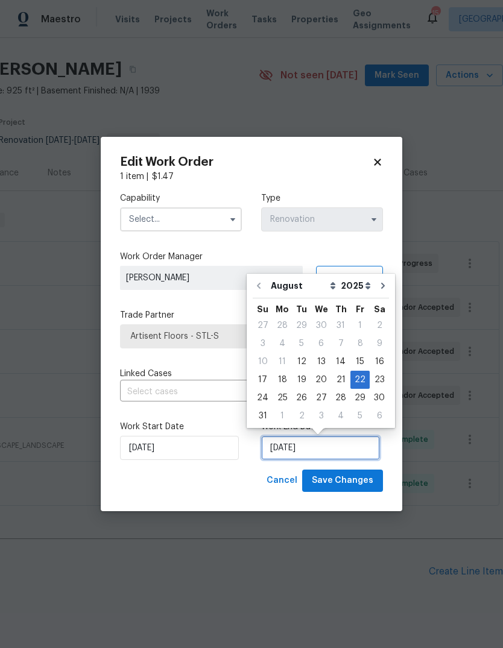
scroll to position [9, 0]
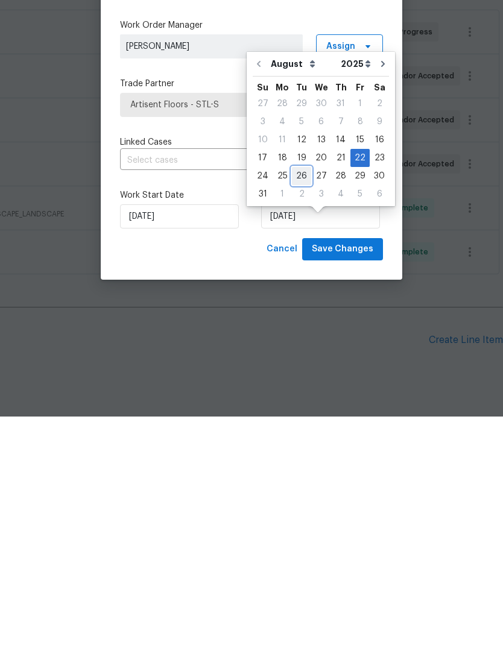
click at [298, 399] on div "26" at bounding box center [301, 407] width 19 height 17
type input "[DATE]"
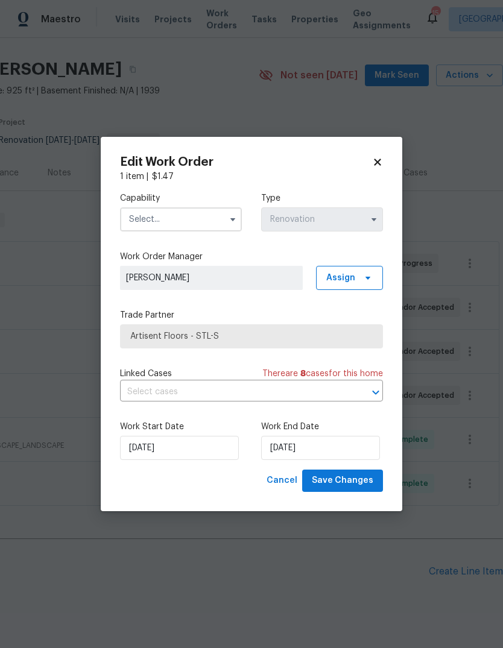
click at [206, 219] on input "text" at bounding box center [181, 219] width 122 height 24
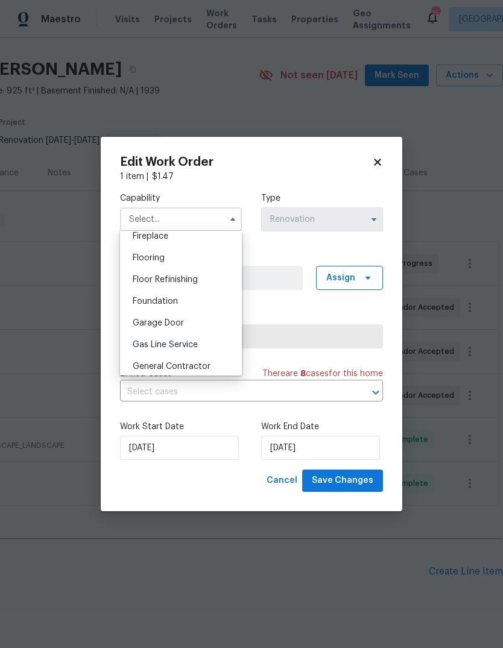
scroll to position [452, 0]
click at [208, 259] on div "Flooring" at bounding box center [181, 260] width 116 height 22
type input "Flooring"
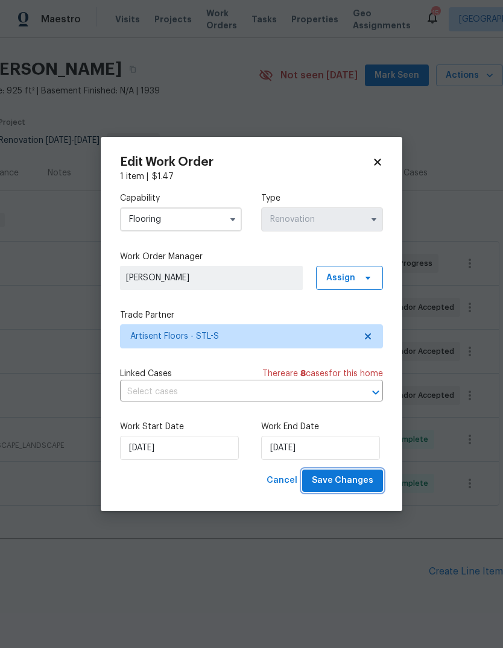
click at [358, 481] on span "Save Changes" at bounding box center [342, 480] width 61 height 15
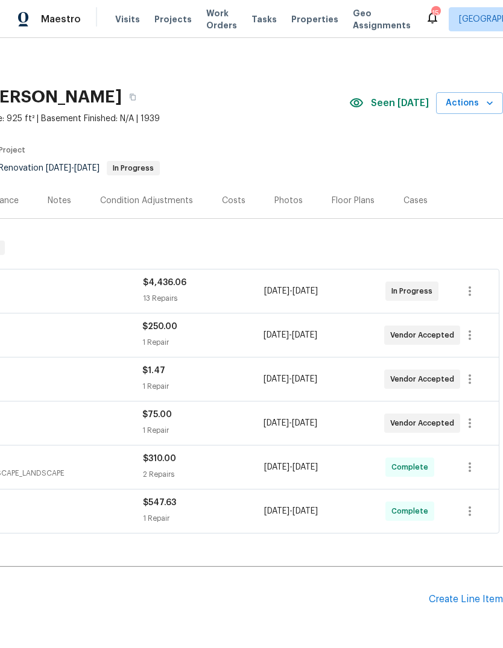
scroll to position [0, 178]
click at [469, 331] on icon "button" at bounding box center [469, 335] width 2 height 10
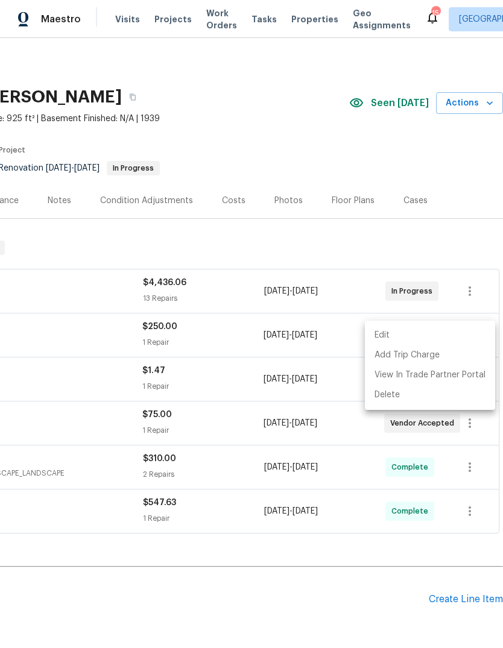
click at [429, 328] on li "Edit" at bounding box center [430, 335] width 130 height 20
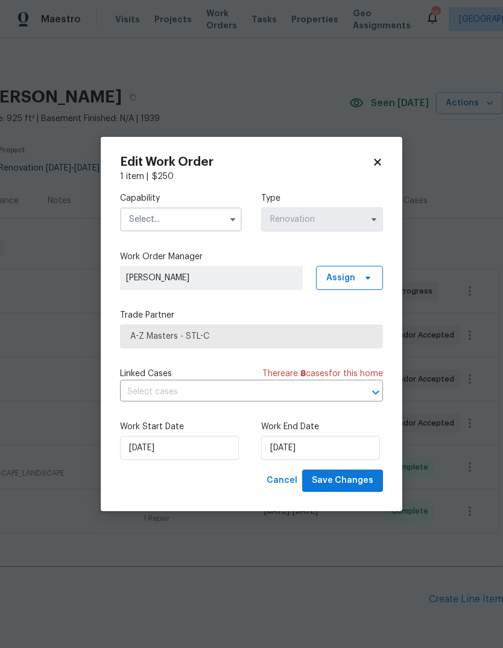
click at [192, 220] on input "text" at bounding box center [181, 219] width 122 height 24
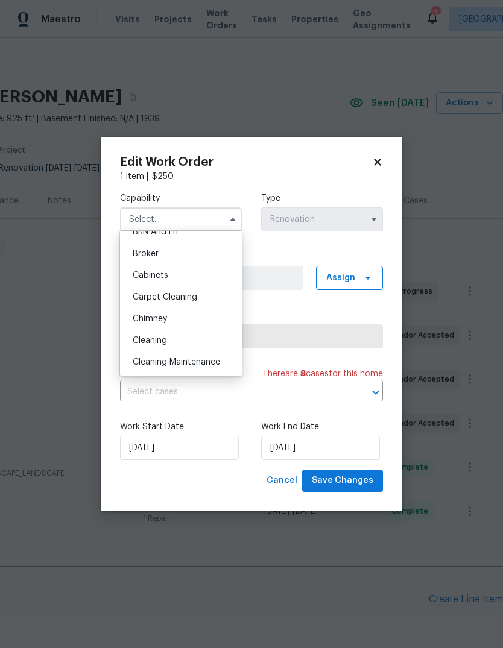
scroll to position [78, 0]
click at [196, 336] on div "Cleaning" at bounding box center [181, 340] width 116 height 22
type input "Cleaning"
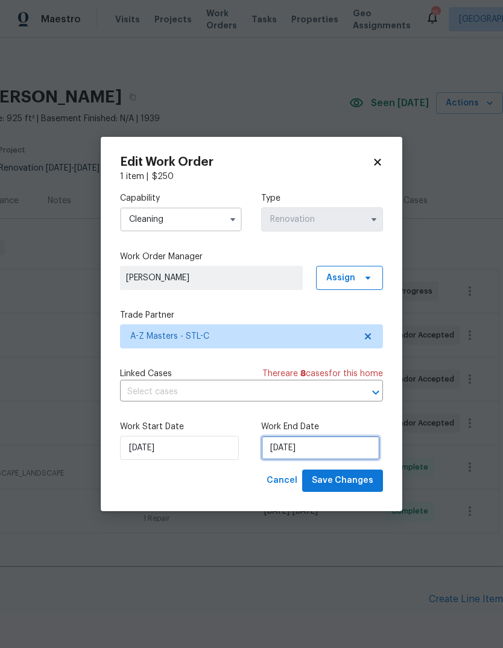
click at [359, 451] on input "[DATE]" at bounding box center [320, 448] width 119 height 24
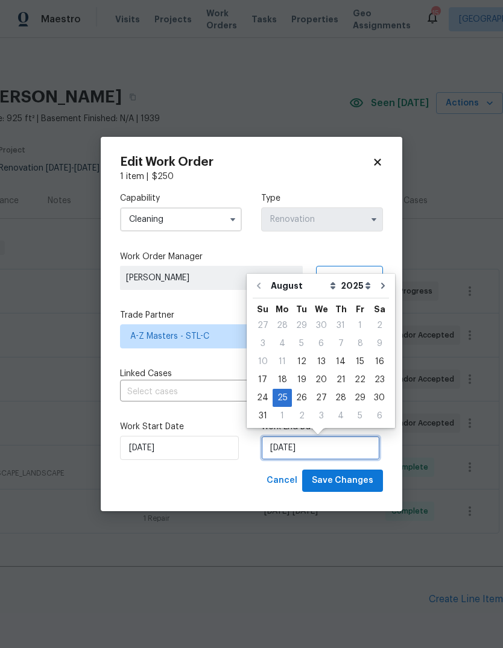
scroll to position [9, 0]
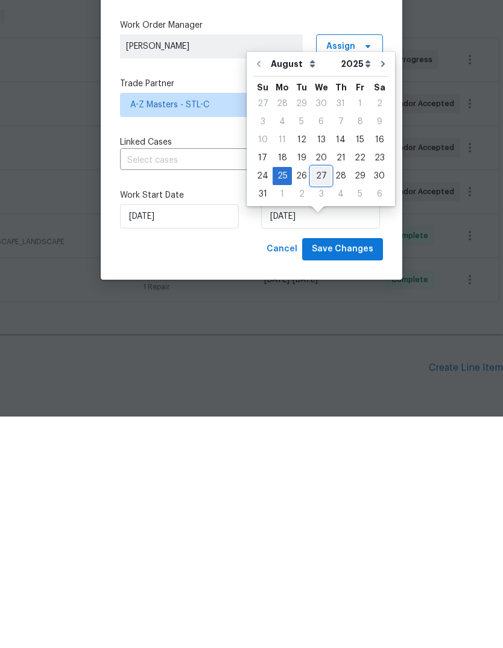
click at [316, 399] on div "27" at bounding box center [321, 407] width 20 height 17
type input "[DATE]"
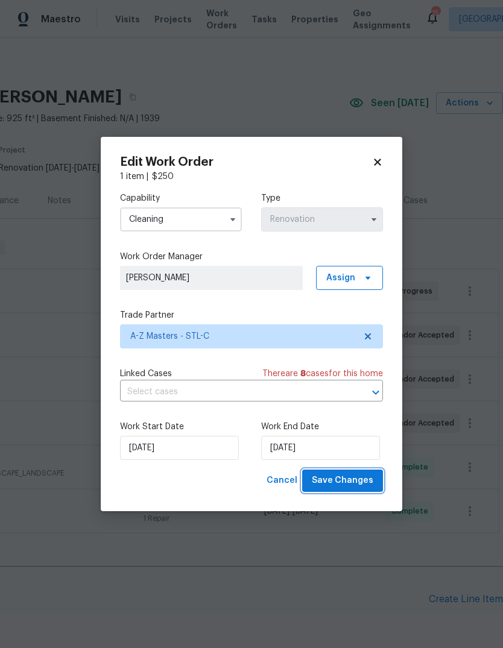
click at [361, 478] on span "Save Changes" at bounding box center [342, 480] width 61 height 15
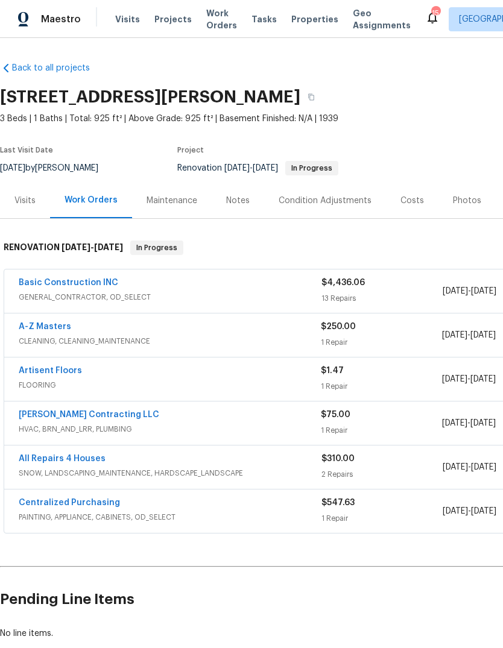
click at [130, 19] on span "Visits" at bounding box center [127, 19] width 25 height 12
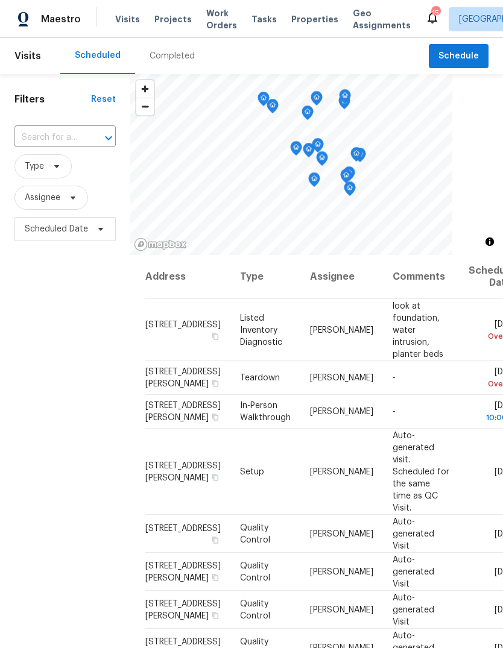
click at [76, 139] on input "text" at bounding box center [47, 137] width 67 height 19
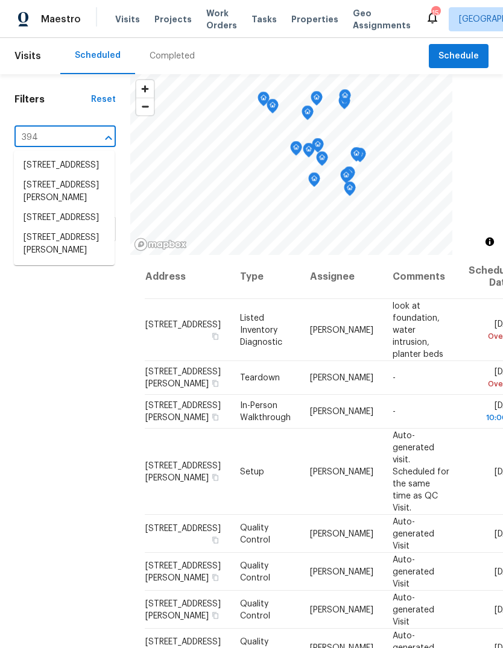
type input "3940"
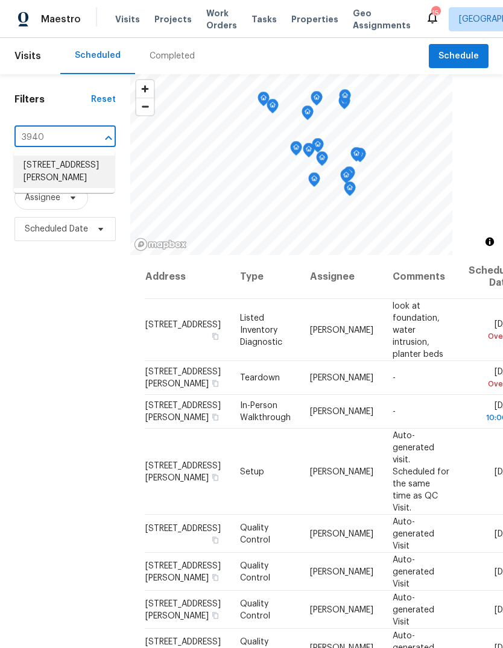
click at [69, 171] on li "[STREET_ADDRESS][PERSON_NAME]" at bounding box center [64, 171] width 101 height 33
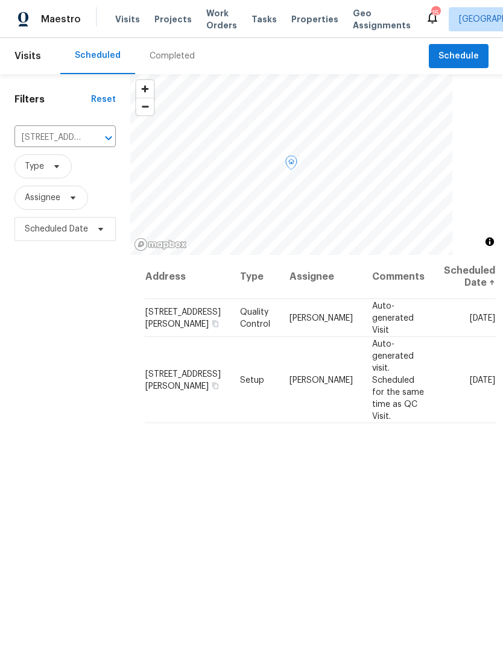
click at [0, 0] on icon at bounding box center [0, 0] width 0 height 0
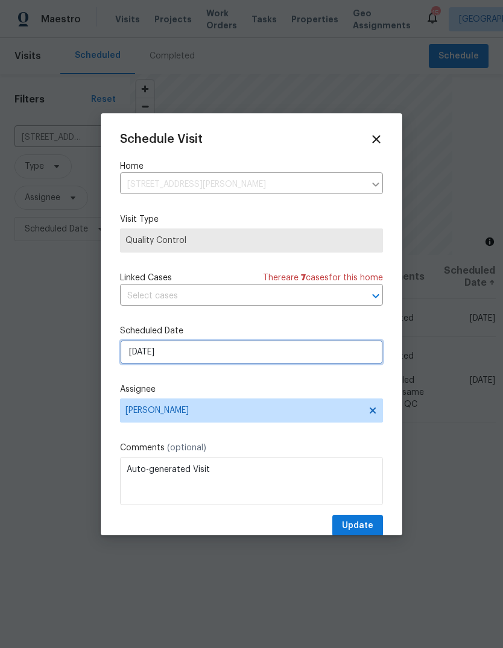
click at [298, 353] on input "[DATE]" at bounding box center [251, 352] width 263 height 24
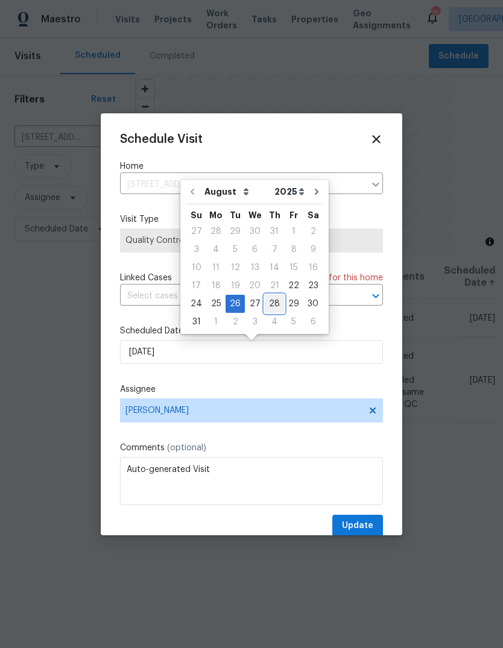
click at [271, 304] on div "28" at bounding box center [274, 303] width 19 height 17
type input "[DATE]"
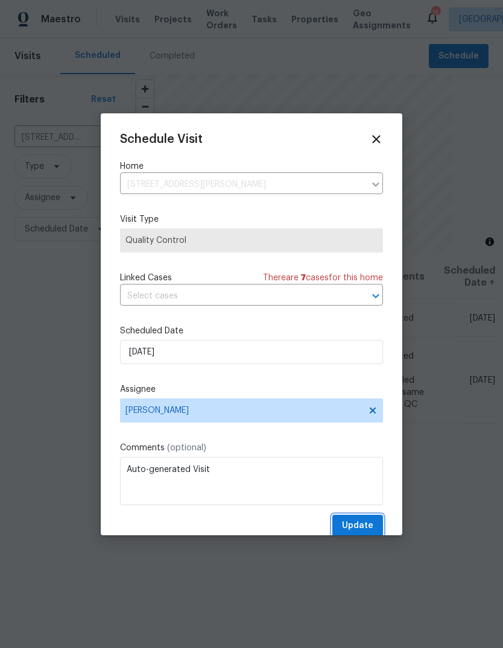
click at [371, 525] on span "Update" at bounding box center [357, 525] width 31 height 15
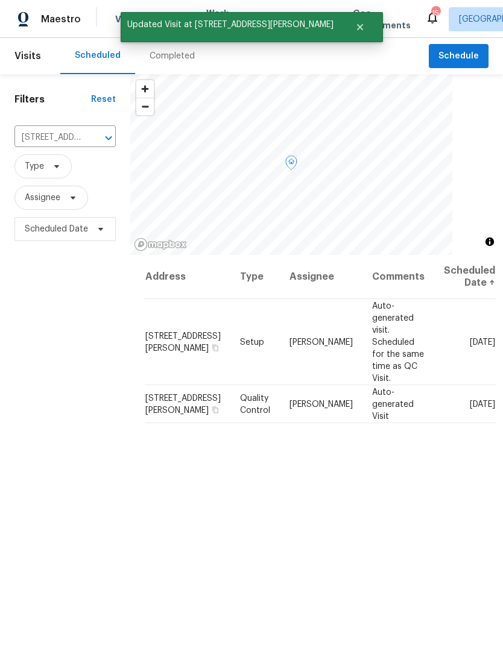
click at [0, 0] on icon at bounding box center [0, 0] width 0 height 0
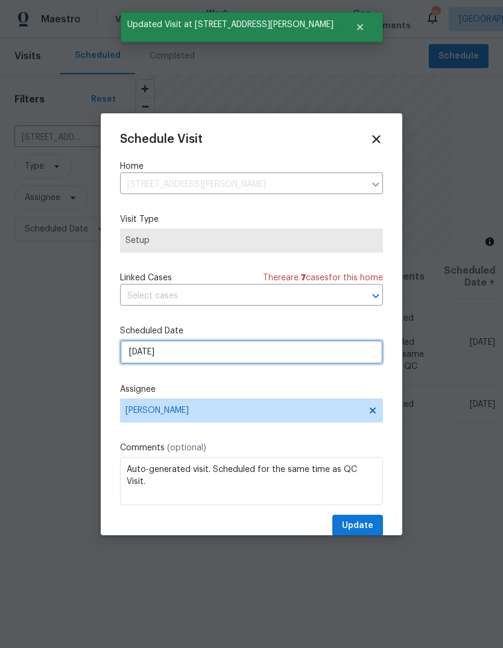
click at [316, 359] on input "[DATE]" at bounding box center [251, 352] width 263 height 24
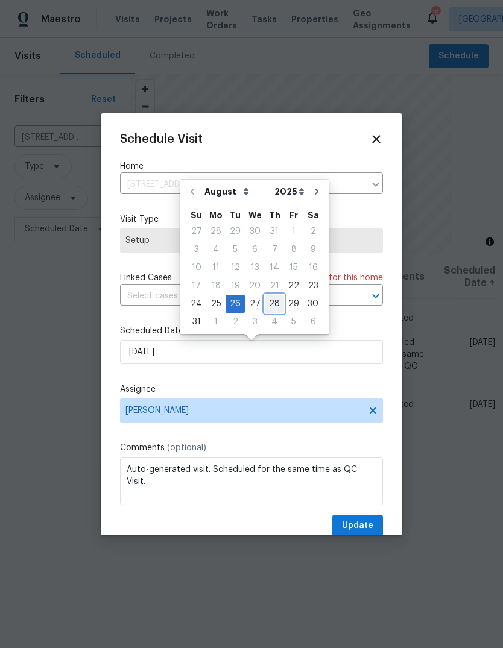
click at [271, 301] on div "28" at bounding box center [274, 303] width 19 height 17
type input "[DATE]"
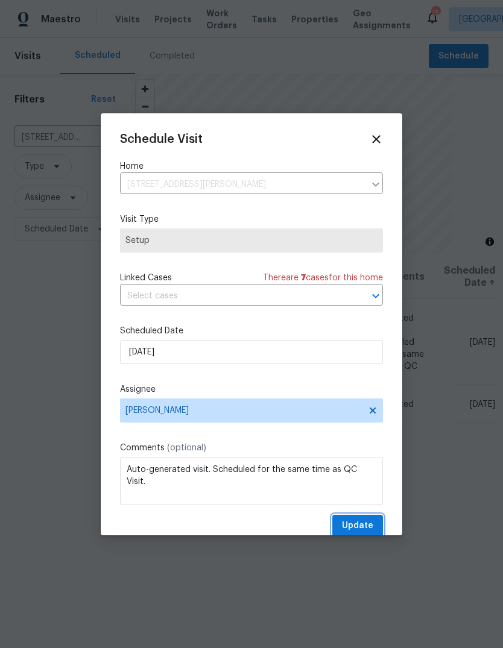
click at [368, 528] on span "Update" at bounding box center [357, 525] width 31 height 15
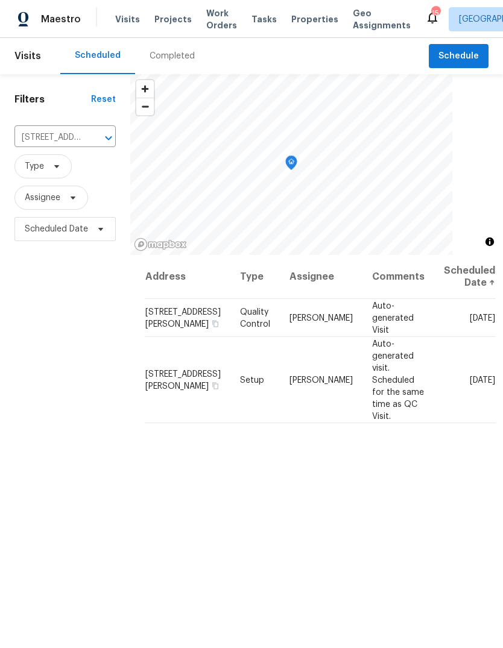
click at [381, 454] on div "Address Type Assignee Comments Scheduled Date ↑ [STREET_ADDRESS][PERSON_NAME] Q…" at bounding box center [316, 514] width 372 height 518
click at [176, 56] on div "Completed" at bounding box center [171, 56] width 45 height 12
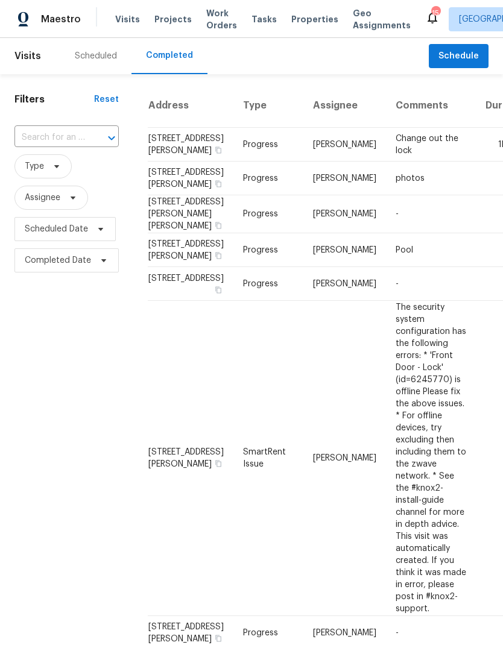
click at [173, 15] on span "Projects" at bounding box center [172, 19] width 37 height 12
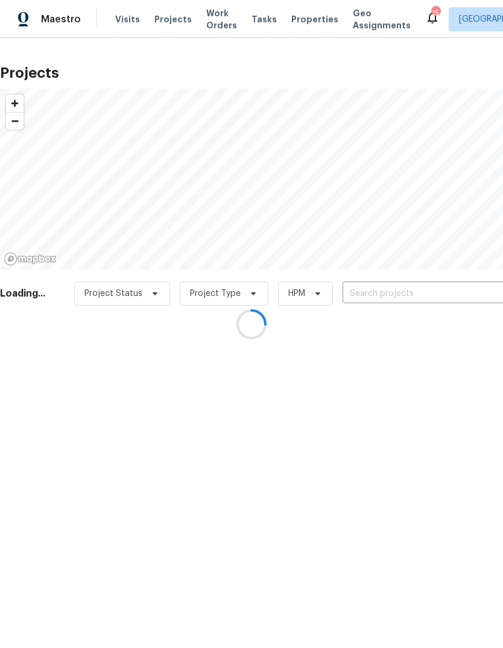
click at [136, 21] on div at bounding box center [251, 324] width 503 height 648
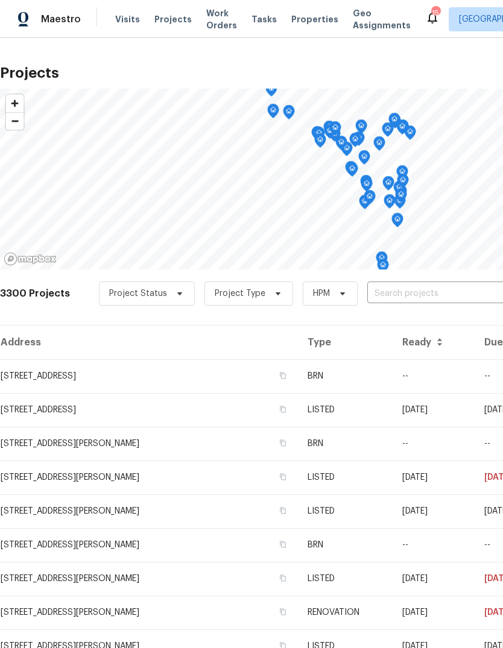
click at [134, 19] on span "Visits" at bounding box center [127, 19] width 25 height 12
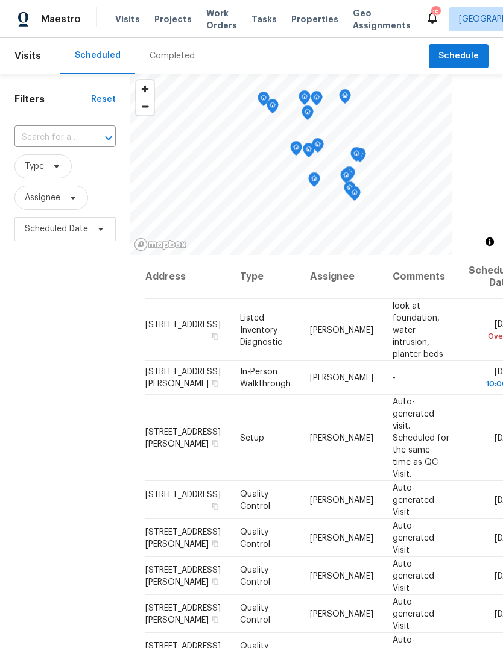
click at [102, 128] on div "​" at bounding box center [64, 137] width 101 height 19
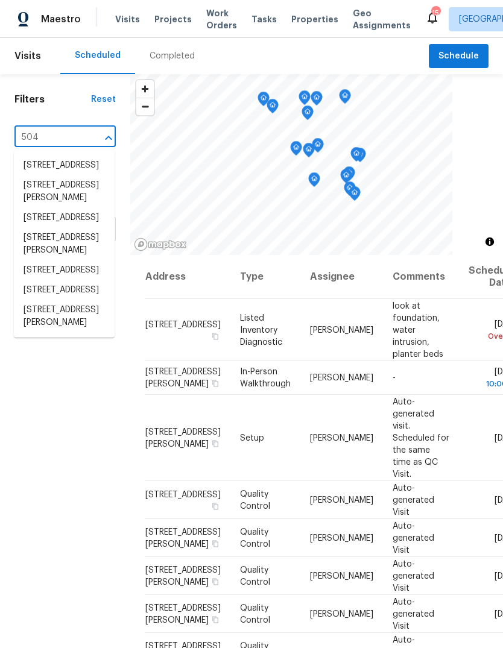
type input "5040"
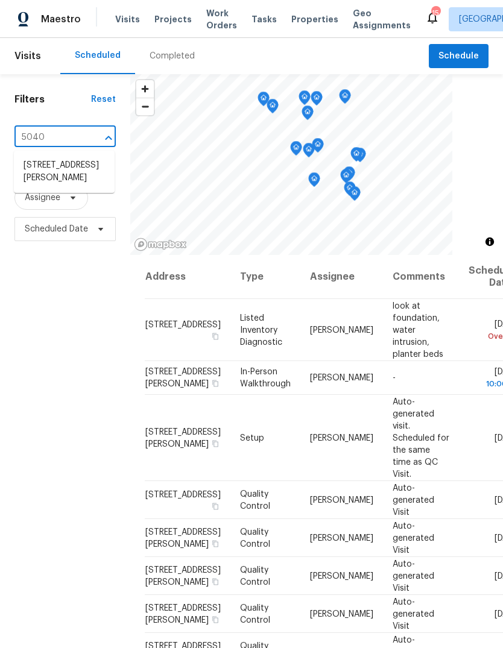
click at [78, 166] on li "[STREET_ADDRESS][PERSON_NAME]" at bounding box center [64, 171] width 101 height 33
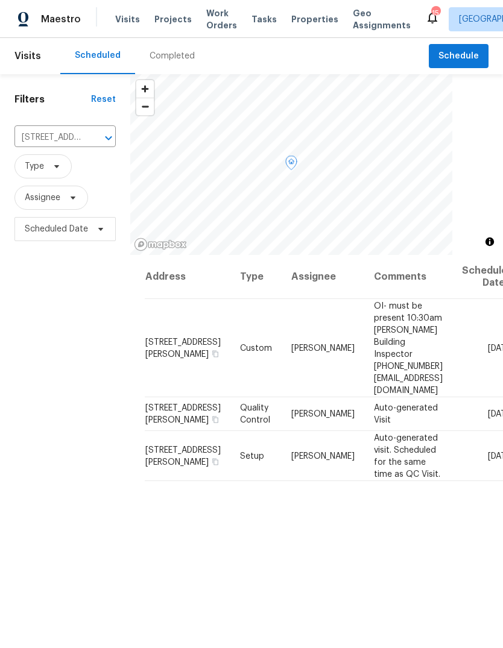
click at [0, 0] on span at bounding box center [0, 0] width 0 height 0
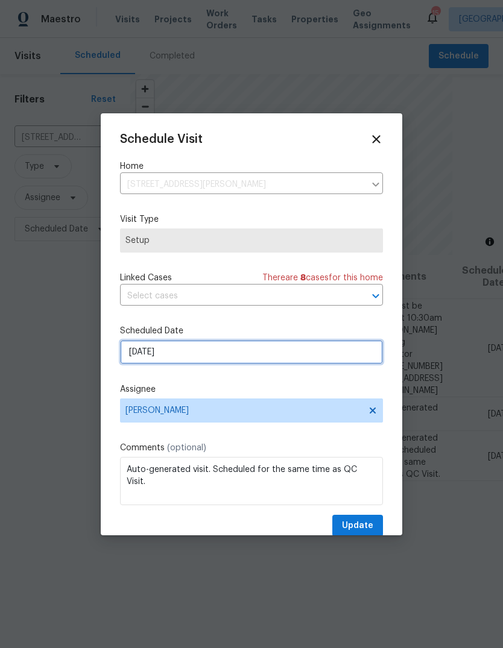
click at [283, 356] on input "[DATE]" at bounding box center [251, 352] width 263 height 24
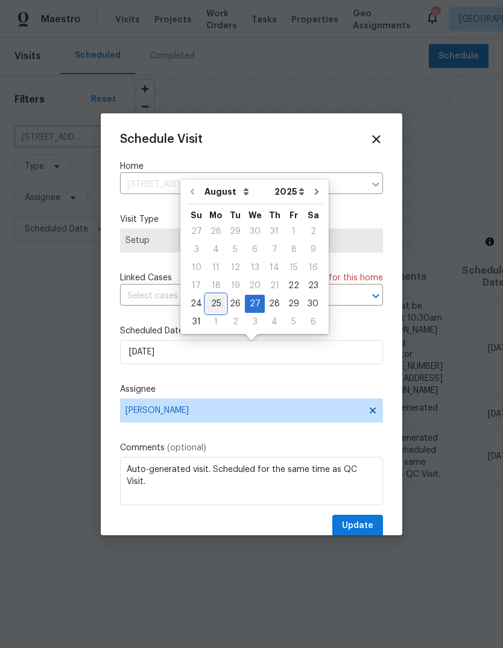
click at [213, 305] on div "25" at bounding box center [215, 303] width 19 height 17
type input "[DATE]"
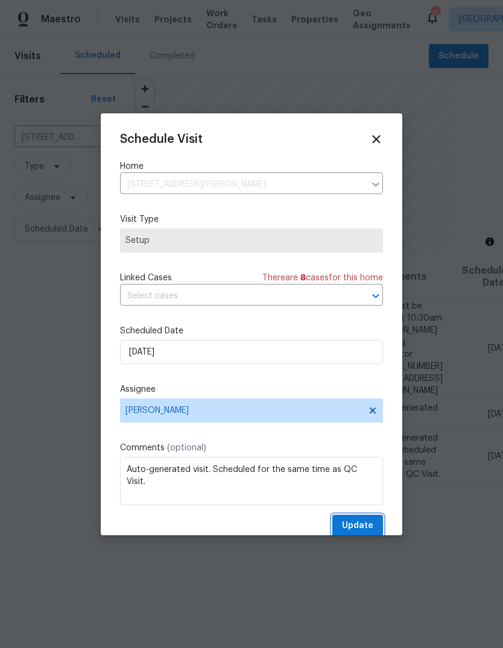
click at [373, 526] on button "Update" at bounding box center [357, 526] width 51 height 22
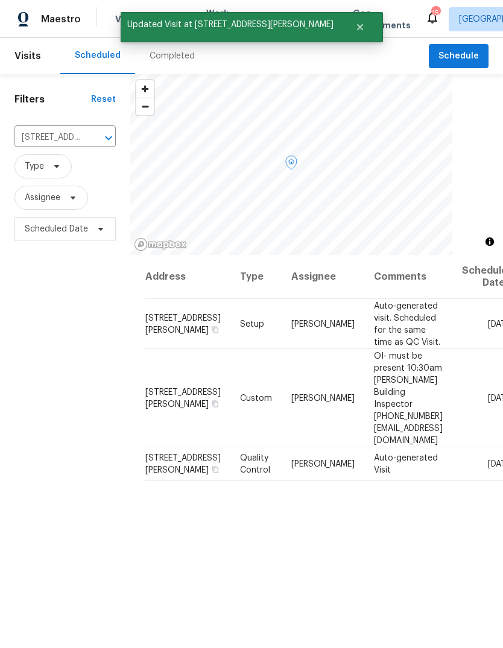
click at [0, 0] on span at bounding box center [0, 0] width 0 height 0
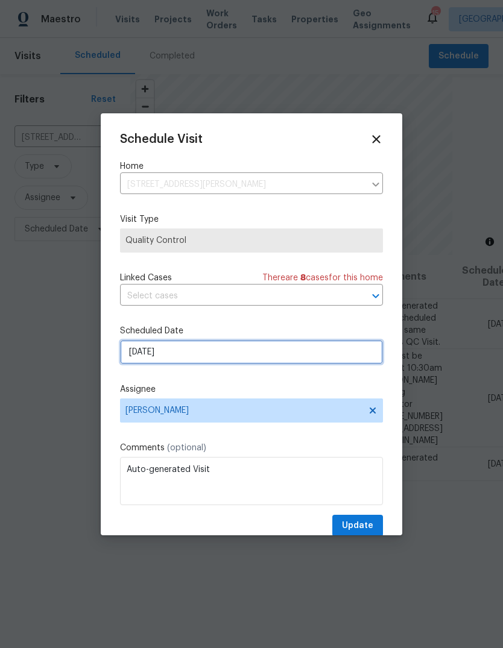
click at [274, 354] on input "[DATE]" at bounding box center [251, 352] width 263 height 24
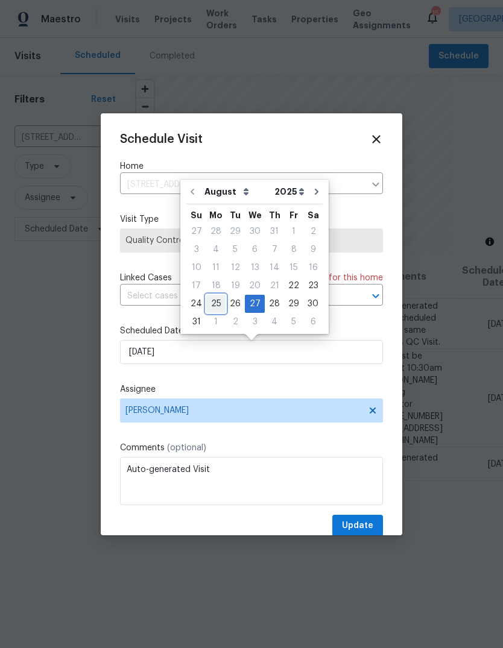
click at [210, 305] on div "25" at bounding box center [215, 303] width 19 height 17
type input "[DATE]"
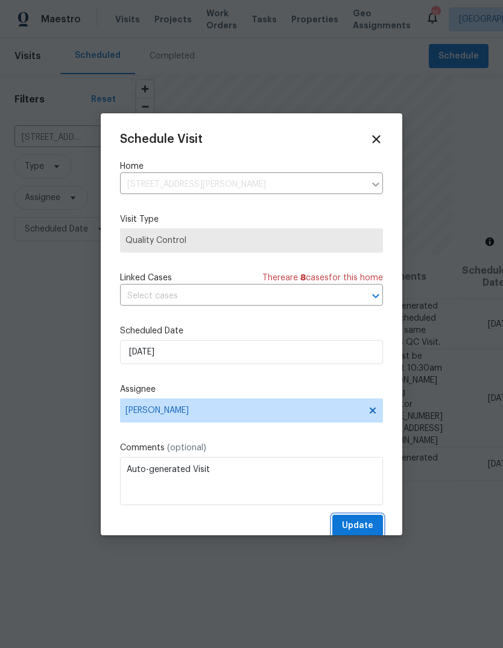
click at [362, 527] on span "Update" at bounding box center [357, 525] width 31 height 15
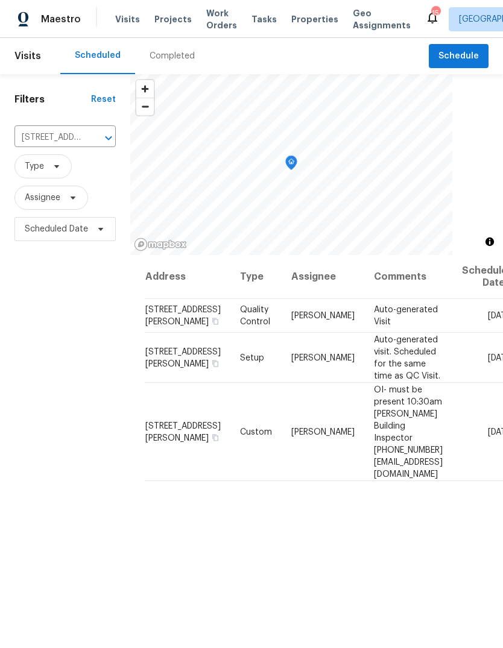
click at [93, 136] on icon "Clear" at bounding box center [93, 138] width 12 height 12
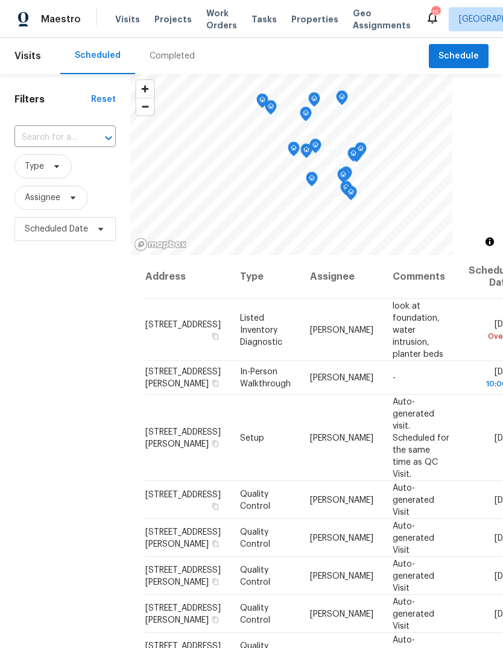
click at [70, 139] on input "text" at bounding box center [47, 137] width 67 height 19
type input "rosant"
click at [66, 179] on li "[STREET_ADDRESS][PERSON_NAME]" at bounding box center [64, 171] width 101 height 33
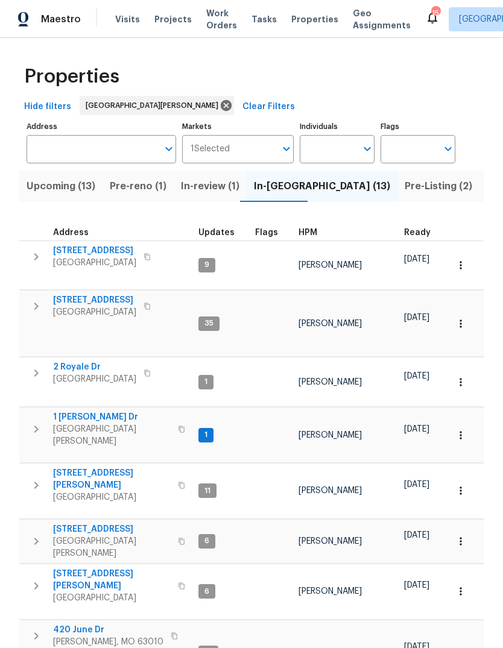
click at [315, 231] on div "HPM" at bounding box center [346, 232] width 96 height 8
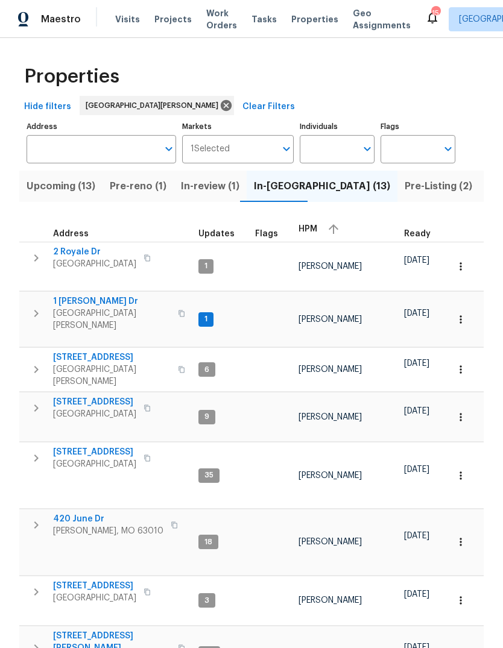
click at [308, 228] on span "HPM" at bounding box center [307, 229] width 19 height 8
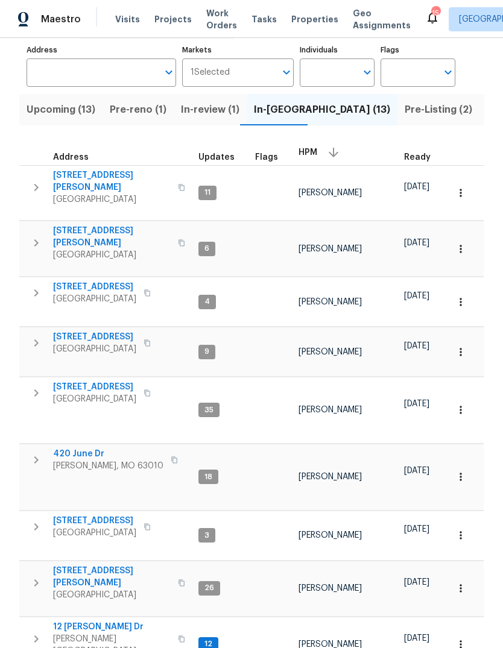
scroll to position [77, 0]
click at [102, 280] on span "[STREET_ADDRESS]" at bounding box center [94, 286] width 83 height 12
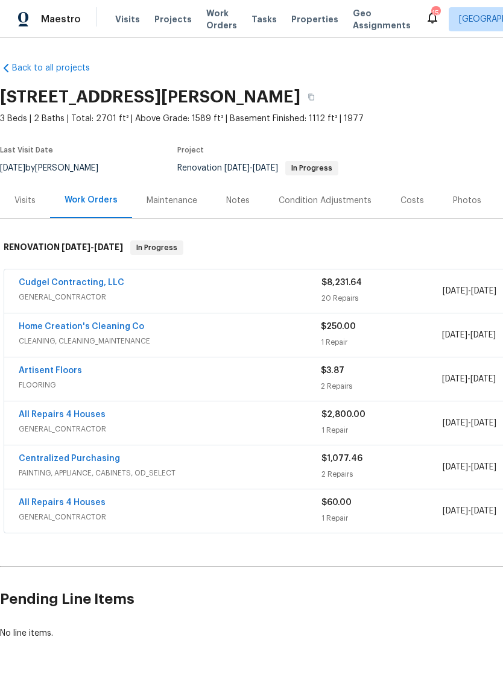
click at [239, 204] on div "Notes" at bounding box center [237, 201] width 23 height 12
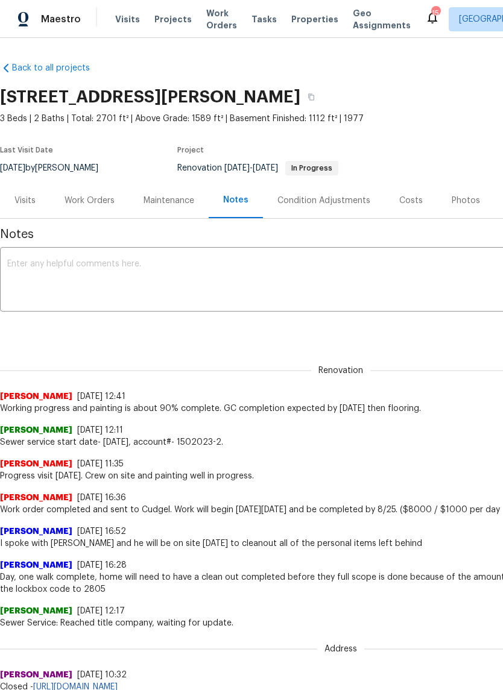
click at [160, 275] on textarea at bounding box center [340, 281] width 666 height 42
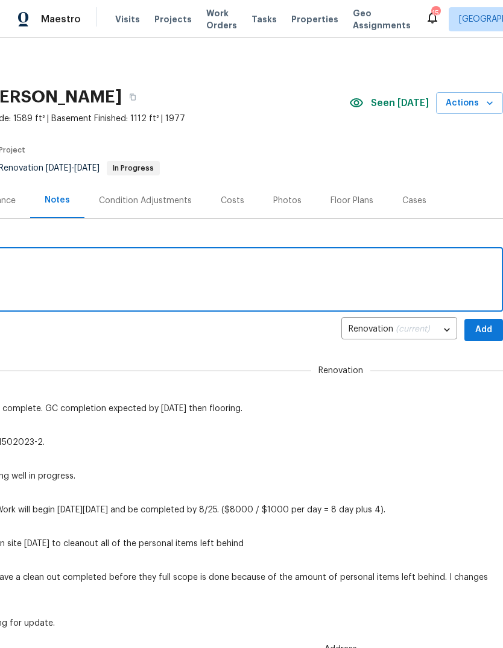
scroll to position [0, 178]
type textarea "Occupancy inspection has been requested"
click at [483, 334] on span "Add" at bounding box center [483, 329] width 19 height 15
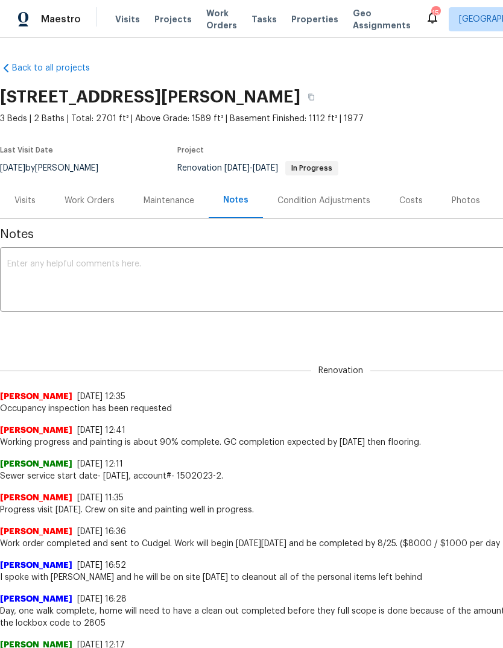
scroll to position [0, 0]
click at [417, 201] on div "Costs" at bounding box center [410, 201] width 23 height 12
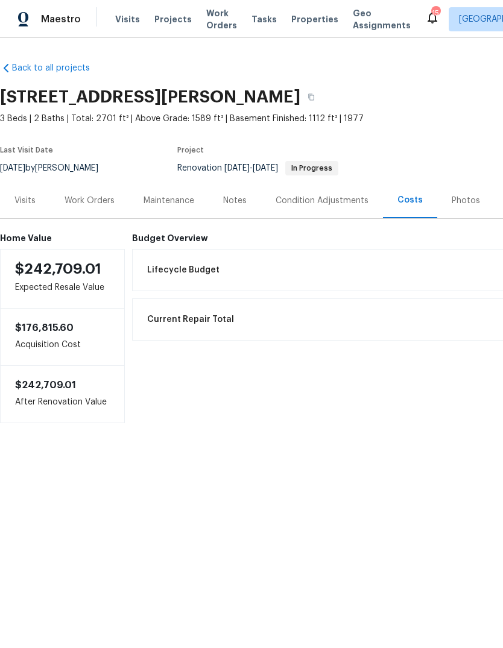
click at [101, 201] on div "Work Orders" at bounding box center [89, 201] width 50 height 12
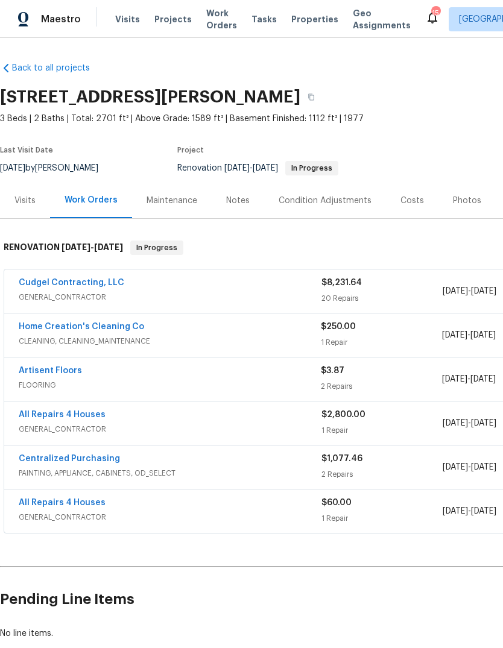
click at [307, 21] on span "Properties" at bounding box center [314, 19] width 47 height 12
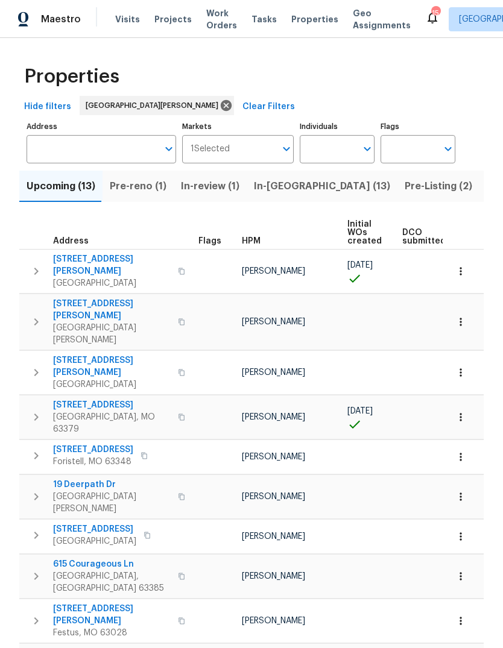
click at [134, 19] on span "Visits" at bounding box center [127, 19] width 25 height 12
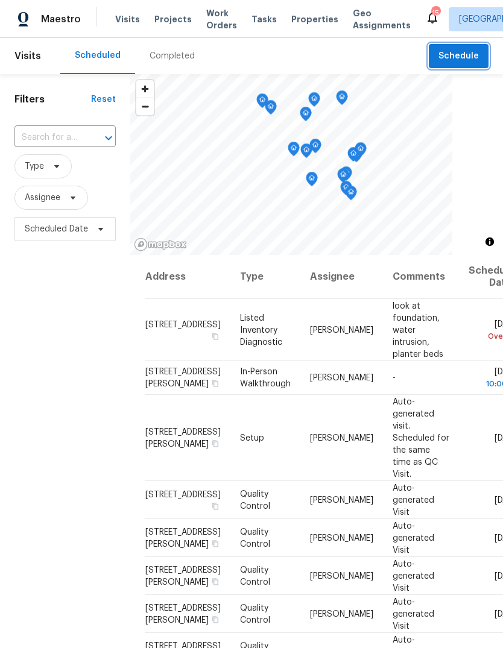
click at [463, 66] on button "Schedule" at bounding box center [458, 56] width 60 height 25
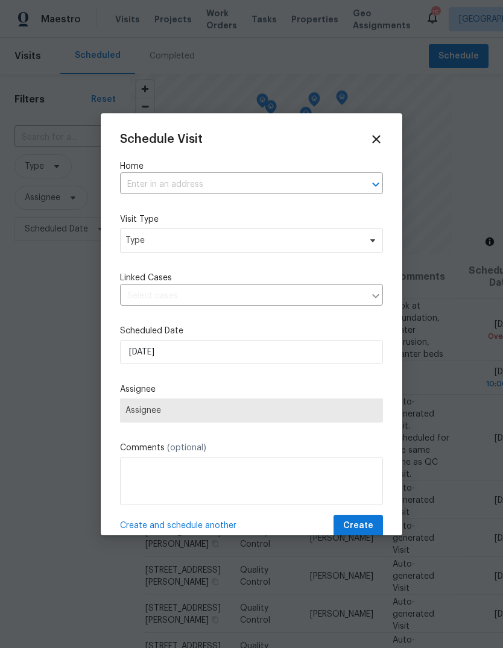
click at [280, 178] on input "text" at bounding box center [234, 184] width 229 height 19
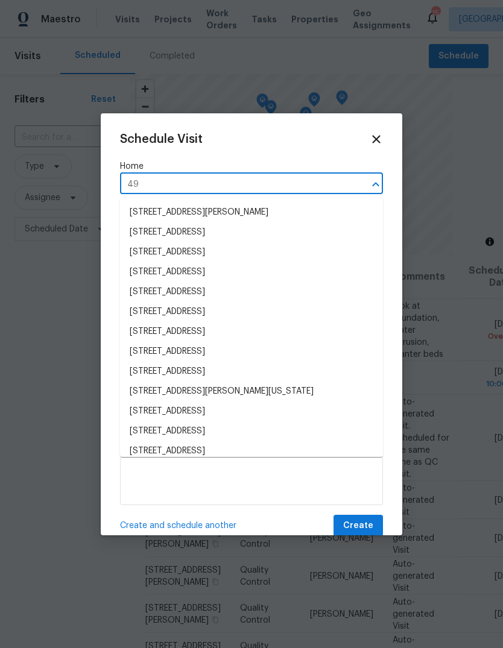
type input "4"
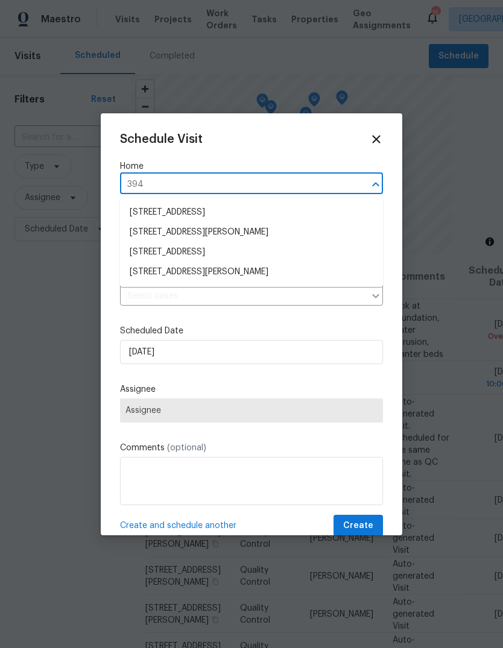
type input "3940"
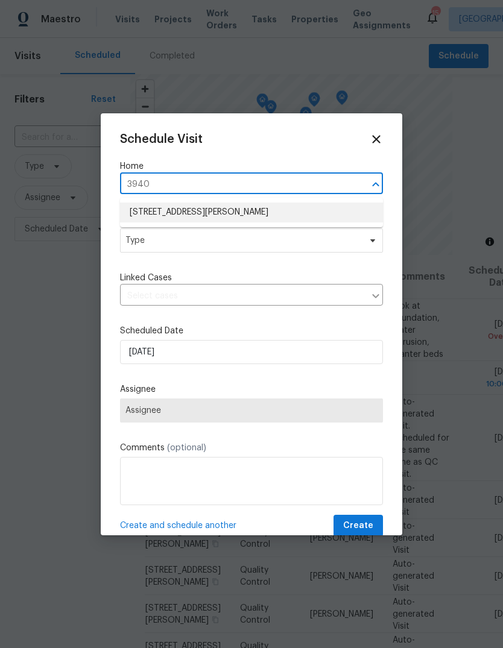
click at [289, 211] on li "3940 Parker Rd, Florissant, MO 63033" at bounding box center [251, 212] width 263 height 20
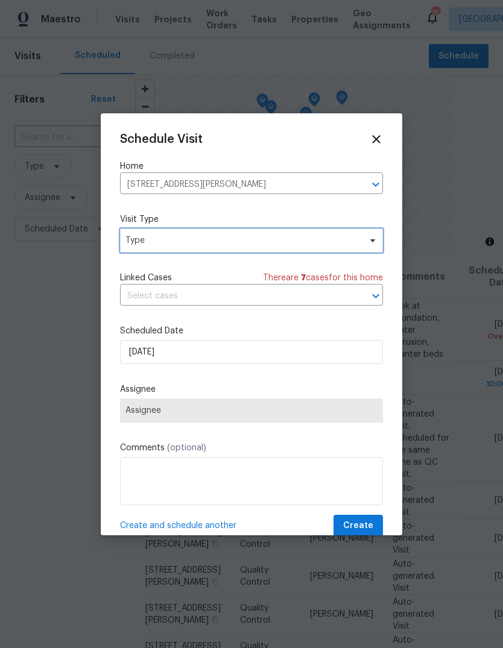
click at [260, 252] on span "Type" at bounding box center [251, 240] width 263 height 24
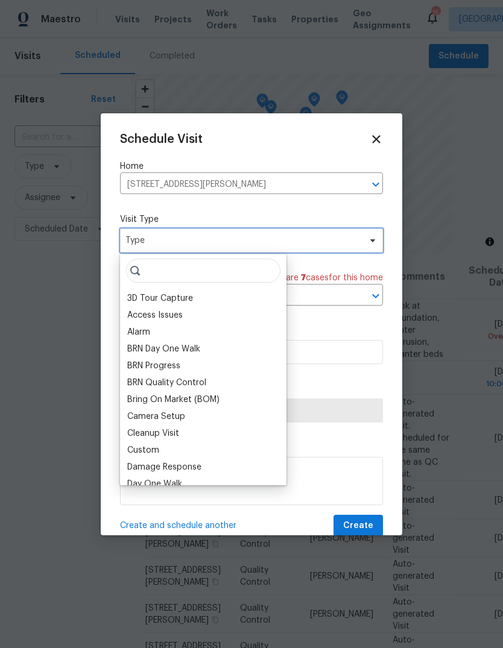
click at [268, 242] on span "Type" at bounding box center [242, 240] width 234 height 12
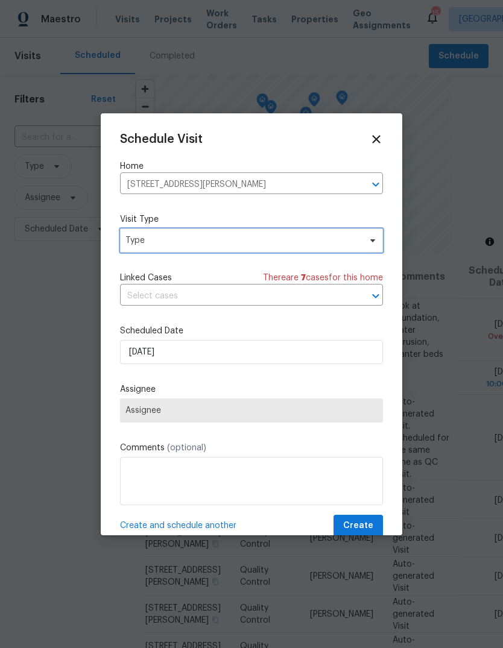
click at [290, 242] on span "Type" at bounding box center [242, 240] width 234 height 12
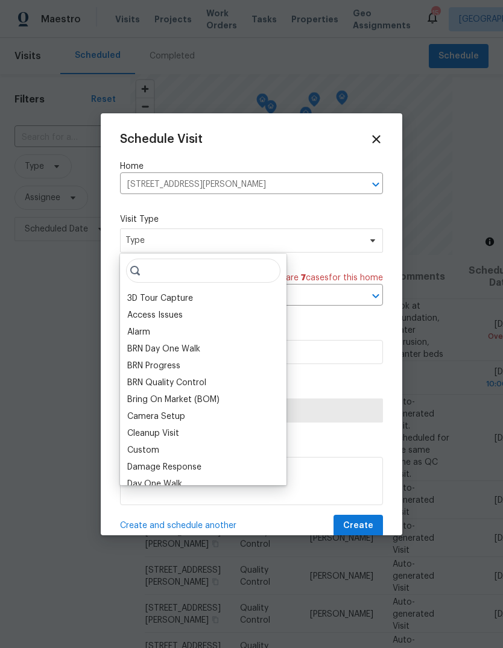
click at [360, 187] on icon "Clear" at bounding box center [360, 184] width 12 height 12
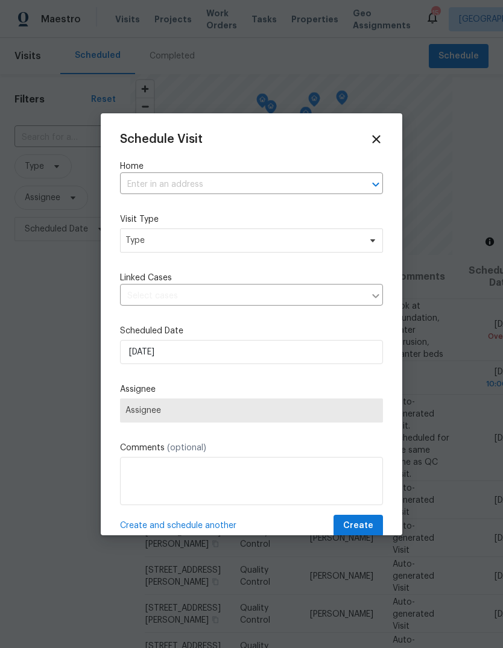
click at [319, 184] on input "text" at bounding box center [234, 184] width 229 height 19
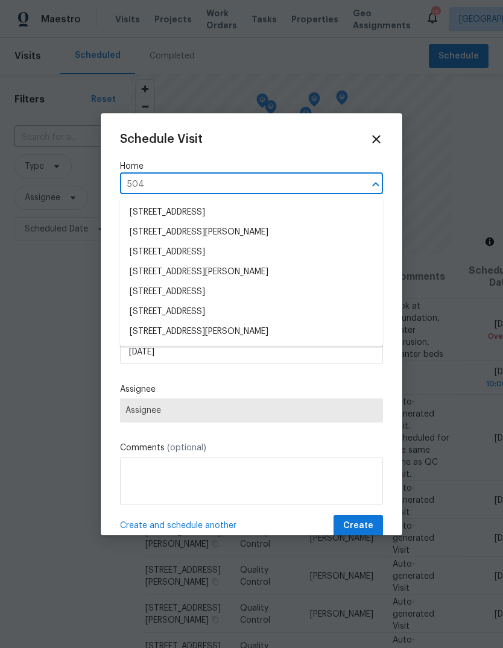
type input "5040"
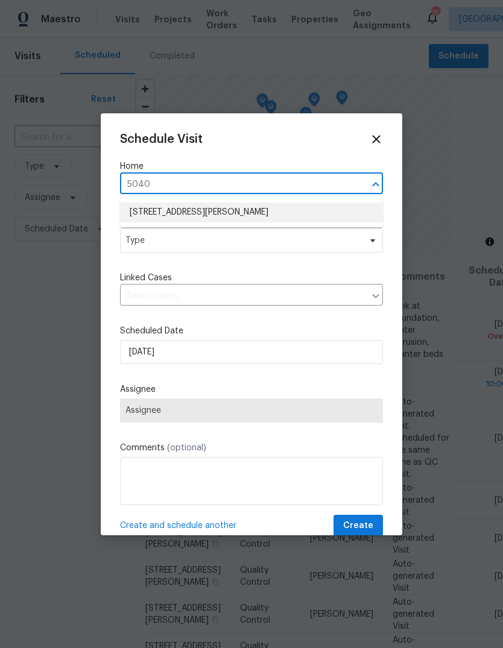
click at [277, 213] on li "5040 Parker Ave, Saint Louis, MO 63139" at bounding box center [251, 212] width 263 height 20
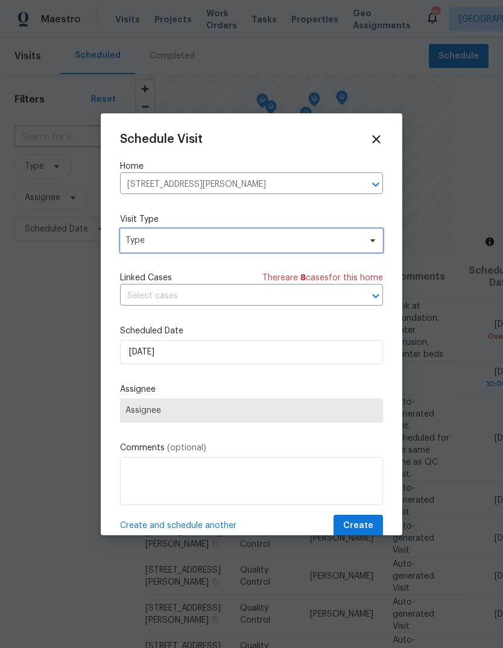
click at [259, 245] on span "Type" at bounding box center [242, 240] width 234 height 12
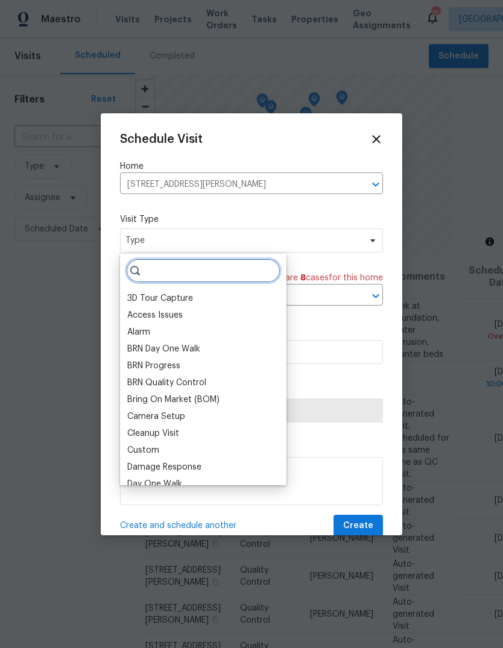
click at [258, 267] on input "search" at bounding box center [203, 270] width 154 height 24
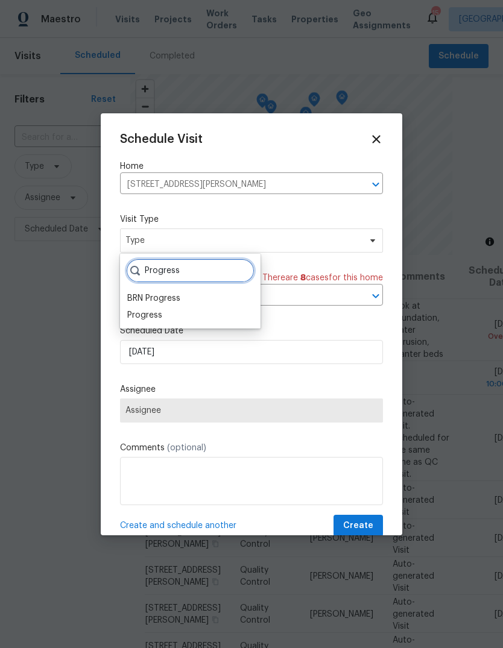
type input "Progress"
click at [193, 320] on div "Progress" at bounding box center [190, 315] width 133 height 17
click at [160, 309] on div "Progress" at bounding box center [144, 315] width 35 height 12
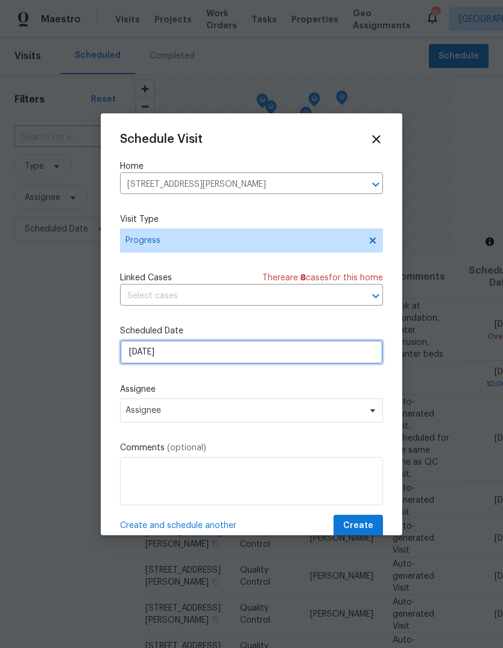
click at [227, 358] on input "8/22/2025" at bounding box center [251, 352] width 263 height 24
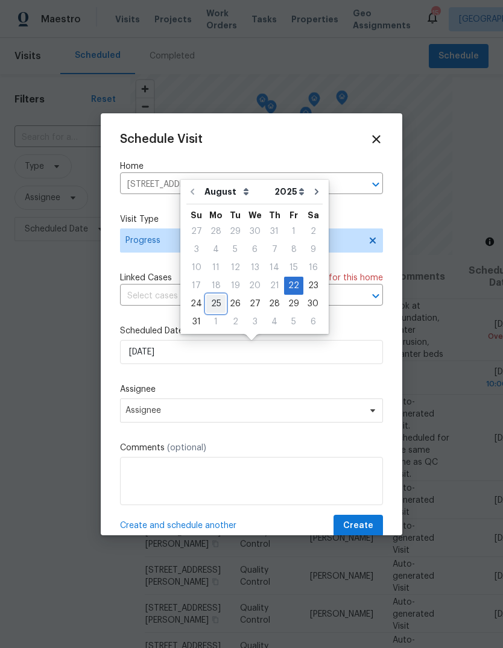
click at [215, 303] on div "25" at bounding box center [215, 303] width 19 height 17
type input "8/25/2025"
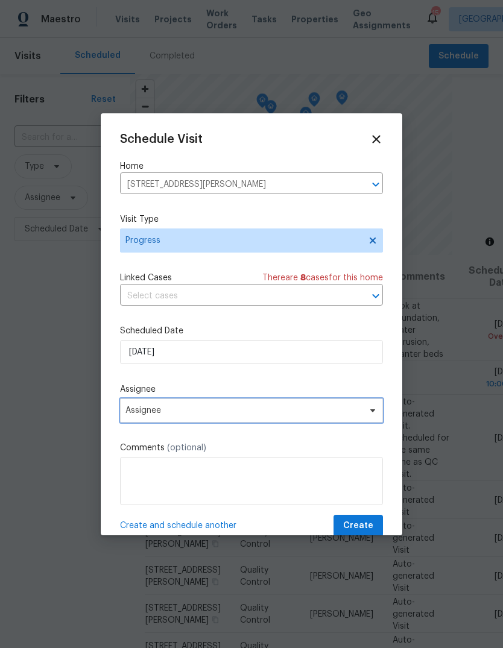
click at [256, 422] on span "Assignee" at bounding box center [251, 410] width 263 height 24
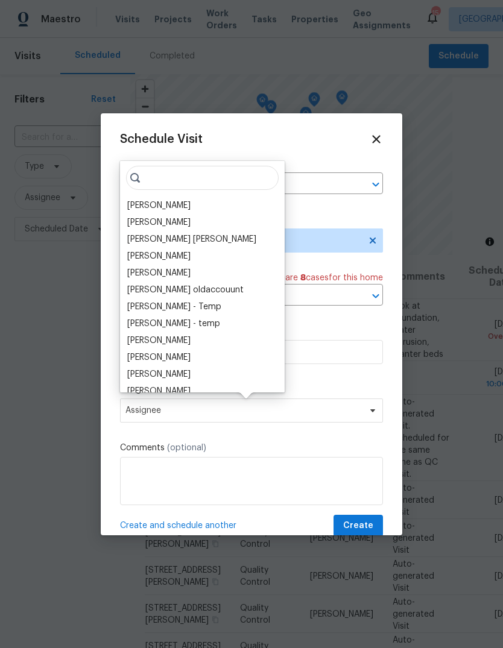
click at [219, 202] on div "[PERSON_NAME]" at bounding box center [202, 205] width 157 height 17
click at [190, 201] on div "[PERSON_NAME]" at bounding box center [158, 205] width 63 height 12
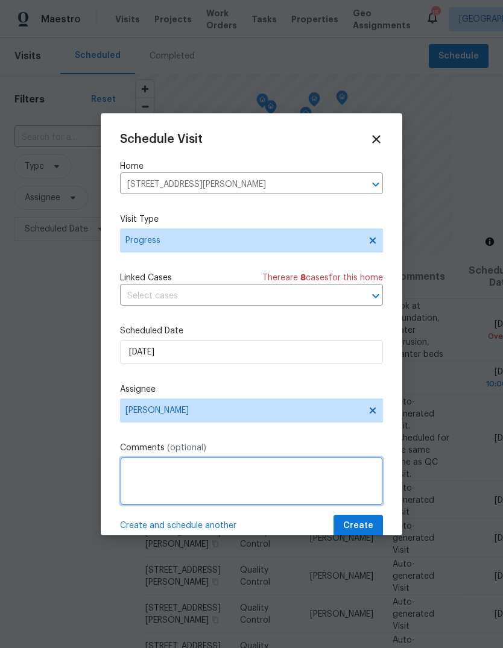
click at [222, 484] on textarea at bounding box center [251, 481] width 263 height 48
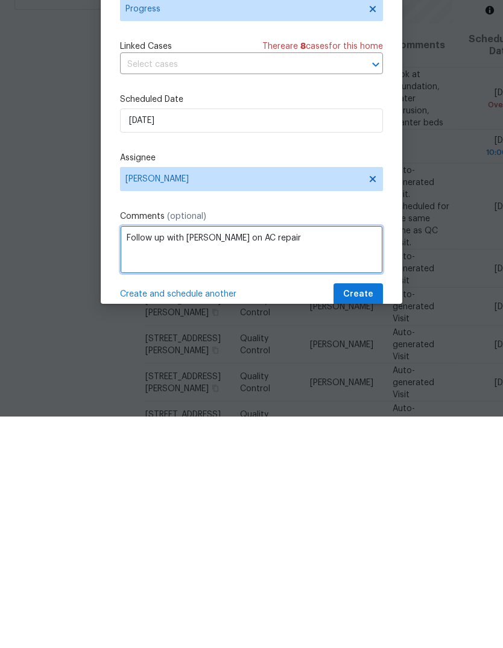
type textarea "Follow up with Loftin on AC repair"
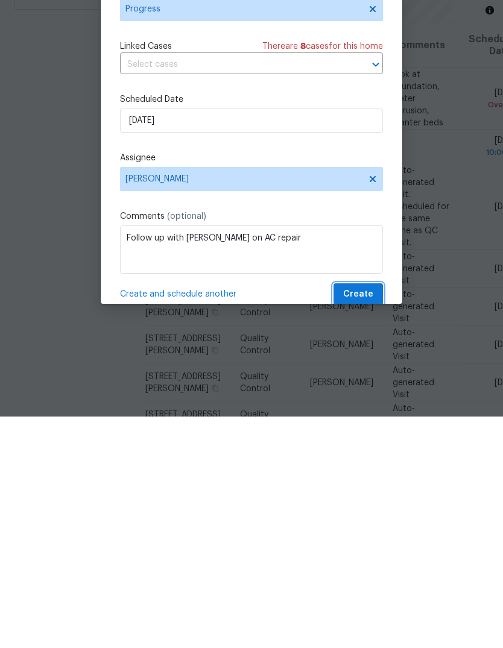
click at [368, 518] on span "Create" at bounding box center [358, 525] width 30 height 15
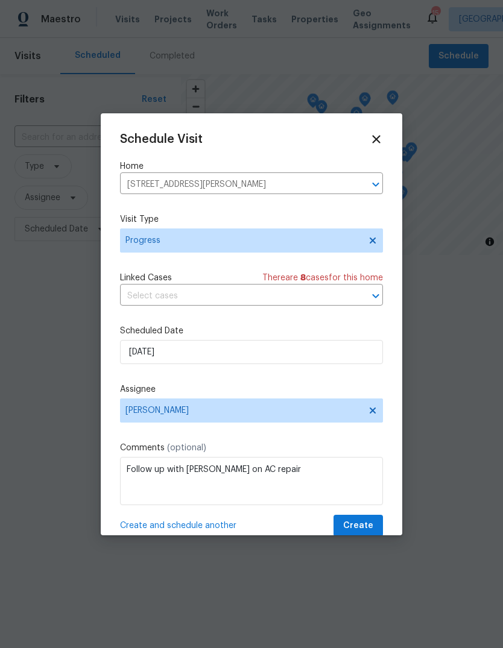
scroll to position [0, 0]
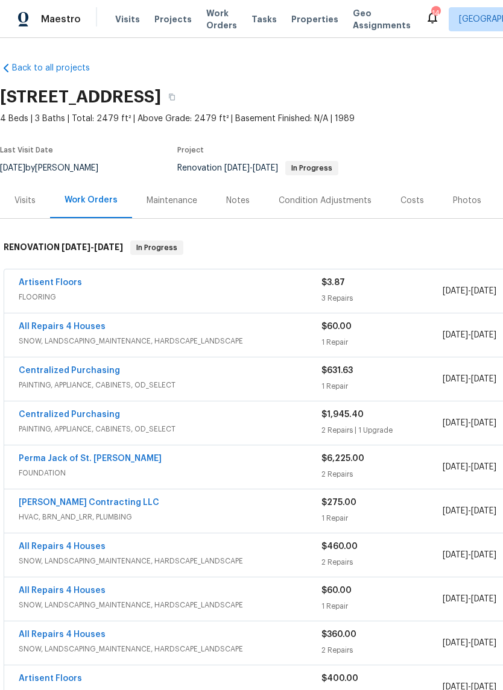
click at [470, 200] on div "Photos" at bounding box center [467, 201] width 28 height 12
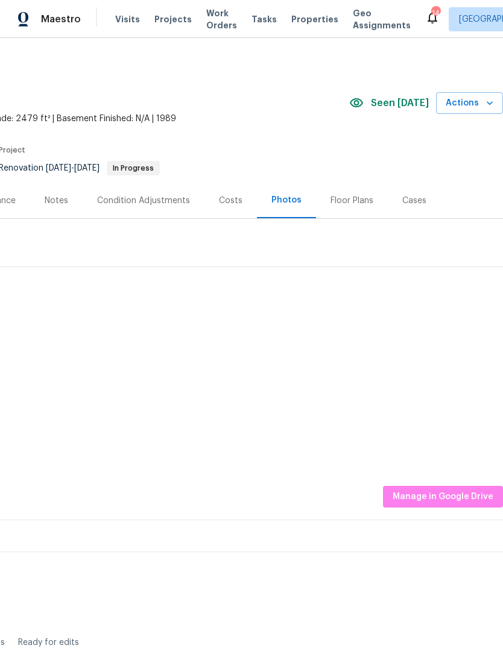
scroll to position [0, 178]
click at [468, 496] on span "Manage in Google Drive" at bounding box center [442, 496] width 101 height 15
click at [239, 200] on div "Costs" at bounding box center [230, 201] width 52 height 36
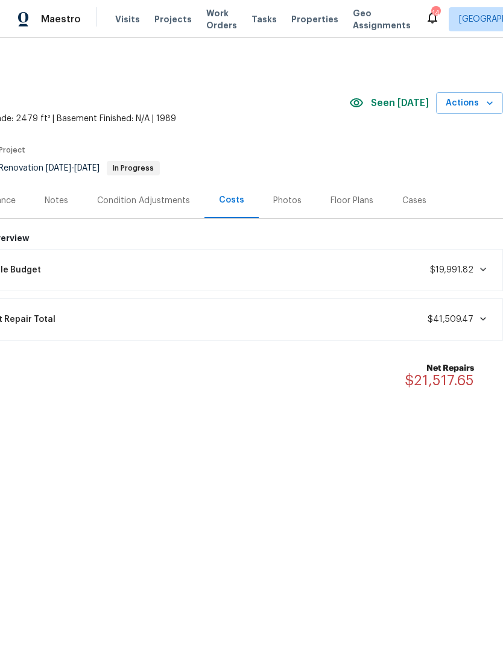
click at [292, 201] on div "Photos" at bounding box center [287, 201] width 28 height 12
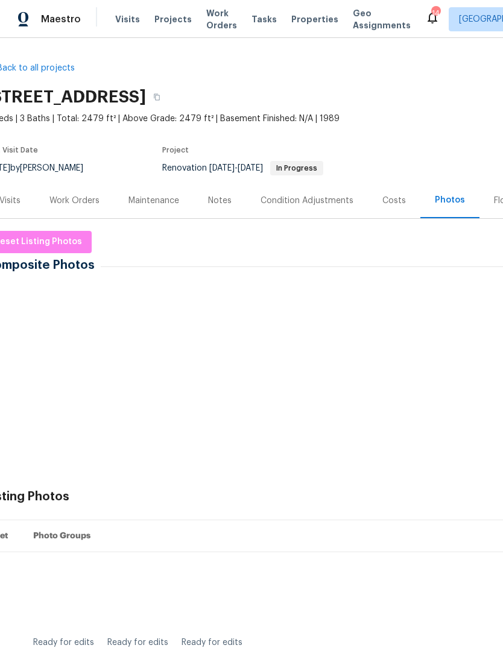
scroll to position [0, 16]
click at [397, 204] on div "Costs" at bounding box center [392, 201] width 23 height 12
